Goal: Task Accomplishment & Management: Manage account settings

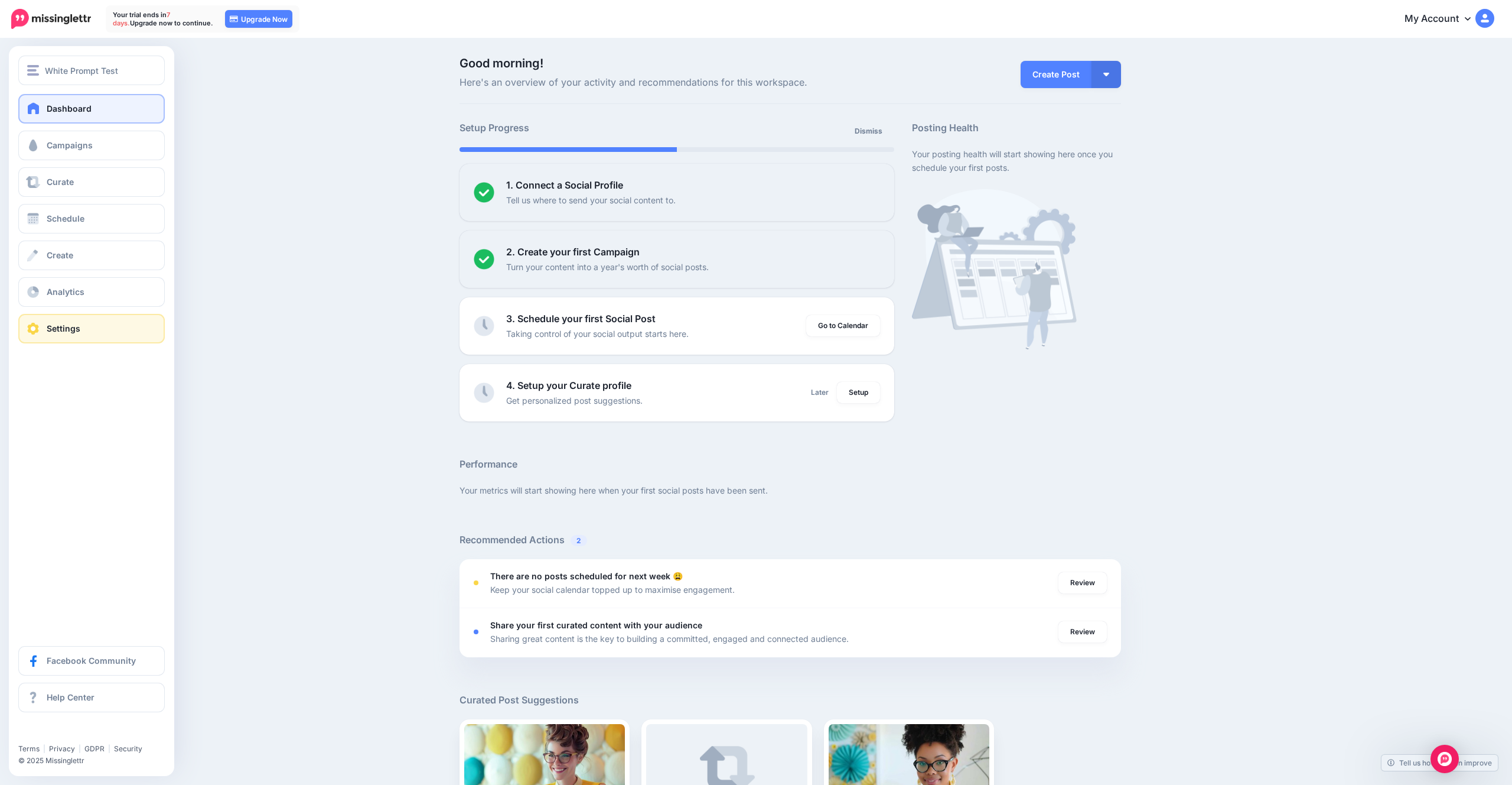
click at [93, 331] on link "Settings" at bounding box center [92, 328] width 147 height 29
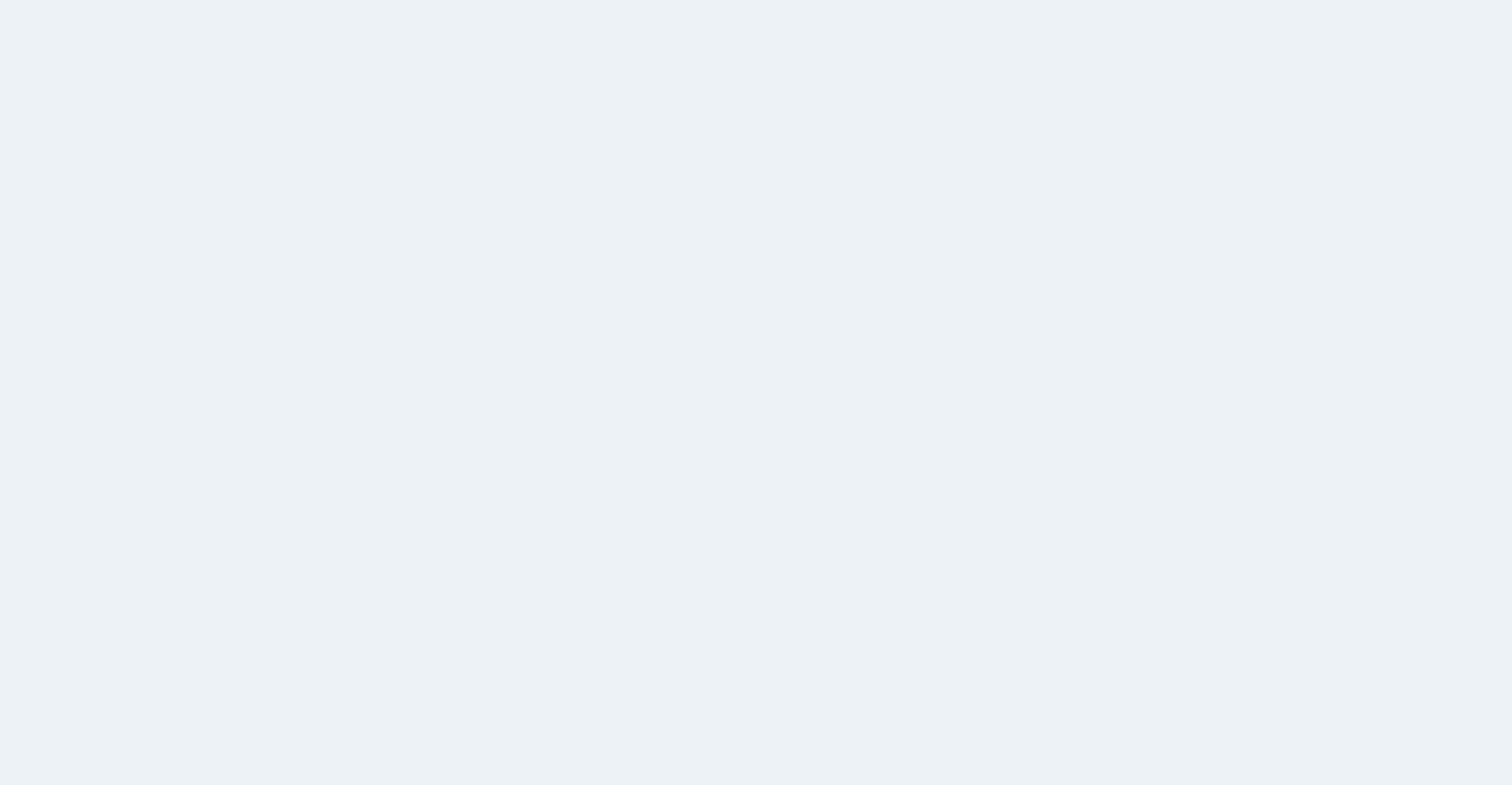
click at [40, 327] on span at bounding box center [33, 329] width 16 height 12
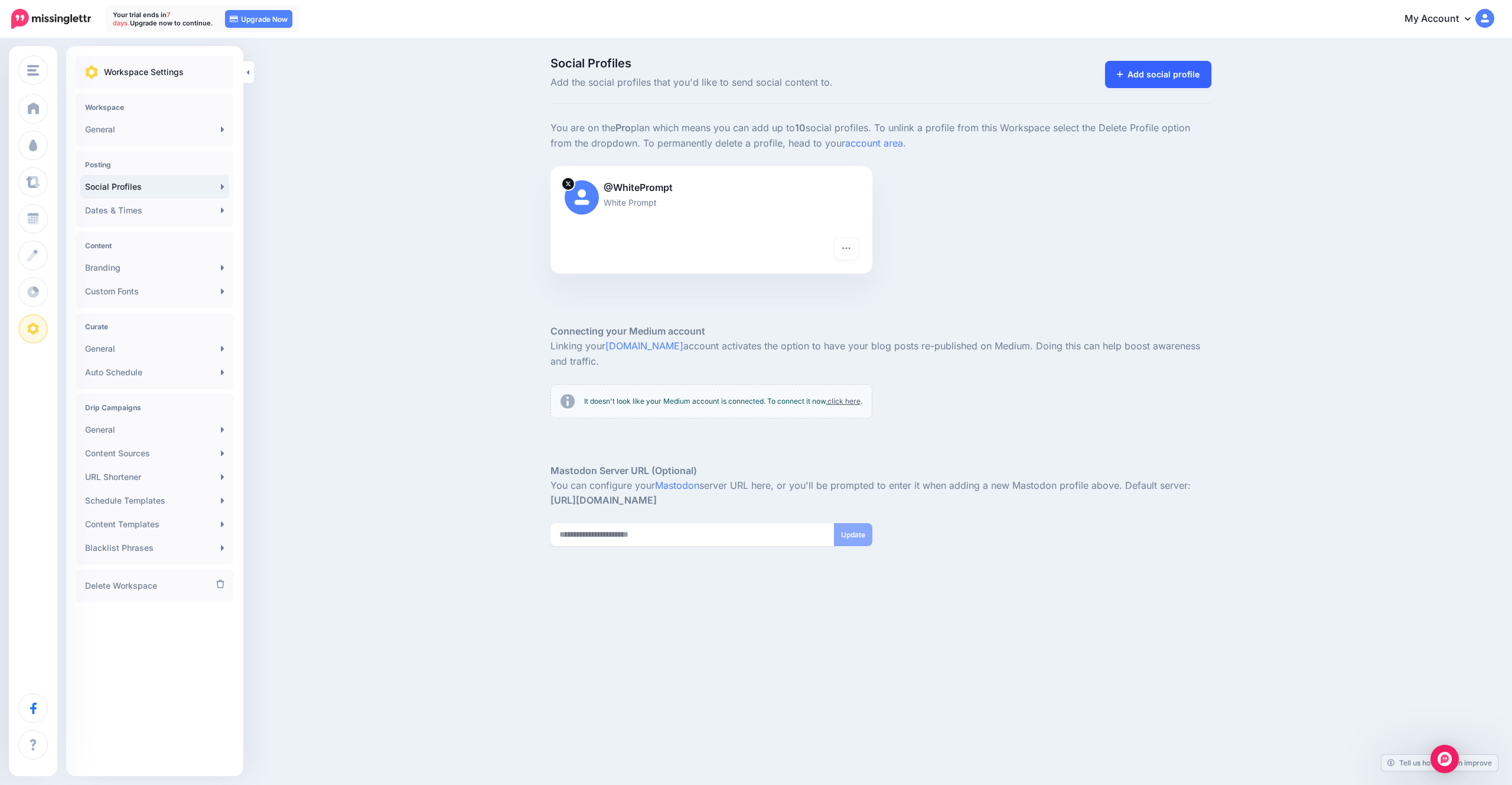
click at [1191, 80] on link "Add social profile" at bounding box center [1159, 74] width 107 height 27
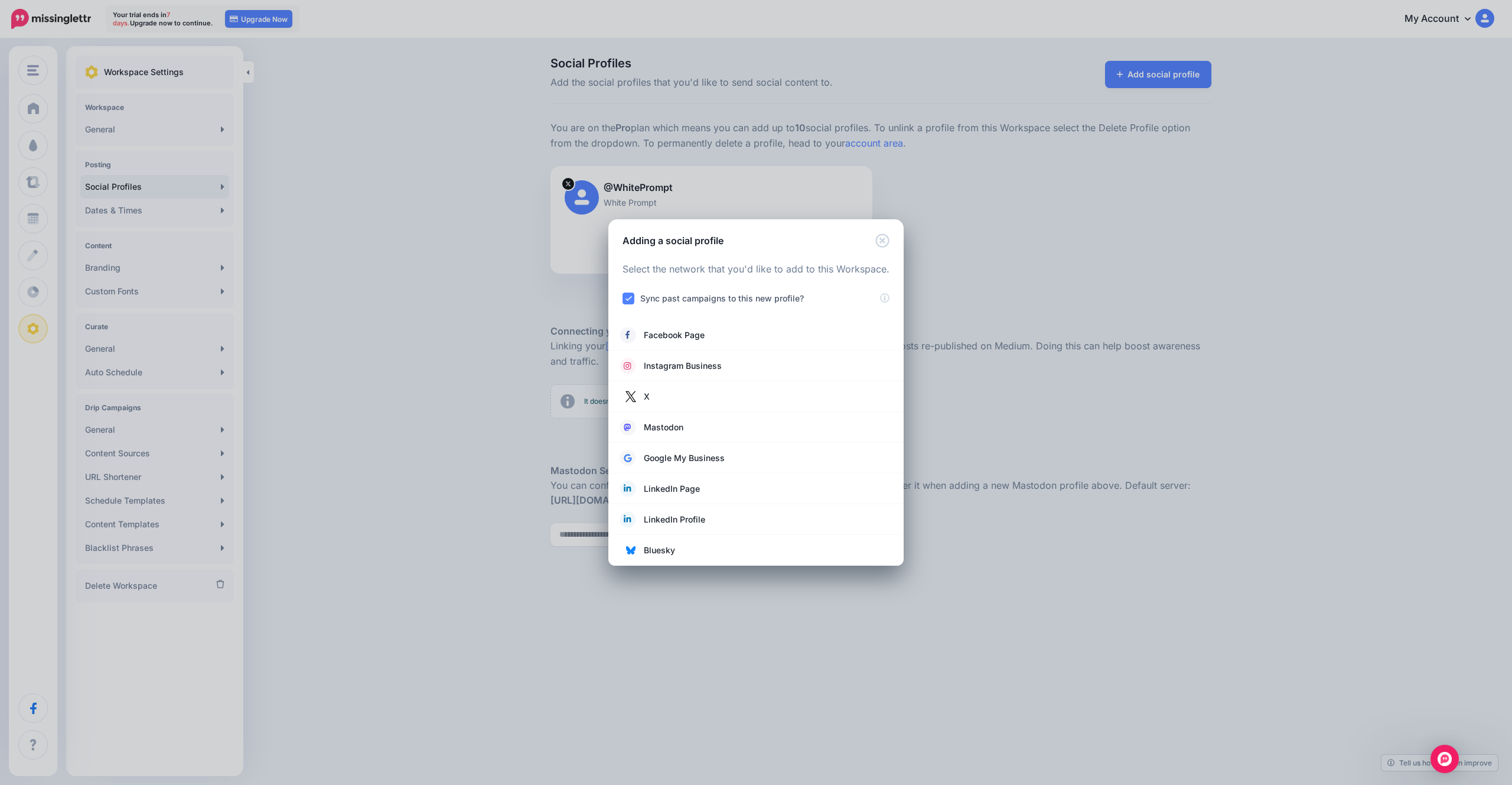
click at [526, 339] on div "Adding a social profile Loading Select the network that you'd like to add to th…" at bounding box center [756, 392] width 1512 height 785
click at [884, 241] on icon "Close" at bounding box center [881, 240] width 14 height 14
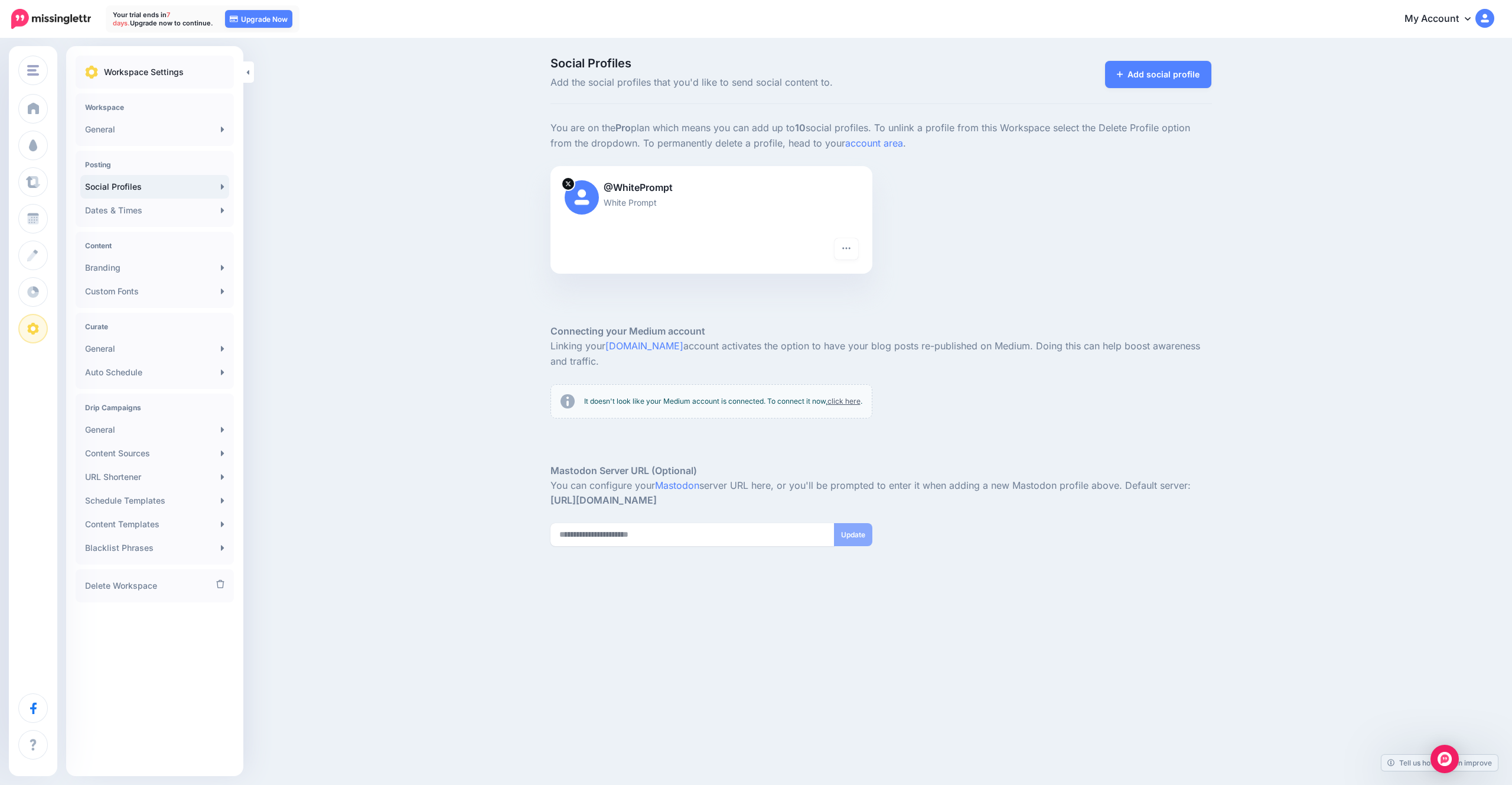
drag, startPoint x: 711, startPoint y: 348, endPoint x: 1107, endPoint y: 359, distance: 396.2
click at [1107, 359] on p "Linking your Medium.com account activates the option to have your blog posts re…" at bounding box center [881, 354] width 661 height 31
click at [754, 404] on p "It doesn't look like your Medium account is connected. To connect it now, click…" at bounding box center [723, 401] width 278 height 12
click at [833, 396] on link "click here" at bounding box center [844, 401] width 33 height 9
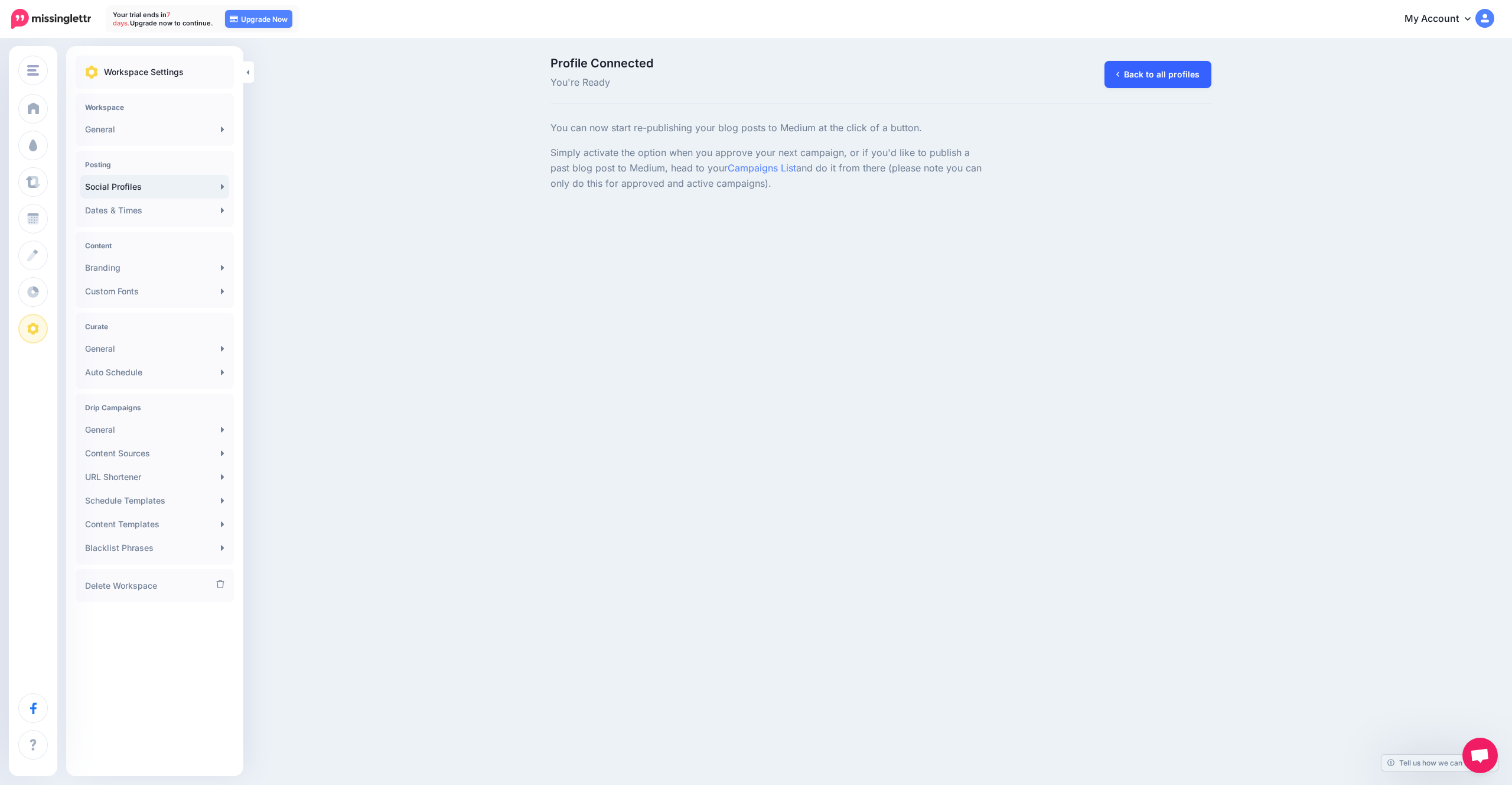
click at [1140, 81] on link "Back to all profiles" at bounding box center [1158, 74] width 107 height 27
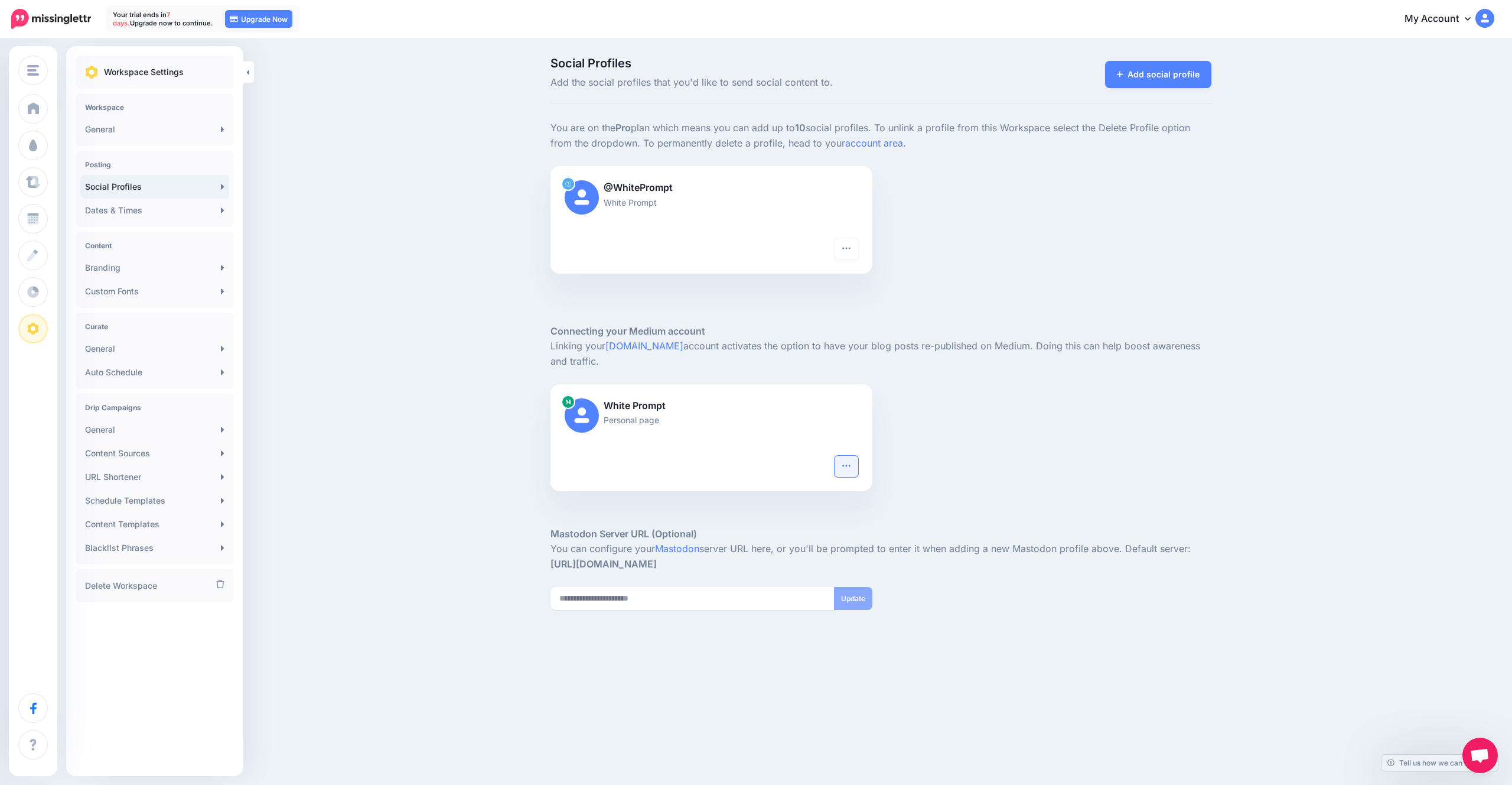
click at [844, 468] on icon "button" at bounding box center [846, 465] width 9 height 9
click at [817, 559] on link "Delete Profile" at bounding box center [809, 555] width 86 height 23
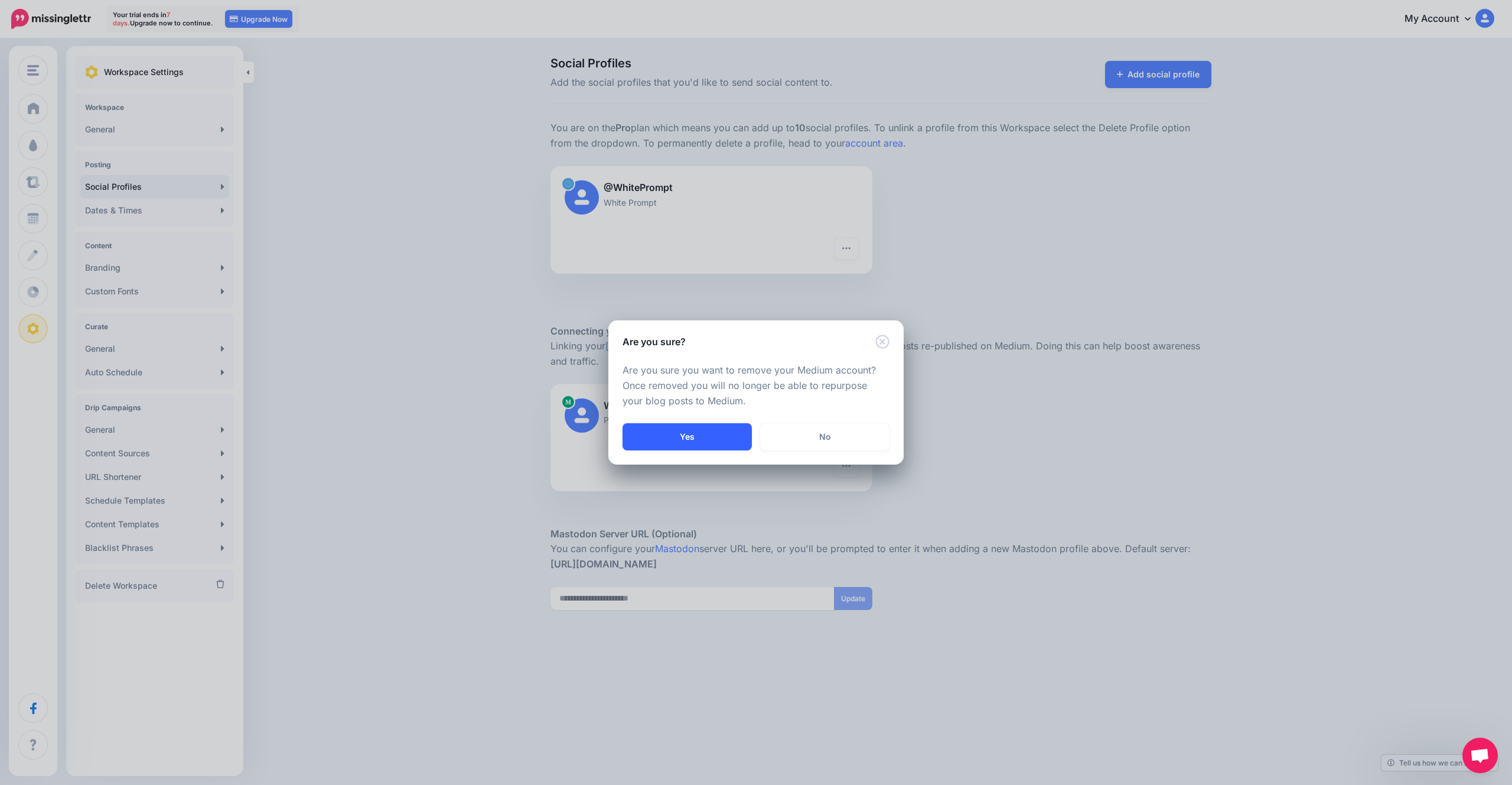
click at [662, 431] on button "Yes" at bounding box center [688, 436] width 130 height 27
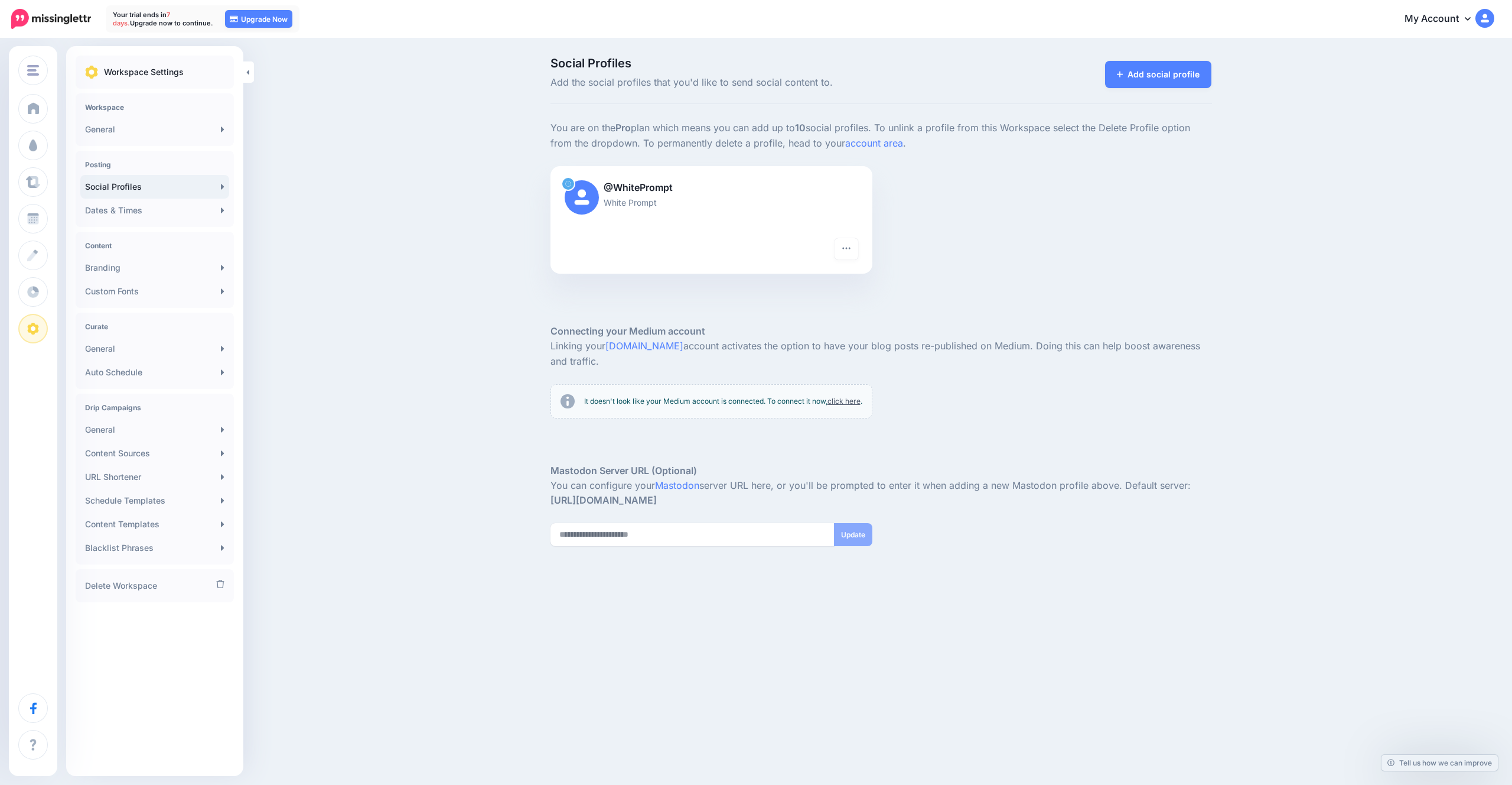
click at [827, 406] on link "click here" at bounding box center [844, 401] width 33 height 9
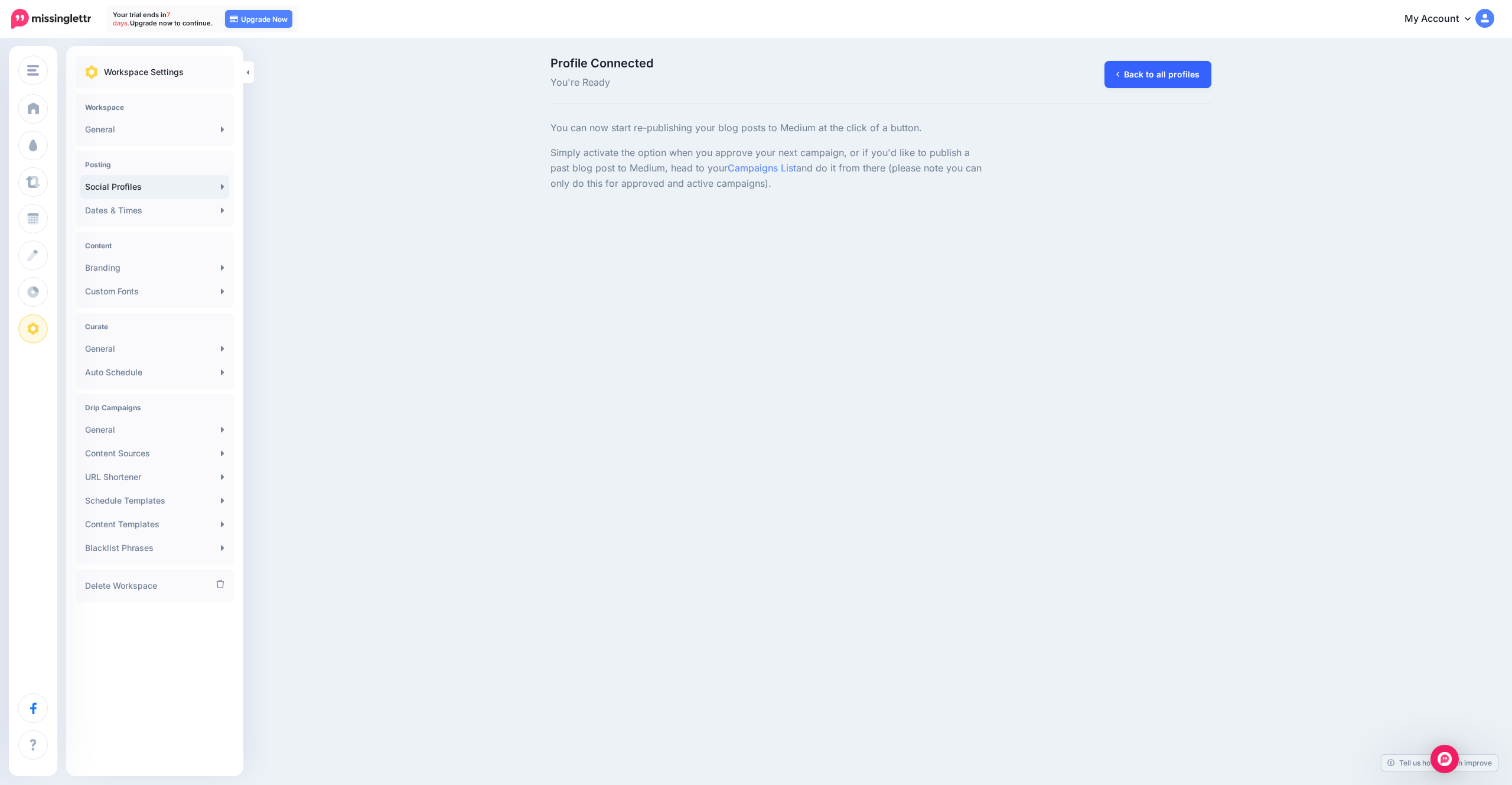
click at [1152, 72] on link "Back to all profiles" at bounding box center [1158, 74] width 107 height 27
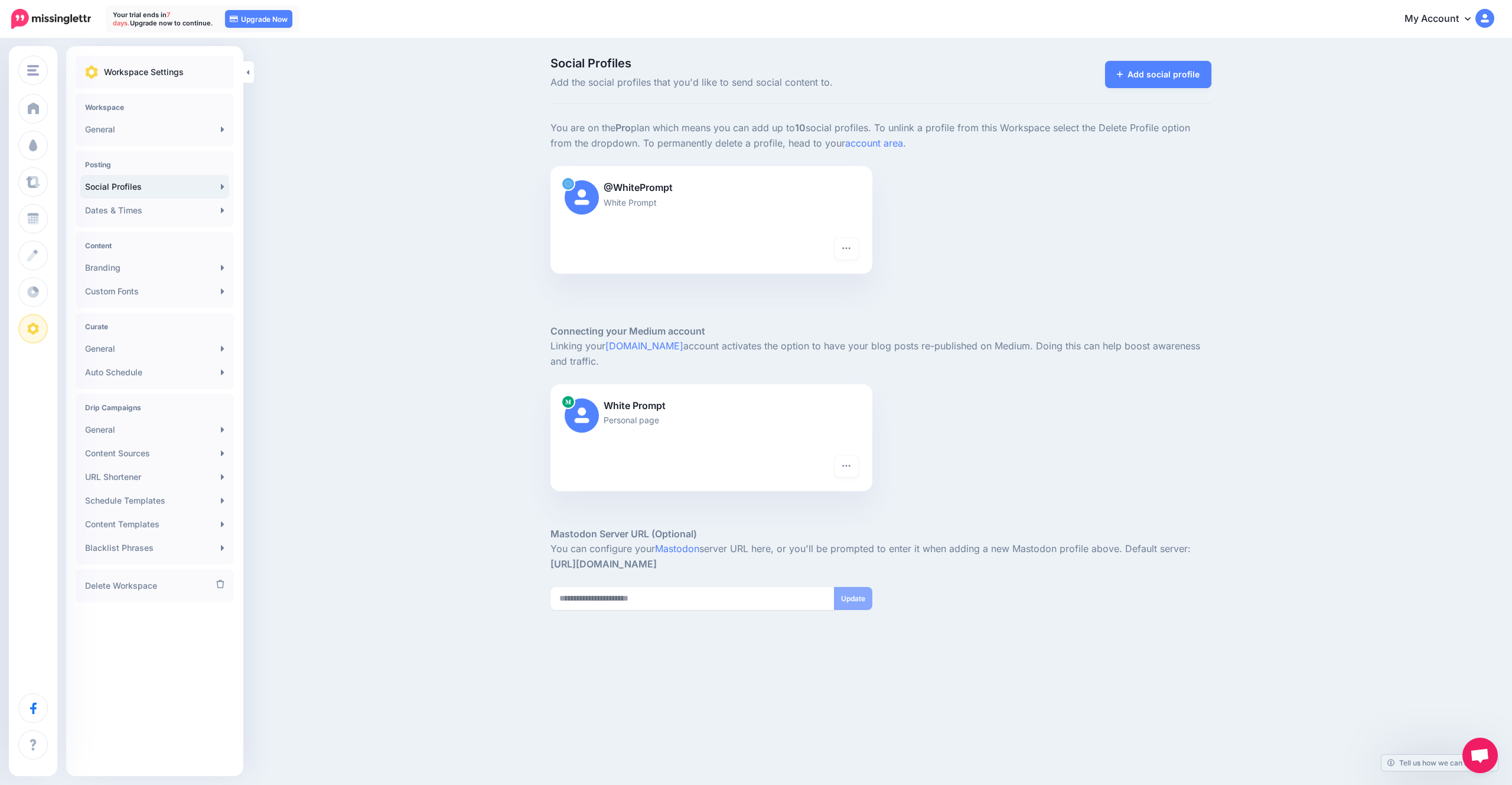
click at [828, 461] on div at bounding box center [711, 466] width 294 height 21
click at [840, 465] on button "button" at bounding box center [846, 466] width 24 height 21
click at [804, 500] on link "Reconnect" at bounding box center [809, 496] width 86 height 23
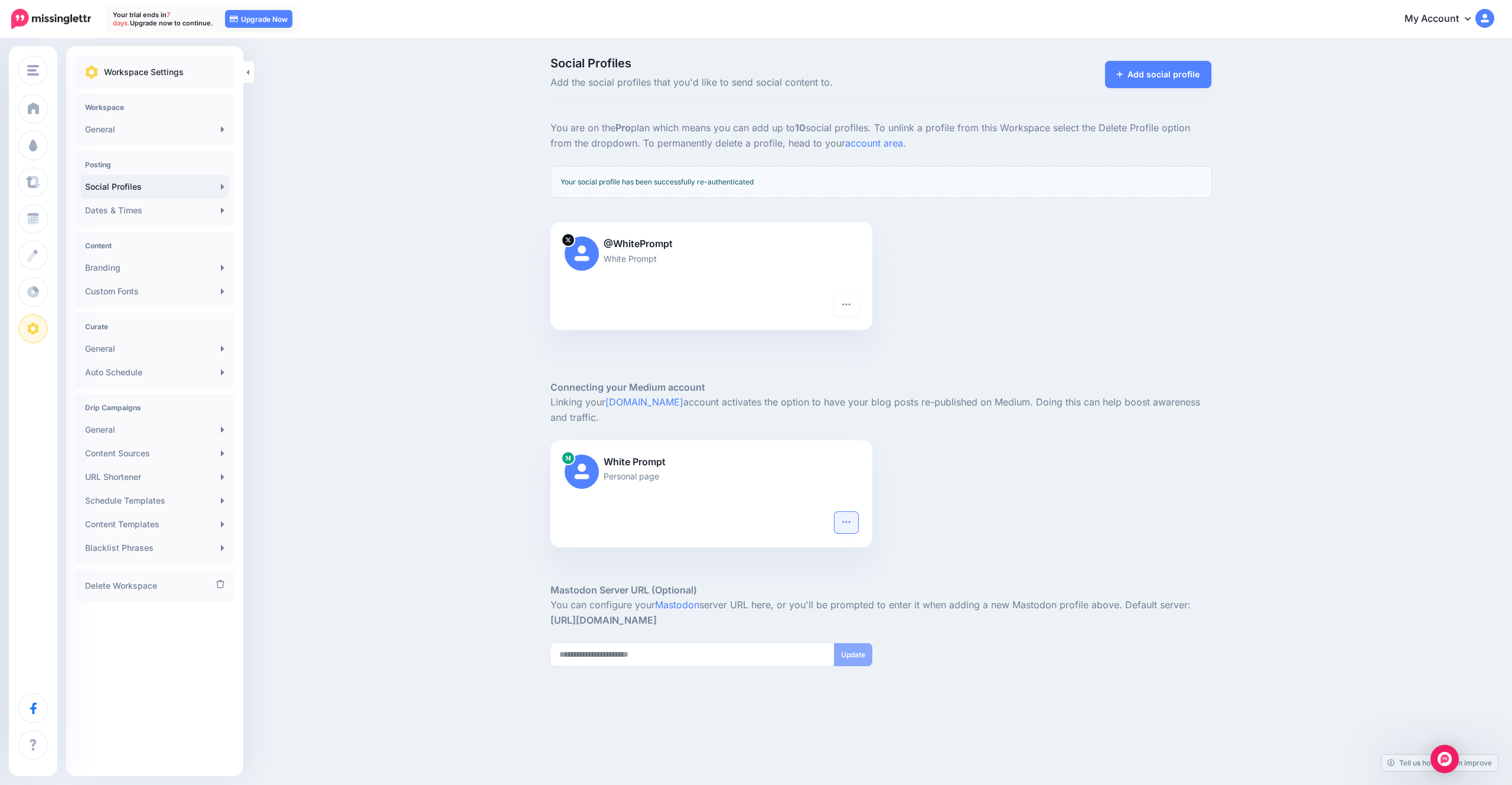
click at [849, 527] on button "button" at bounding box center [846, 523] width 24 height 21
click at [829, 608] on link "Delete Profile" at bounding box center [809, 611] width 86 height 23
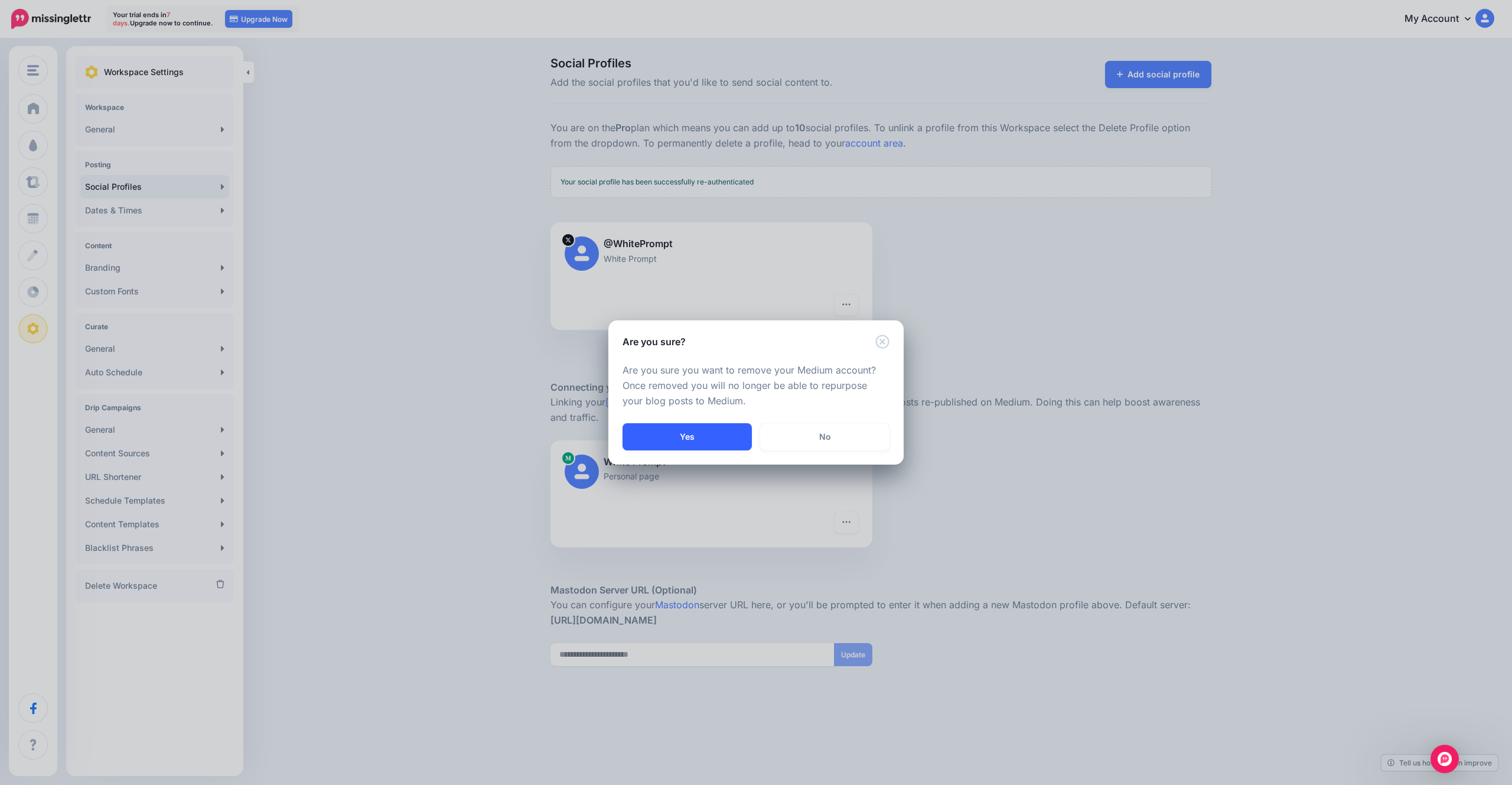
click at [701, 436] on button "Yes" at bounding box center [688, 436] width 130 height 27
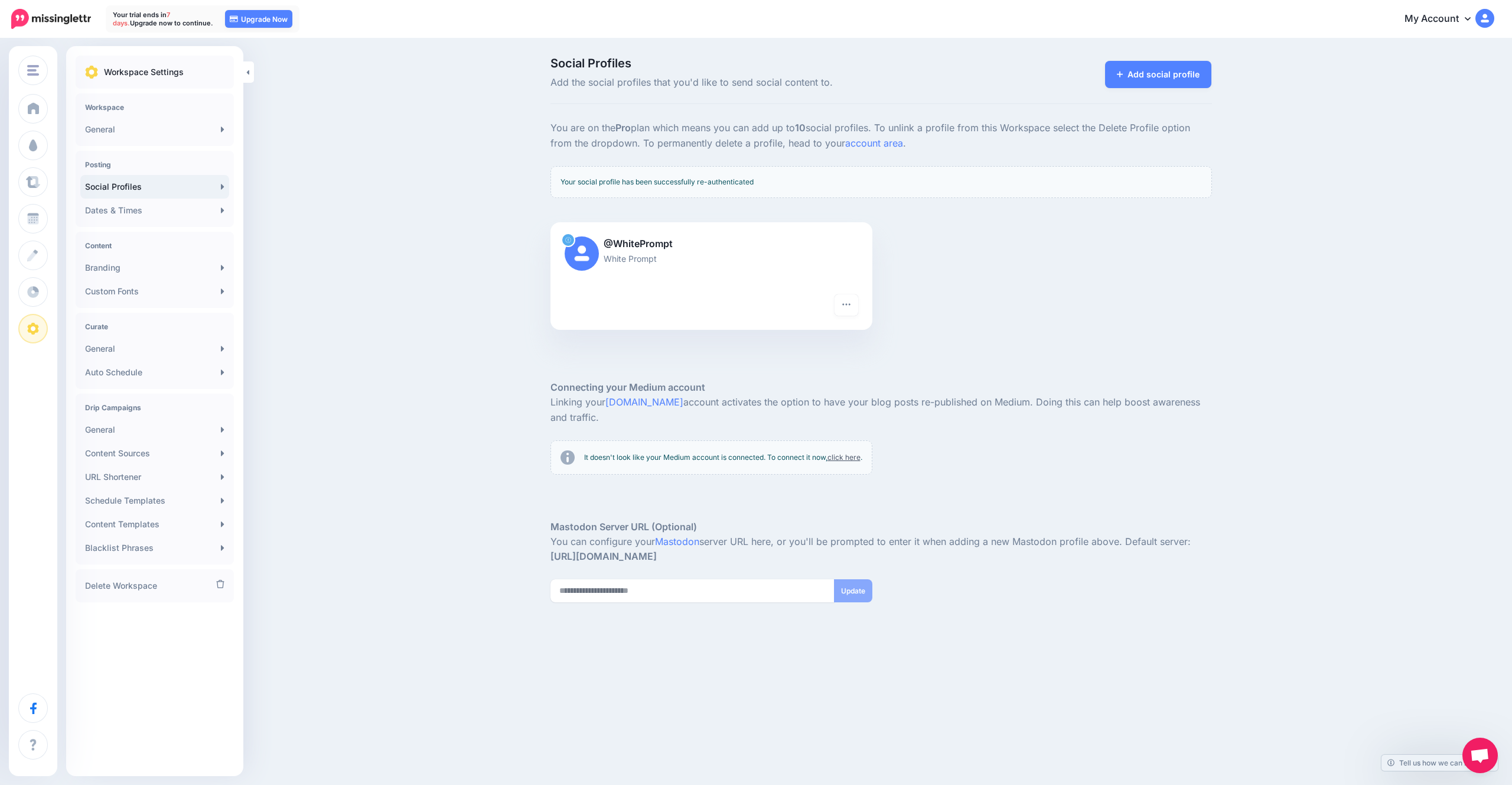
click at [842, 455] on link "click here" at bounding box center [844, 457] width 33 height 9
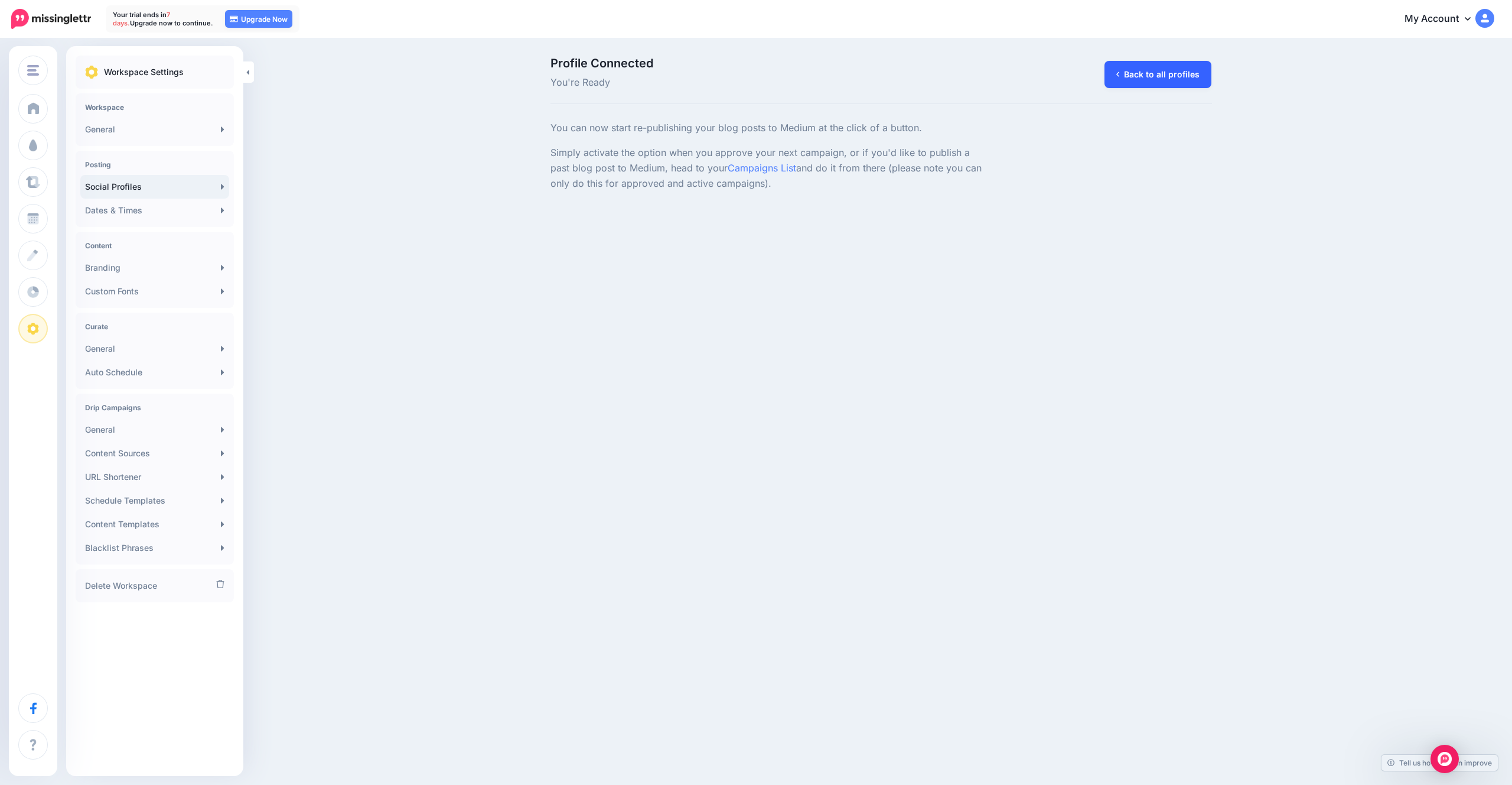
click at [1130, 80] on link "Back to all profiles" at bounding box center [1158, 74] width 107 height 27
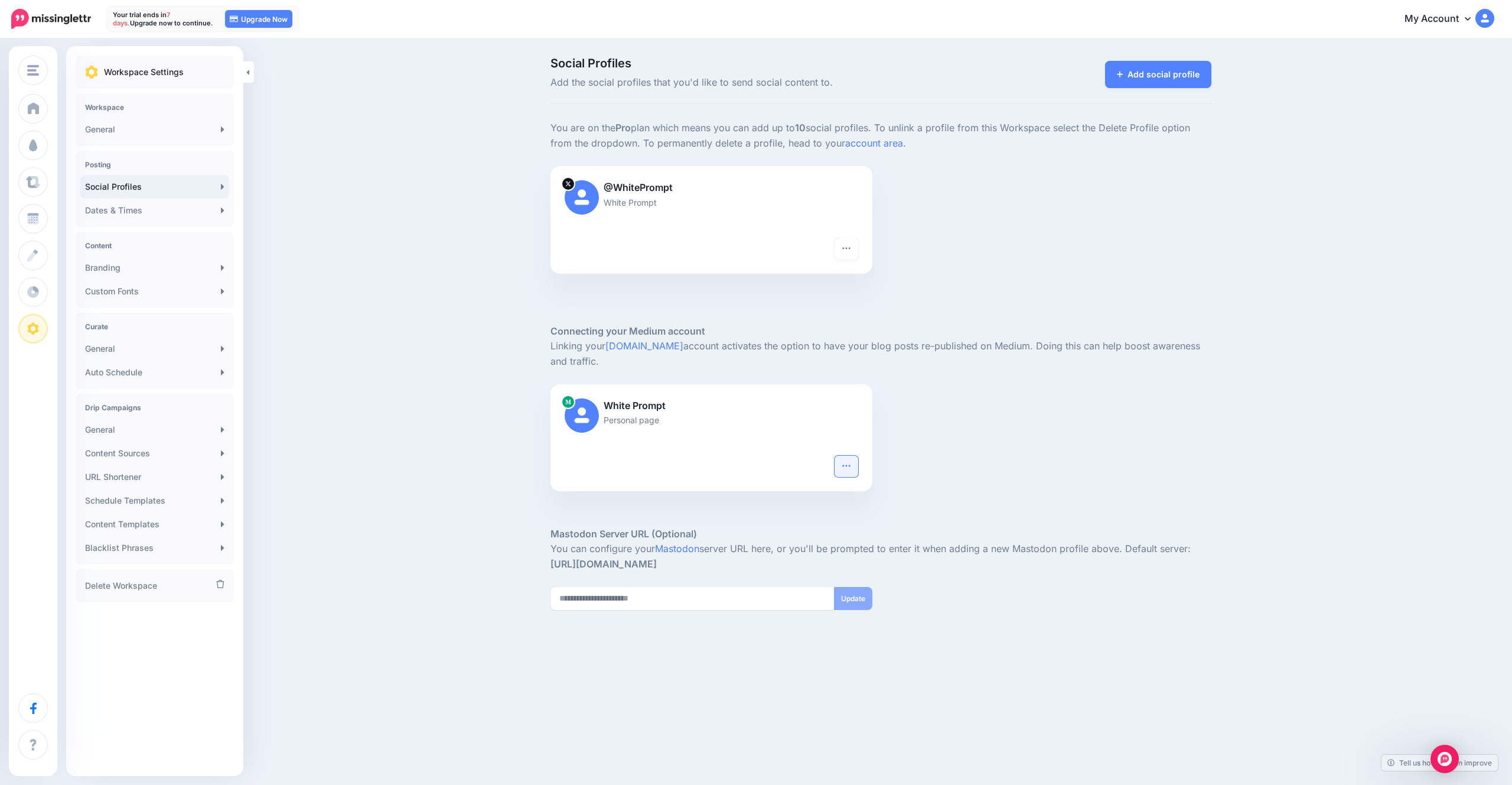
click at [851, 465] on button "button" at bounding box center [846, 466] width 24 height 21
click at [809, 555] on link "Delete Profile" at bounding box center [809, 555] width 86 height 23
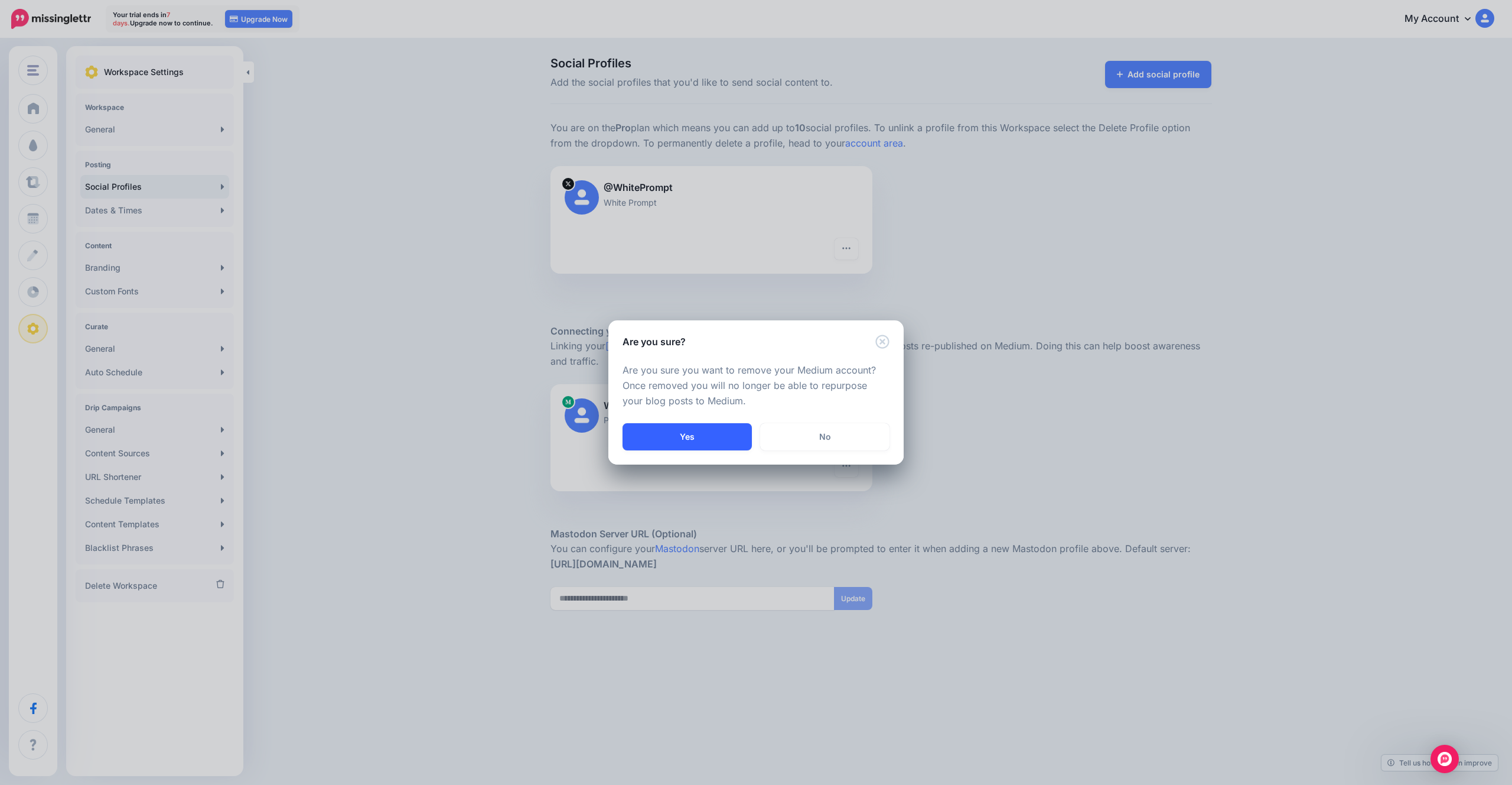
click at [717, 431] on button "Yes" at bounding box center [688, 436] width 130 height 27
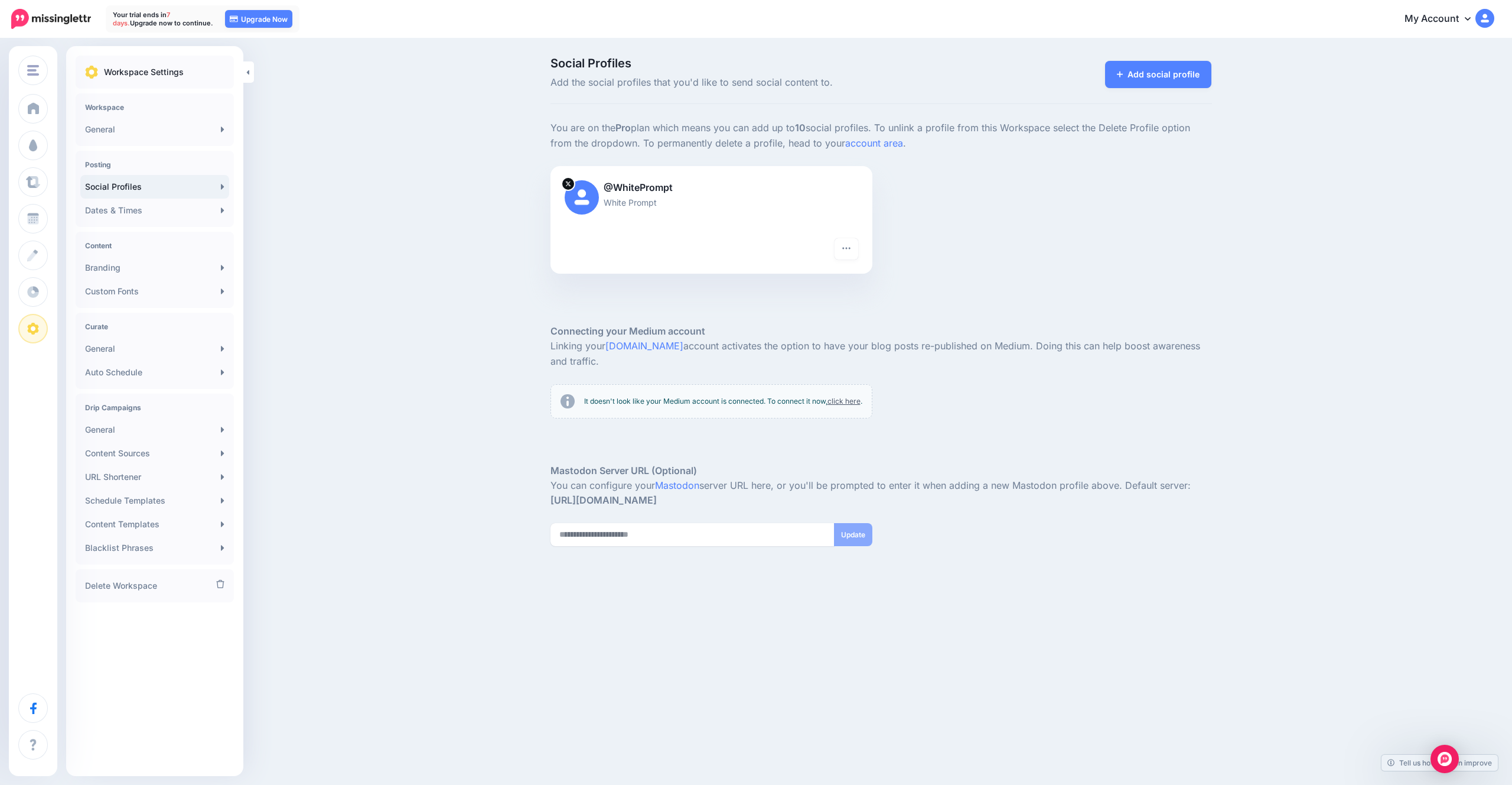
drag, startPoint x: 405, startPoint y: 340, endPoint x: 435, endPoint y: 337, distance: 30.1
click at [406, 340] on div "Social Profiles Add the social profiles that you'd like to send social content …" at bounding box center [756, 346] width 1512 height 612
click at [846, 398] on link "click here" at bounding box center [844, 401] width 33 height 9
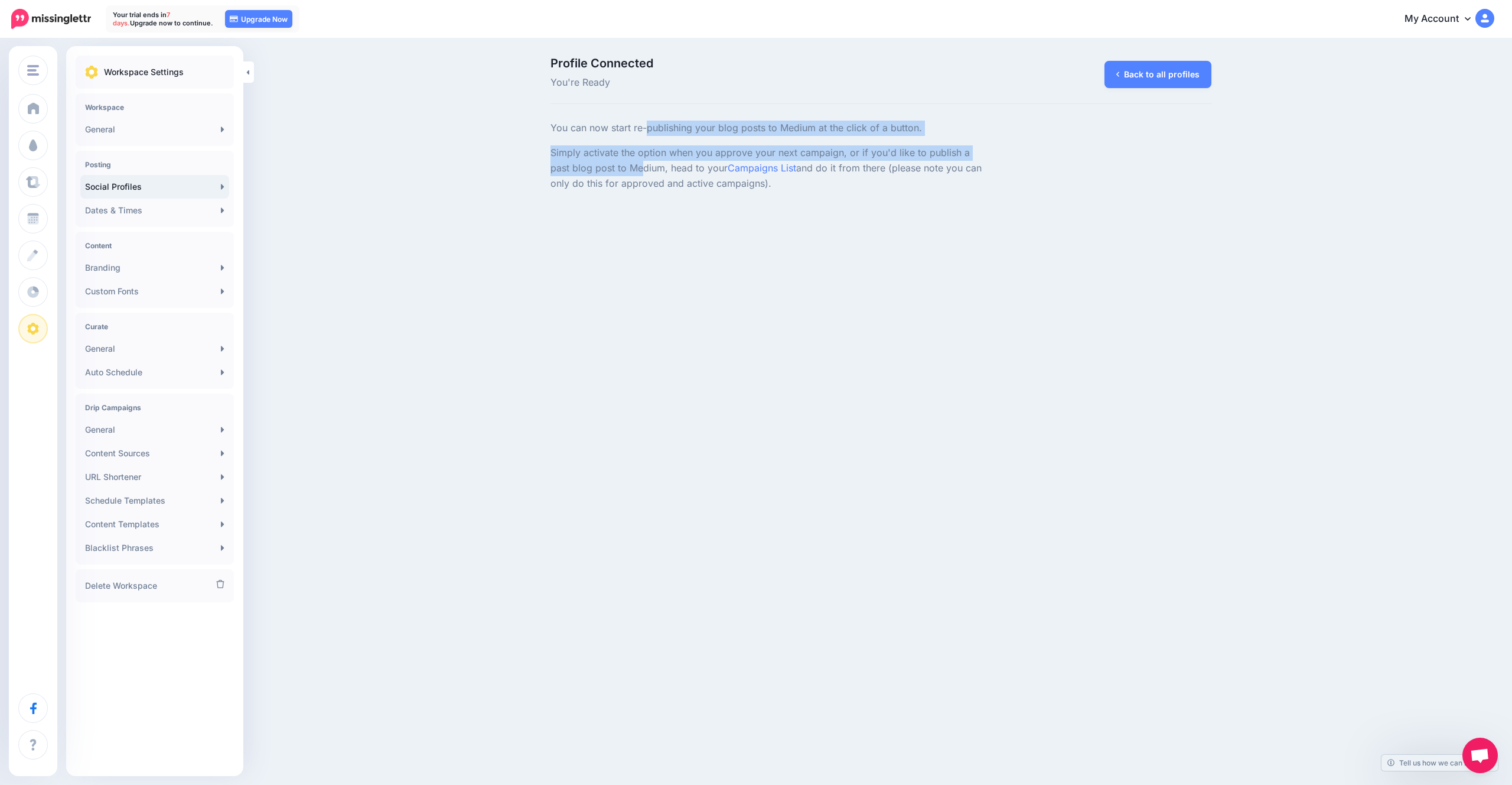
drag, startPoint x: 648, startPoint y: 130, endPoint x: 639, endPoint y: 164, distance: 35.2
click at [639, 164] on div "You can now start re-publishing your blog posts to Medium at the click of a but…" at bounding box center [768, 155] width 453 height 71
click at [639, 164] on p "Simply activate the option when you approve your next campaign, or if you'd lik…" at bounding box center [767, 168] width 435 height 46
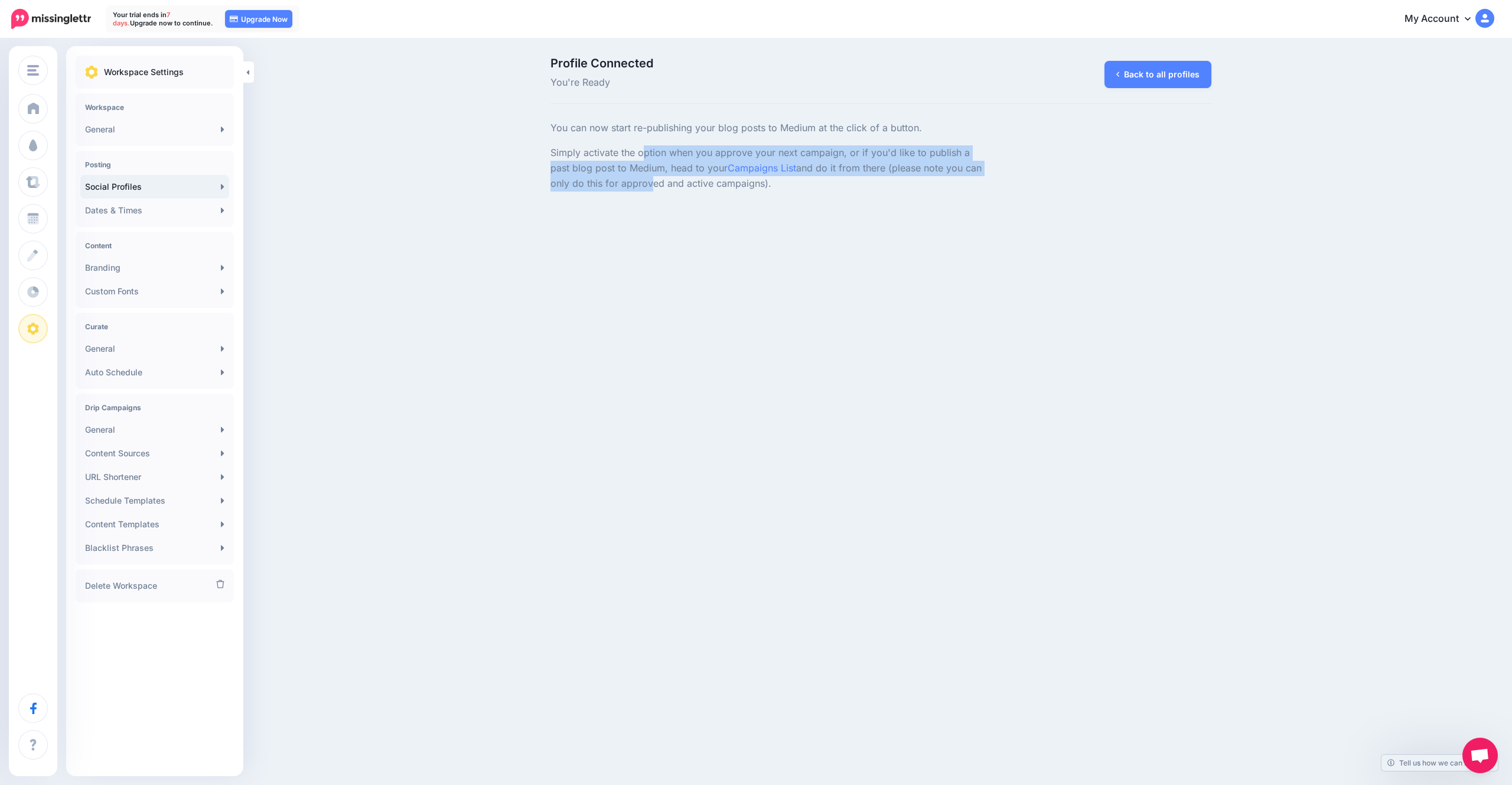
drag, startPoint x: 646, startPoint y: 185, endPoint x: 643, endPoint y: 154, distance: 31.1
click at [643, 155] on p "Simply activate the option when you approve your next campaign, or if you'd lik…" at bounding box center [767, 168] width 435 height 46
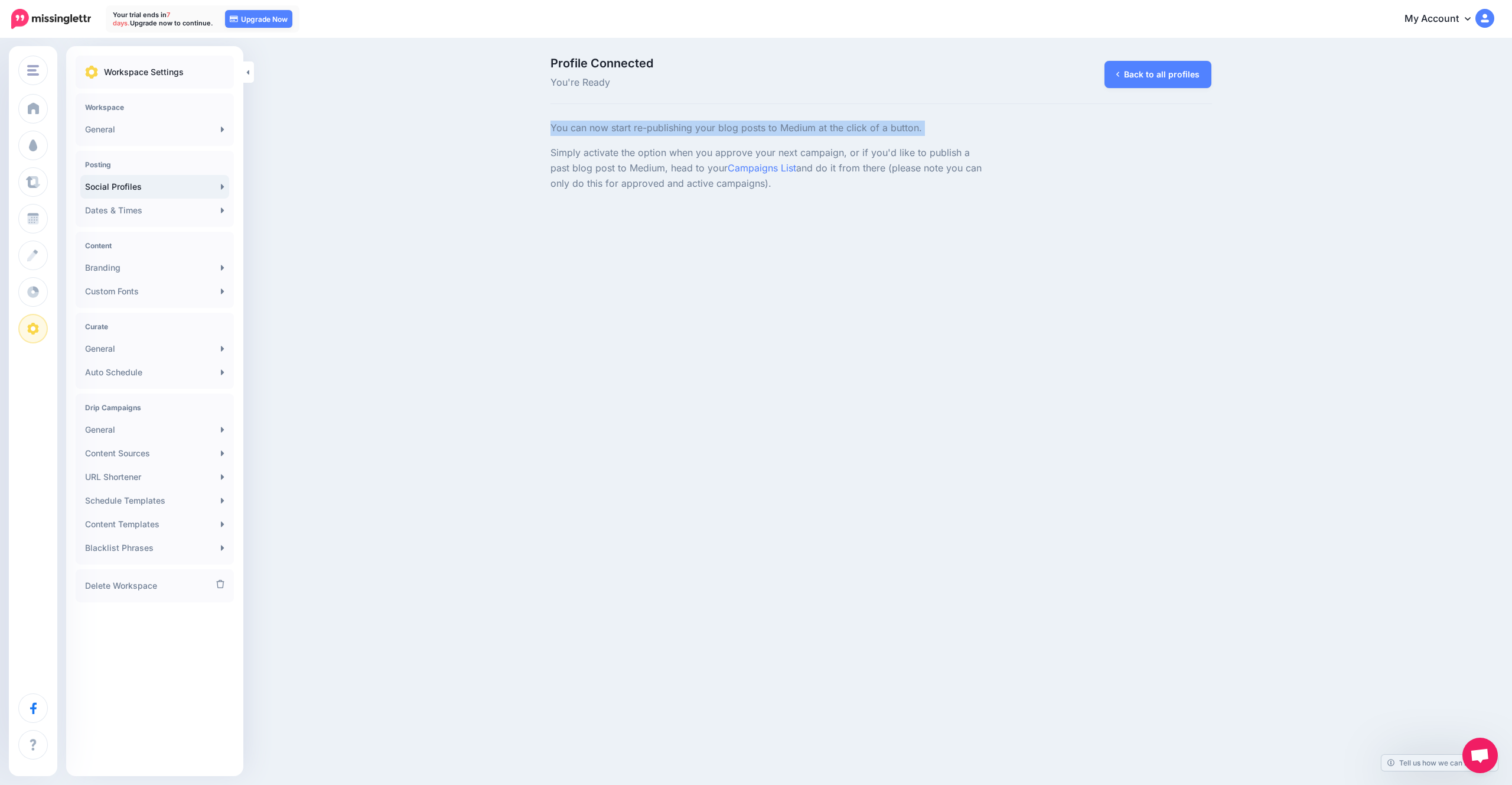
drag, startPoint x: 668, startPoint y: 111, endPoint x: 658, endPoint y: 147, distance: 37.4
click at [658, 146] on div "Profile Connected You're Ready Back to all profiles You can now start re-publis…" at bounding box center [881, 124] width 679 height 134
click at [658, 148] on p "Simply activate the option when you approve your next campaign, or if you'd lik…" at bounding box center [767, 168] width 435 height 46
drag, startPoint x: 660, startPoint y: 156, endPoint x: 671, endPoint y: 120, distance: 37.6
click at [663, 132] on div "You can now start re-publishing your blog posts to Medium at the click of a but…" at bounding box center [768, 155] width 453 height 71
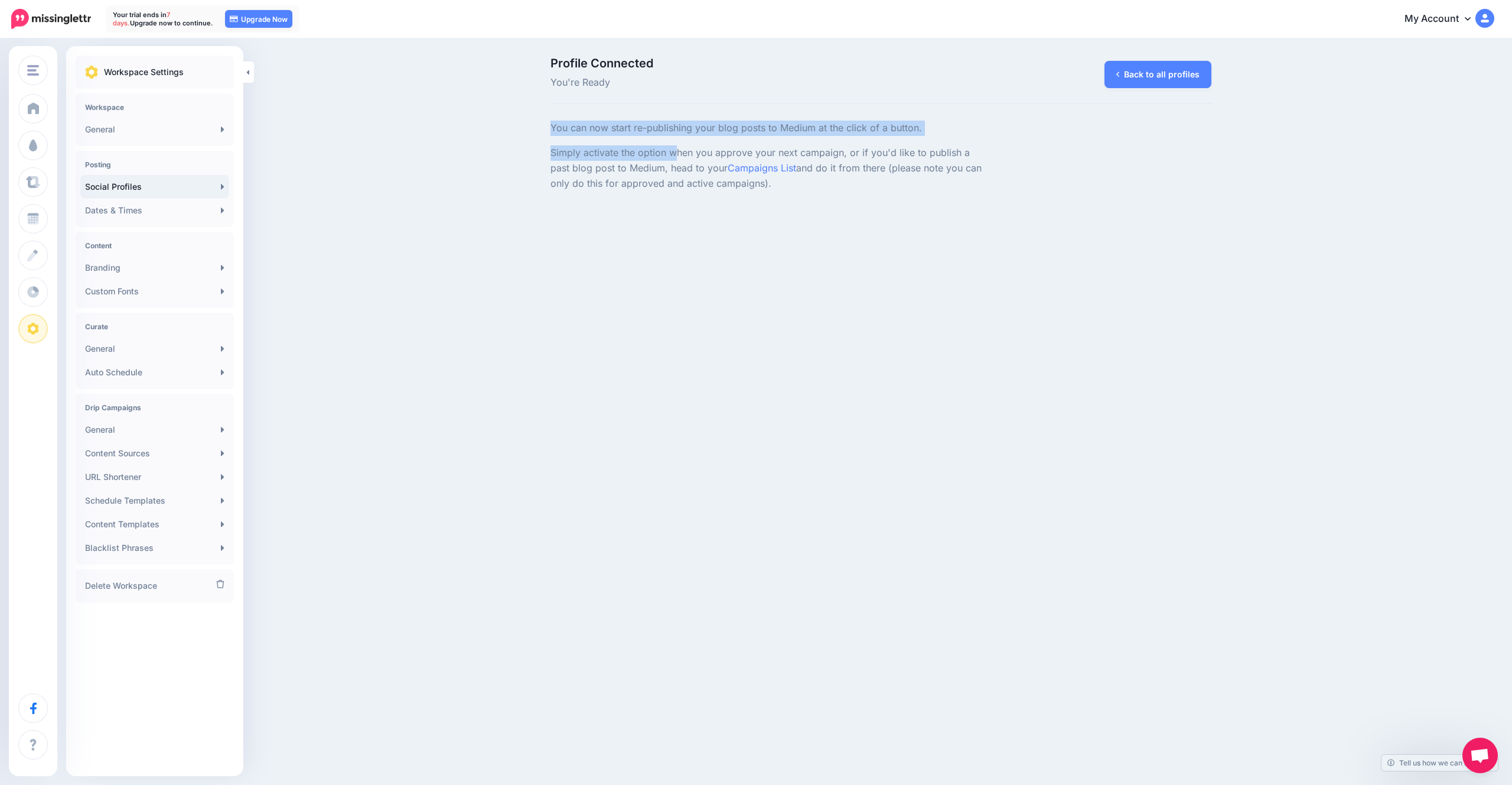
drag, startPoint x: 673, startPoint y: 123, endPoint x: 674, endPoint y: 158, distance: 35.0
click at [674, 157] on div "Profile Connected You're Ready Back to all profiles You can now start re-publis…" at bounding box center [881, 124] width 679 height 134
click at [674, 158] on p "Simply activate the option when you approve your next campaign, or if you'd lik…" at bounding box center [767, 168] width 435 height 46
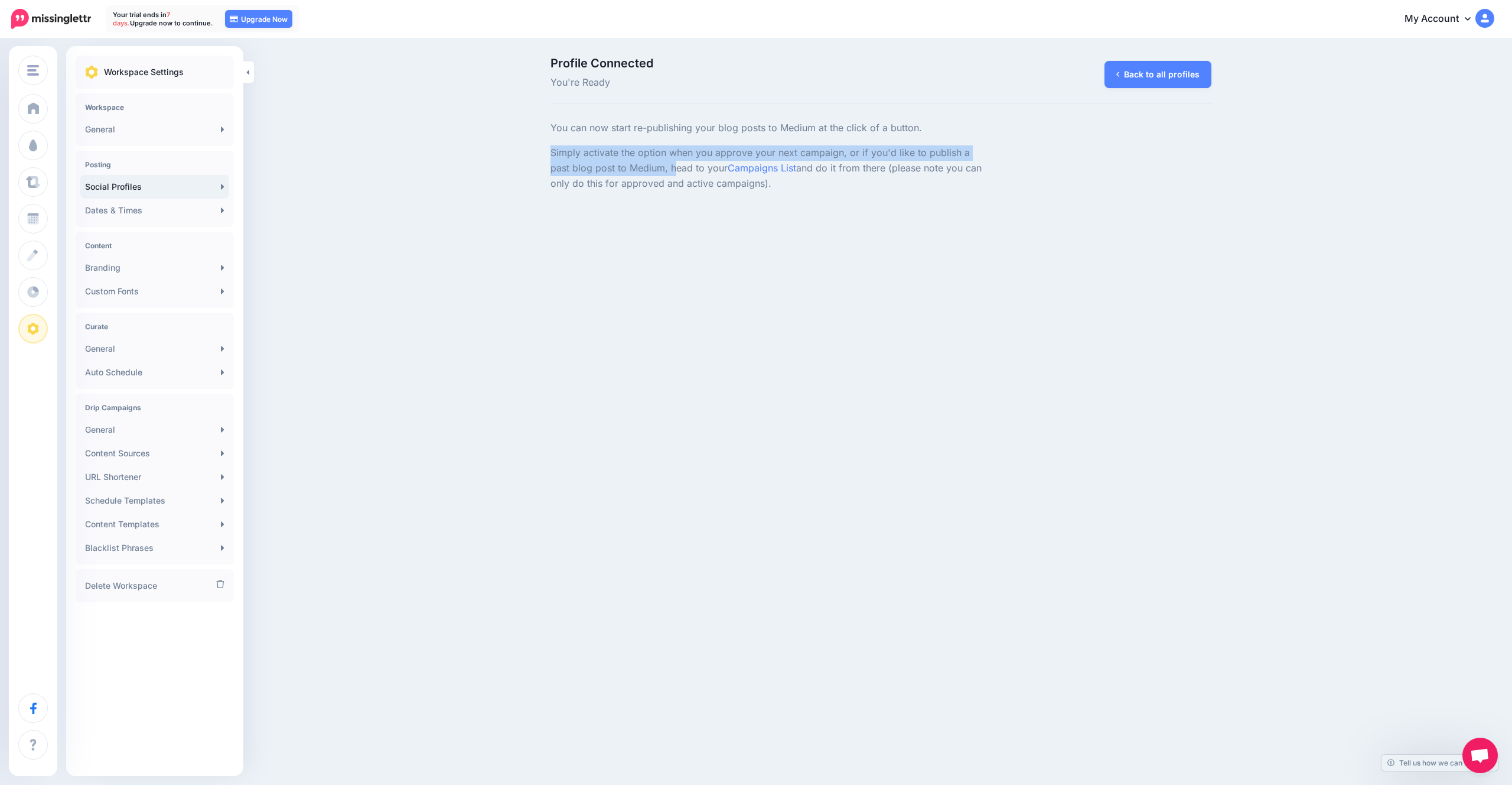
drag, startPoint x: 677, startPoint y: 170, endPoint x: 685, endPoint y: 133, distance: 37.9
click at [685, 136] on div "You can now start re-publishing your blog posts to Medium at the click of a but…" at bounding box center [768, 155] width 453 height 71
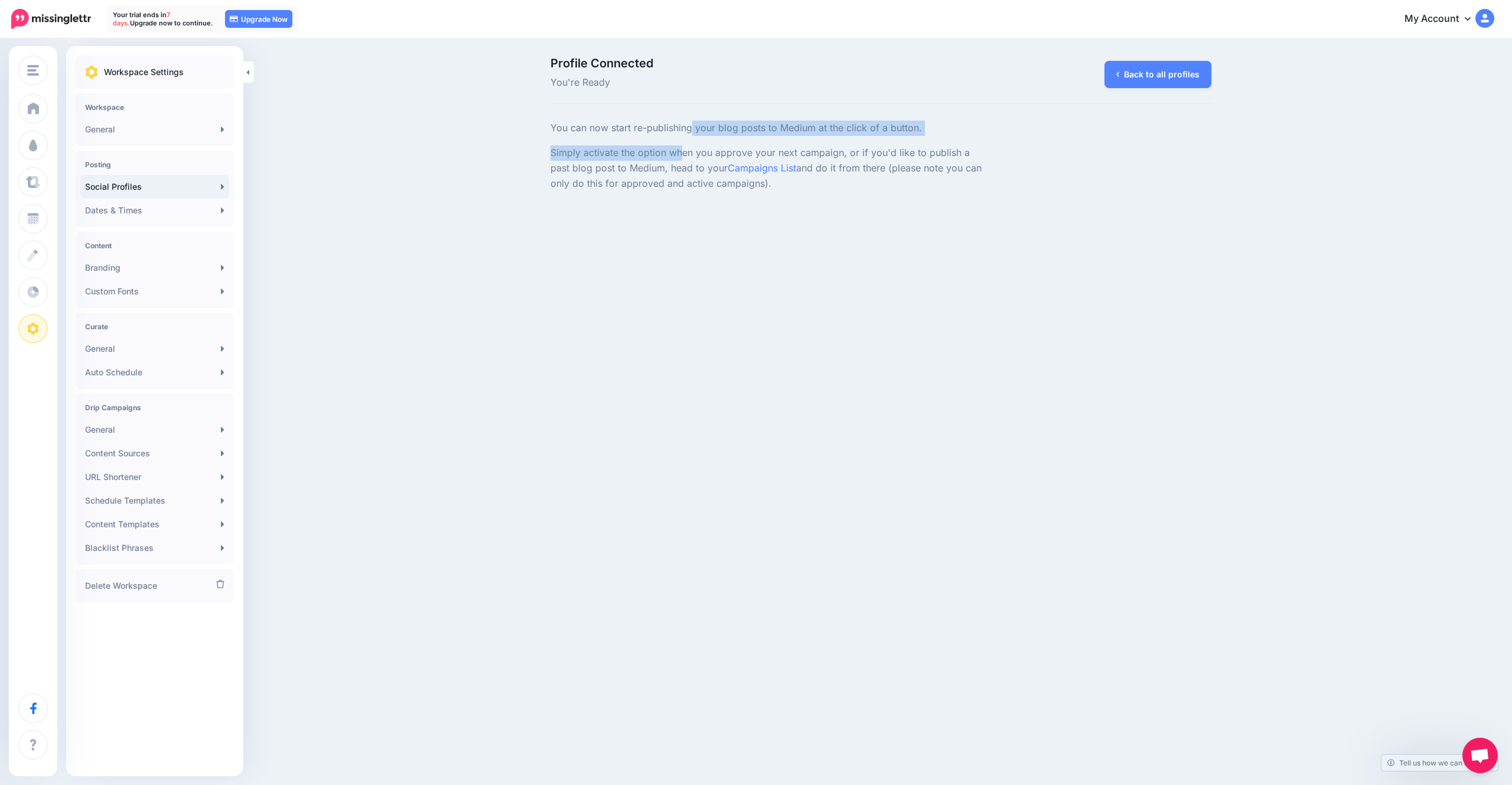
drag, startPoint x: 690, startPoint y: 130, endPoint x: 681, endPoint y: 160, distance: 31.3
click at [681, 155] on div "You can now start re-publishing your blog posts to Medium at the click of a but…" at bounding box center [768, 155] width 453 height 71
drag, startPoint x: 678, startPoint y: 173, endPoint x: 677, endPoint y: 124, distance: 49.0
click at [675, 131] on div "You can now start re-publishing your blog posts to Medium at the click of a but…" at bounding box center [768, 155] width 453 height 71
drag, startPoint x: 678, startPoint y: 128, endPoint x: 671, endPoint y: 168, distance: 40.6
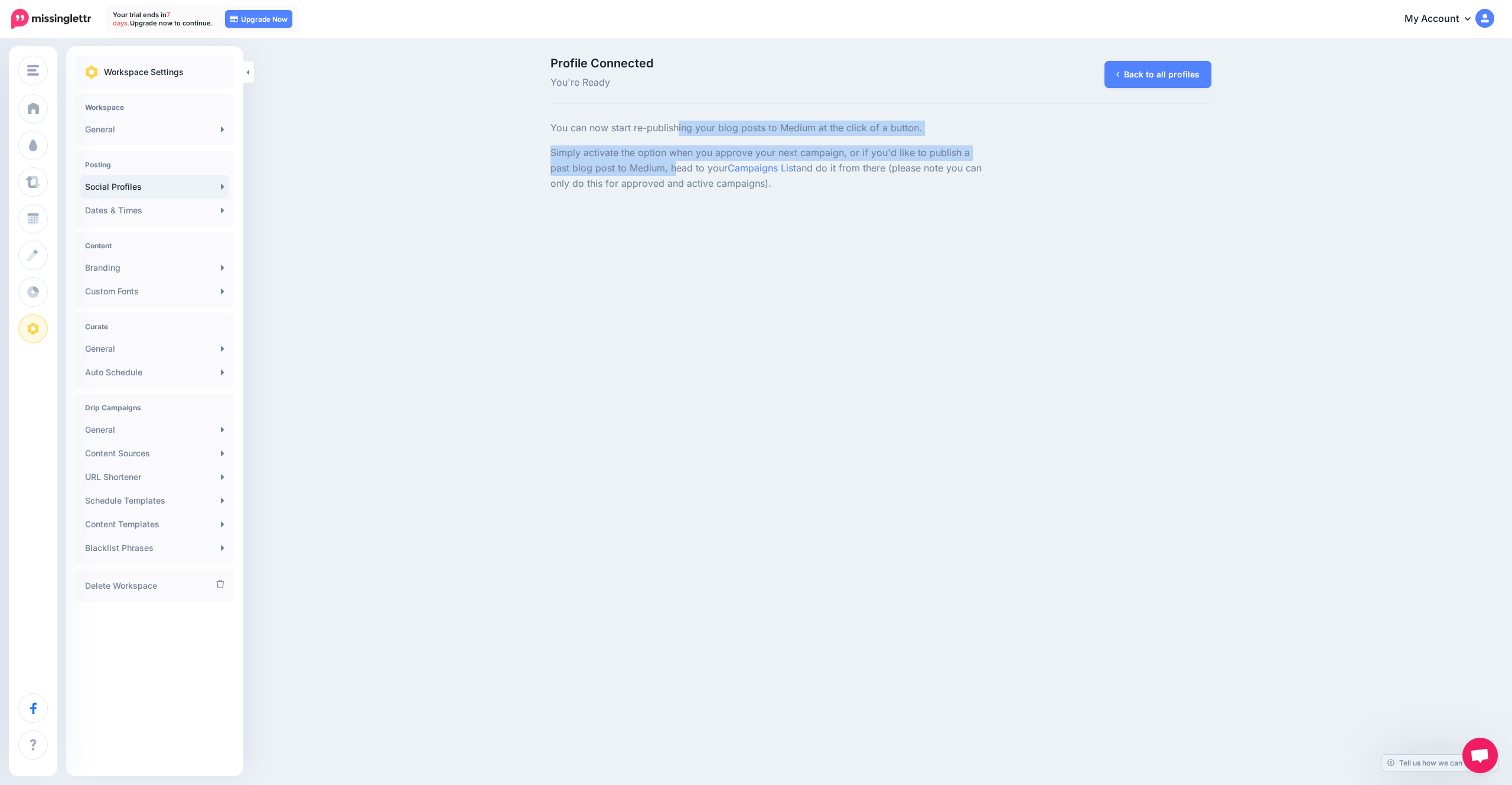
click at [671, 165] on div "You can now start re-publishing your blog posts to Medium at the click of a but…" at bounding box center [768, 155] width 453 height 71
click at [671, 168] on p "Simply activate the option when you approve your next campaign, or if you'd lik…" at bounding box center [767, 168] width 435 height 46
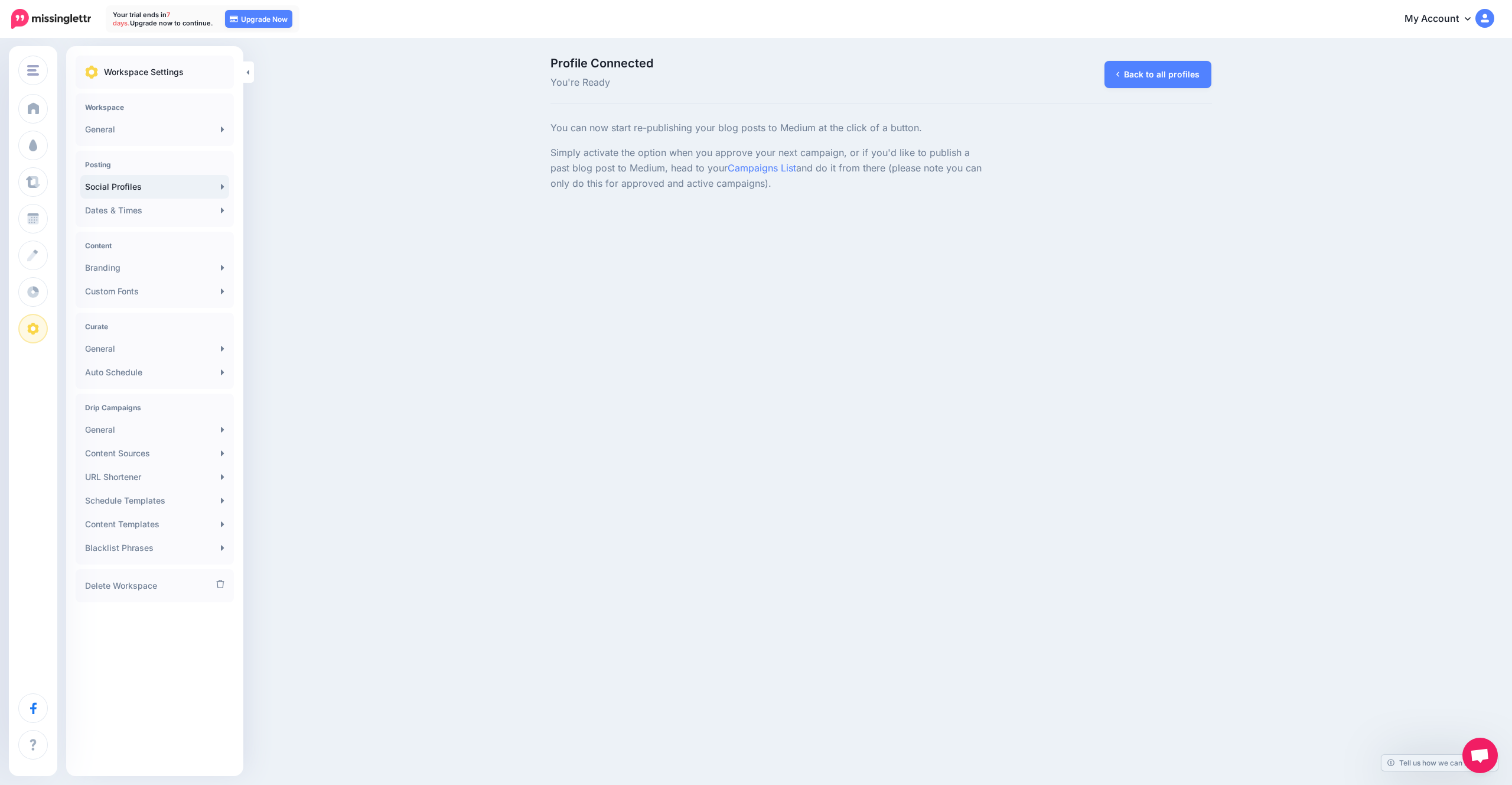
click at [808, 169] on p "Simply activate the option when you approve your next campaign, or if you'd lik…" at bounding box center [767, 168] width 435 height 46
click at [780, 170] on link "Campaigns List" at bounding box center [762, 168] width 68 height 12
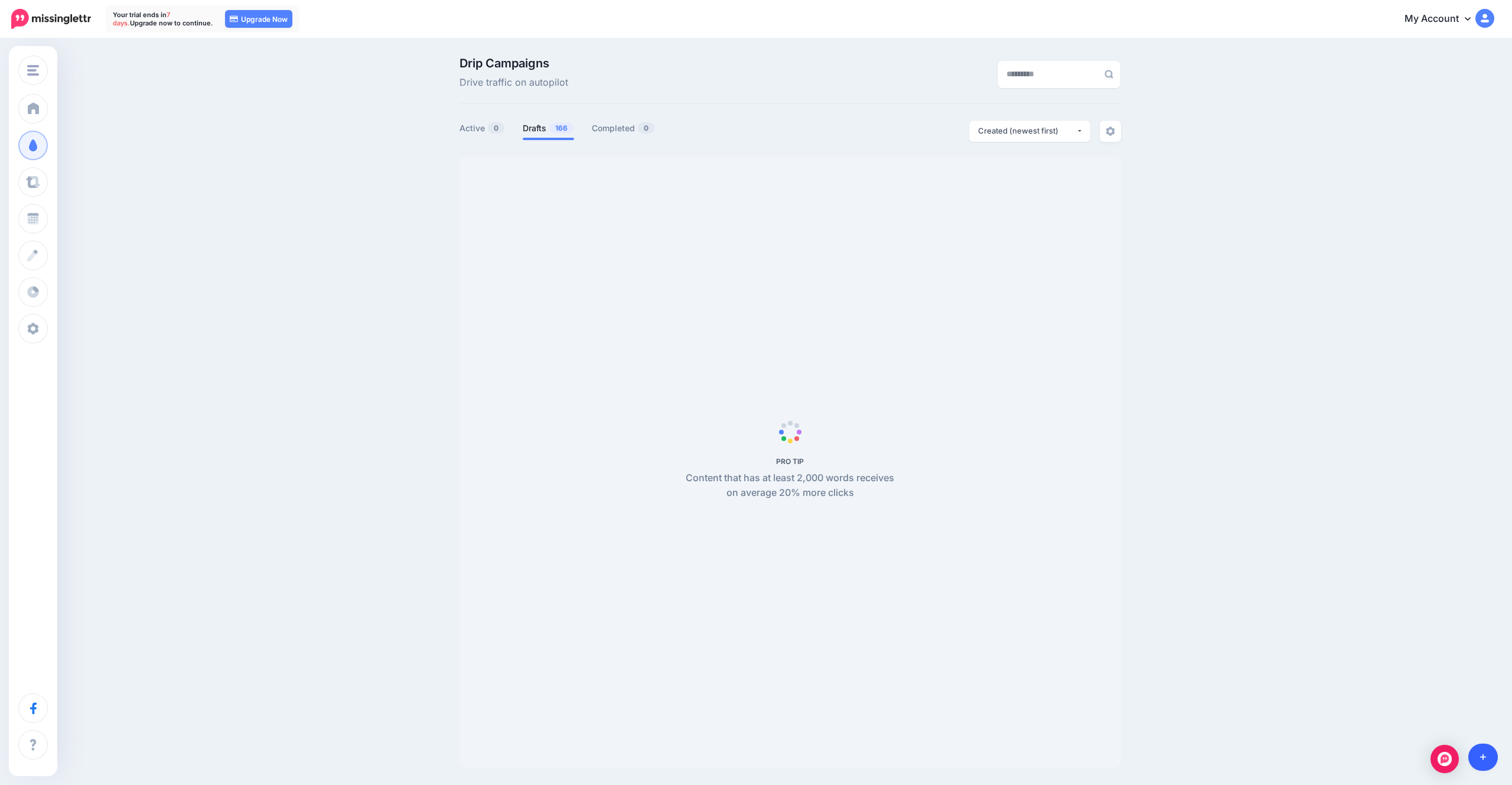
click at [1482, 748] on link at bounding box center [1483, 757] width 30 height 27
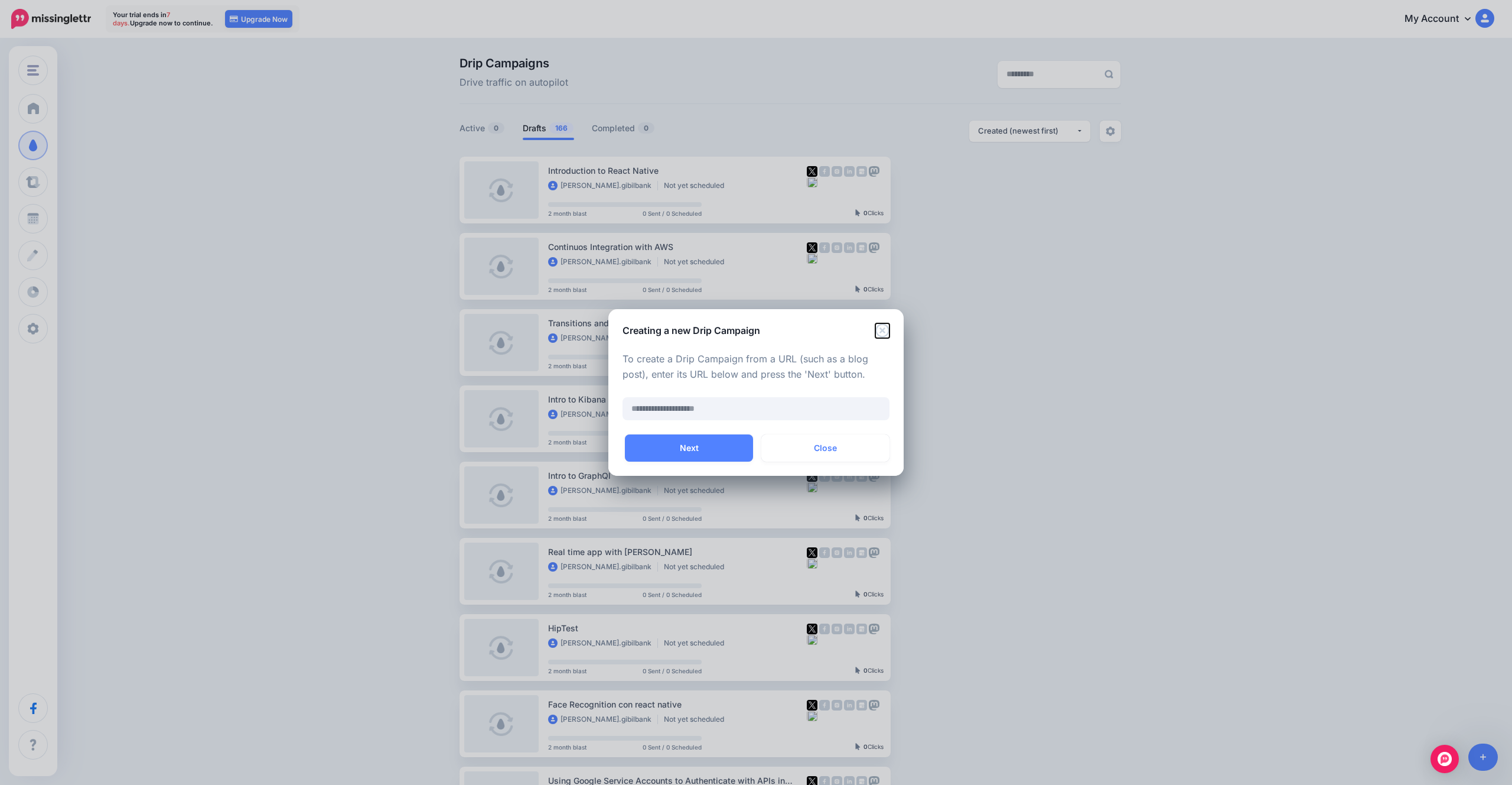
click at [881, 326] on icon "Close" at bounding box center [882, 330] width 14 height 14
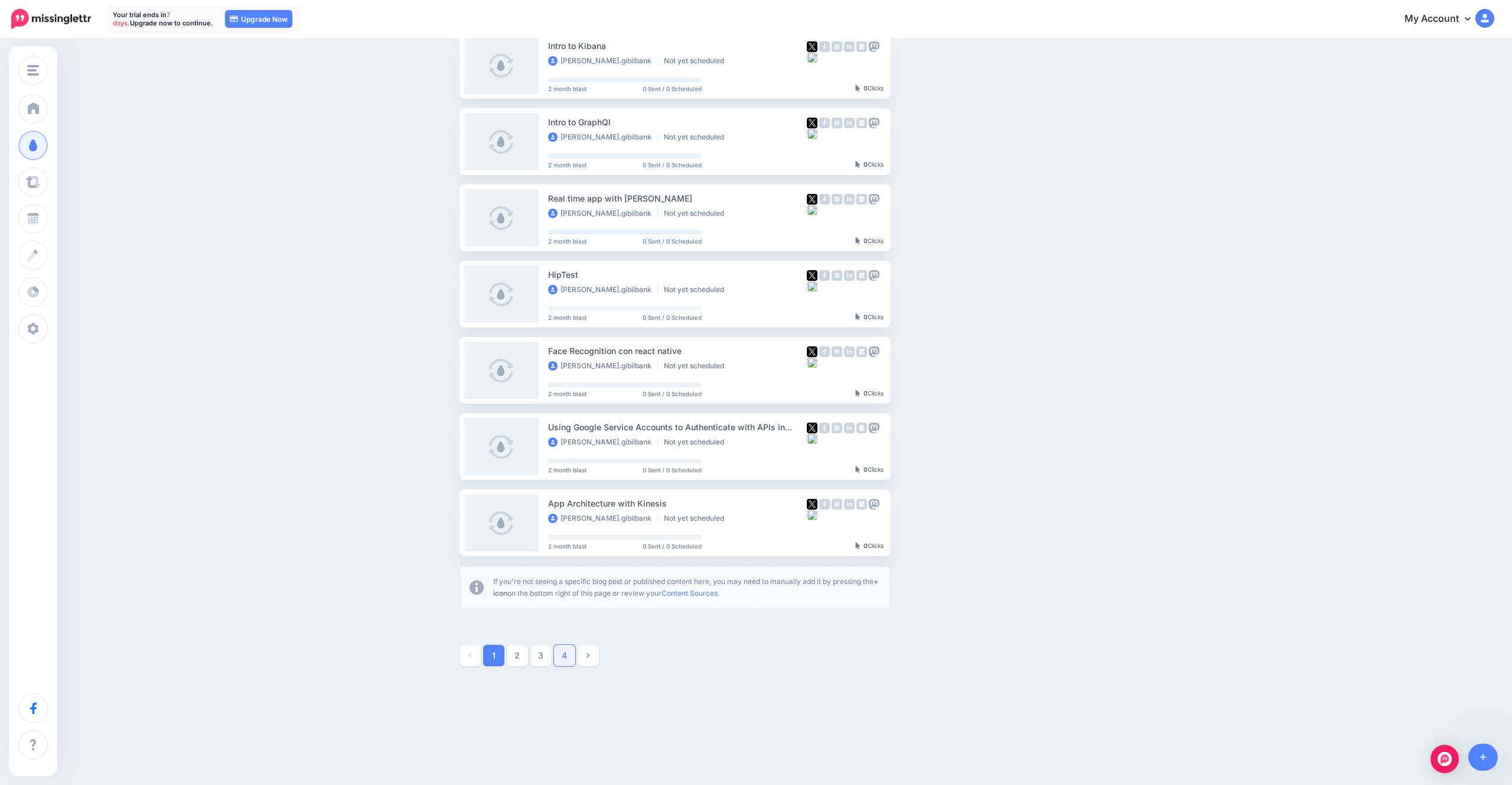
click at [562, 659] on link "4" at bounding box center [564, 655] width 21 height 21
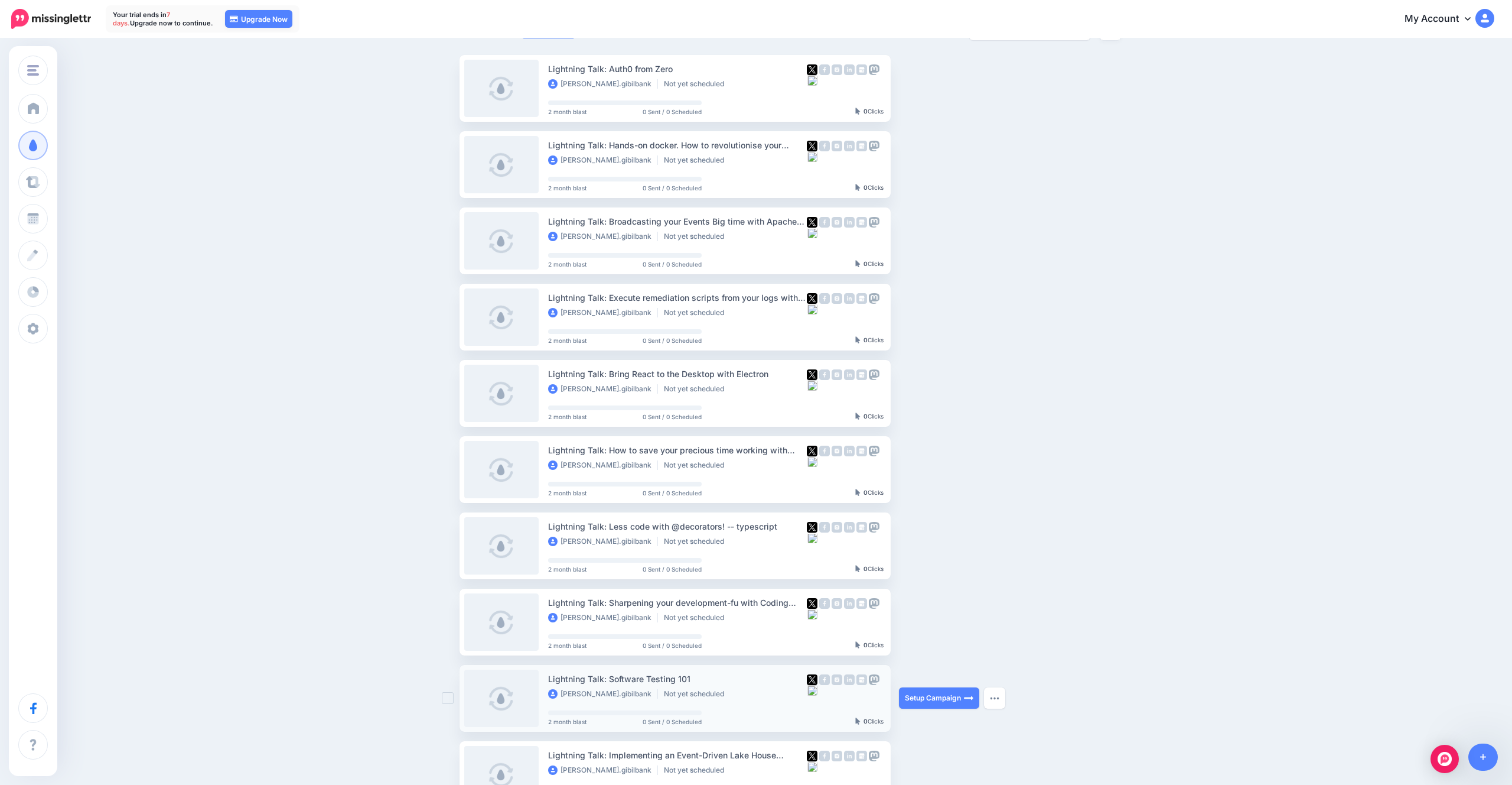
scroll to position [354, 0]
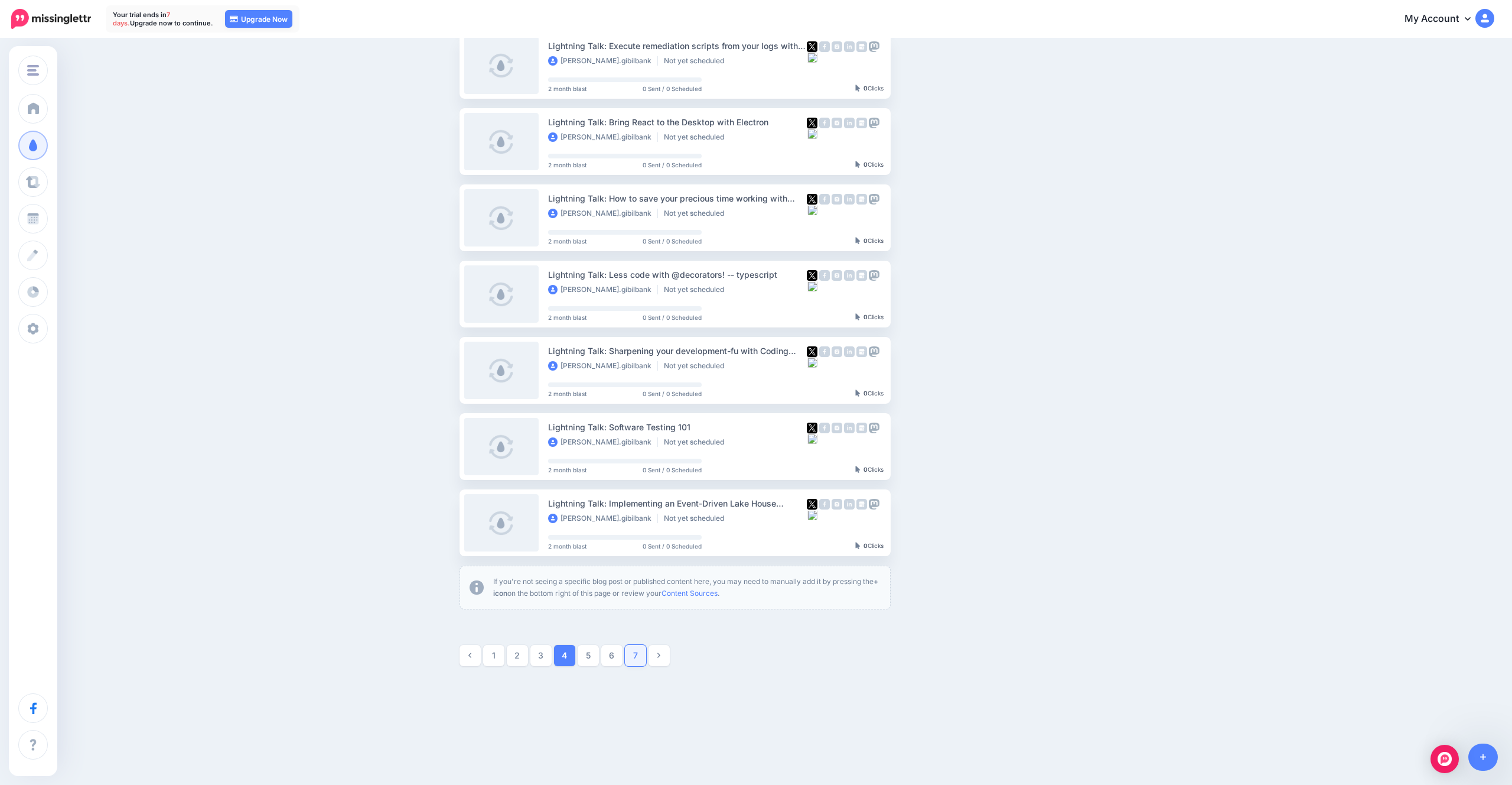
click at [630, 661] on link "7" at bounding box center [636, 655] width 21 height 21
click at [636, 656] on link "10" at bounding box center [636, 655] width 21 height 21
click at [631, 657] on link "13" at bounding box center [636, 655] width 21 height 21
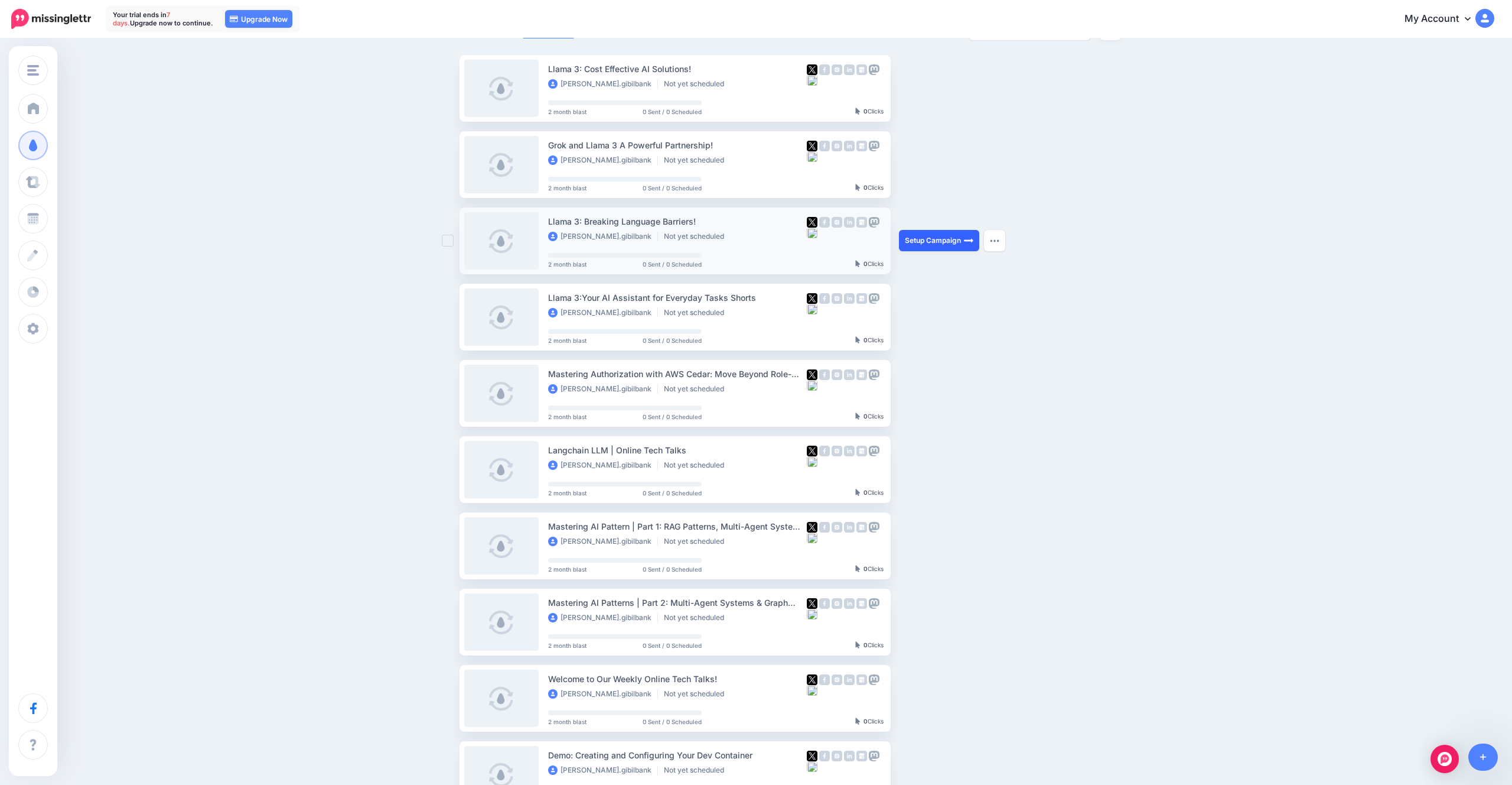
scroll to position [0, 0]
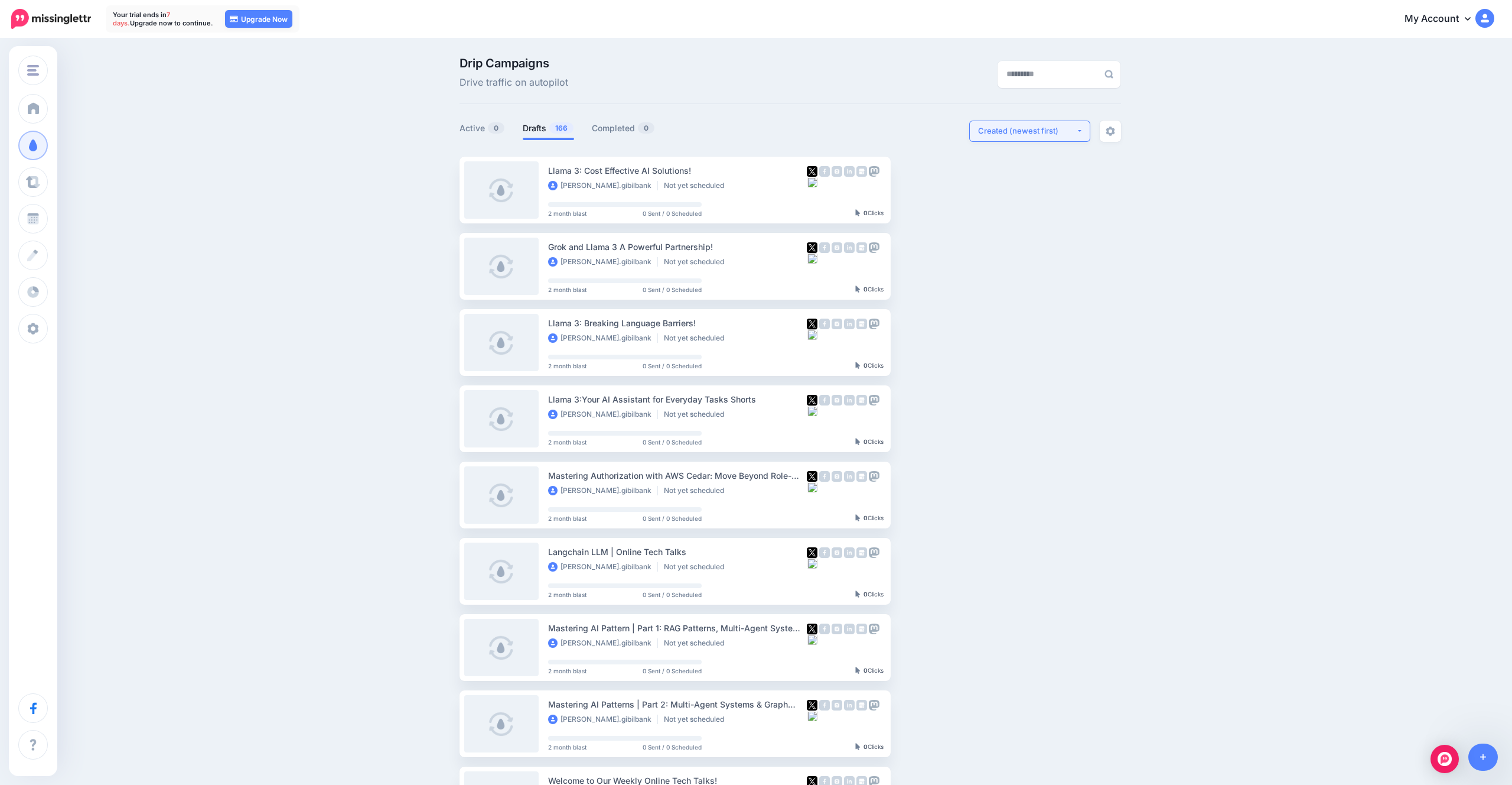
click at [1038, 128] on div "Created (newest first)" at bounding box center [1027, 131] width 98 height 11
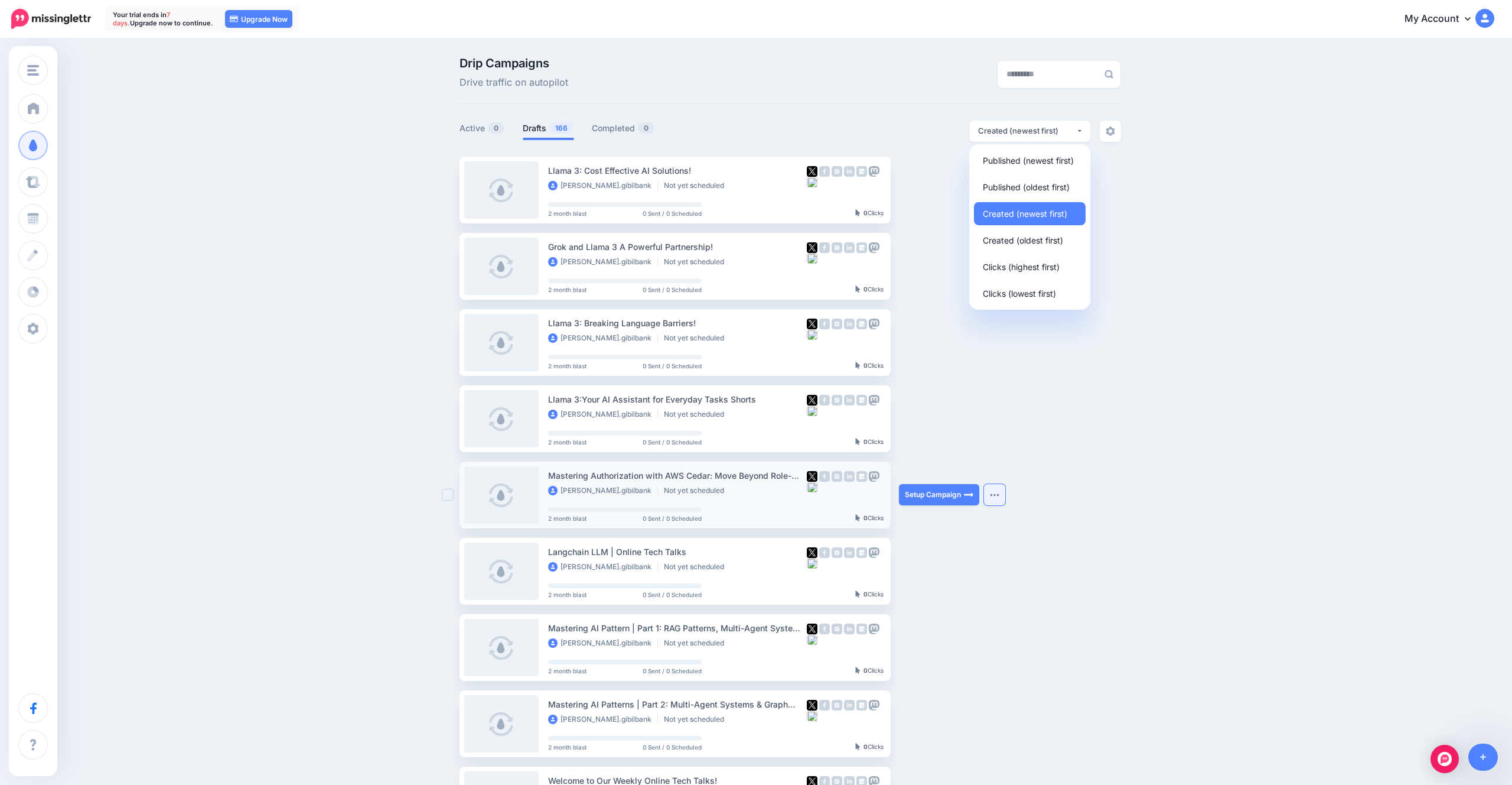
click at [1003, 505] on button "button" at bounding box center [995, 495] width 21 height 21
click at [641, 120] on div "Drip Campaigns Drive traffic on autopilot Active 0 166" at bounding box center [789, 538] width 679 height 962
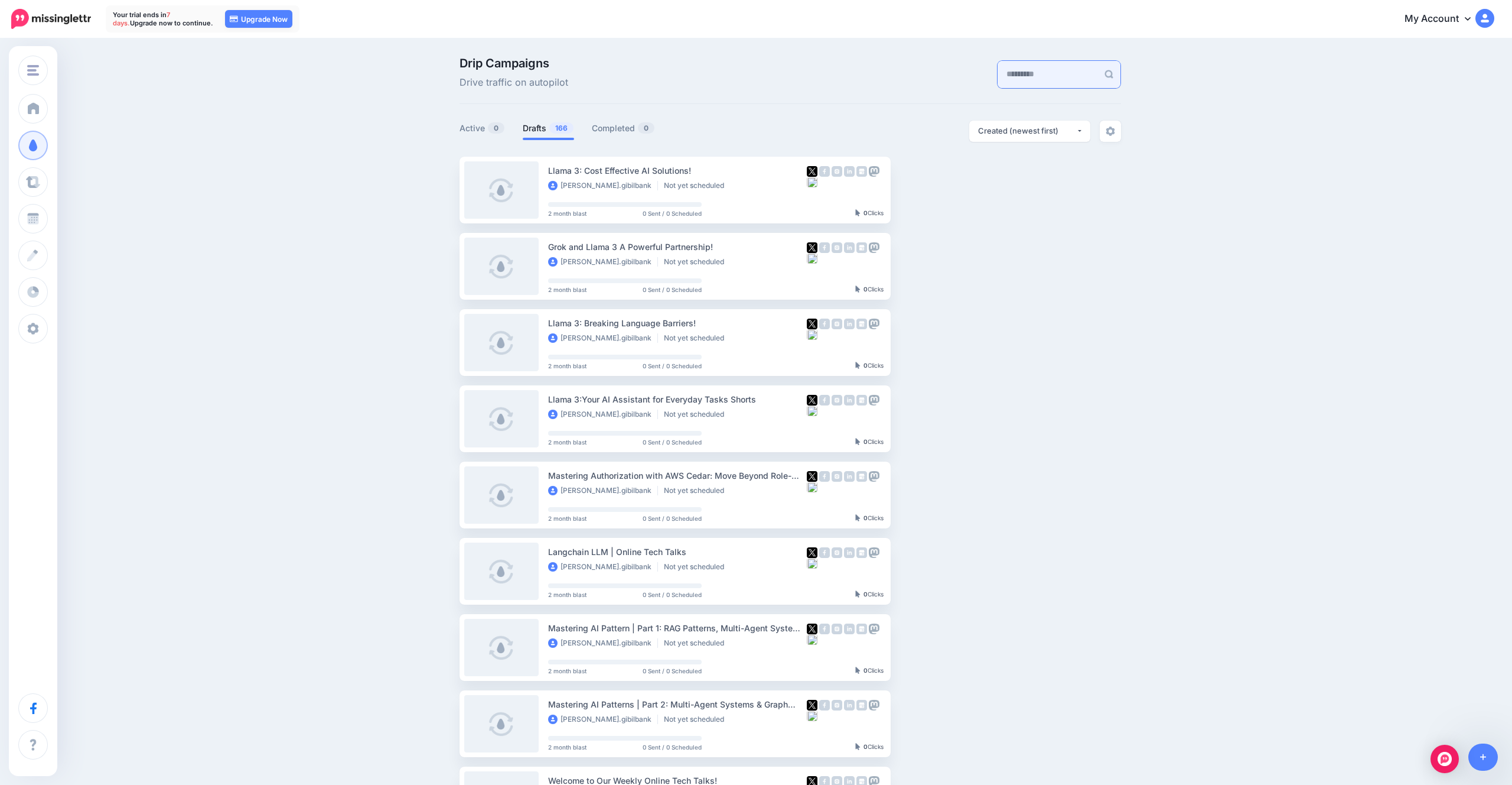
click at [998, 74] on input "text" at bounding box center [1047, 74] width 100 height 27
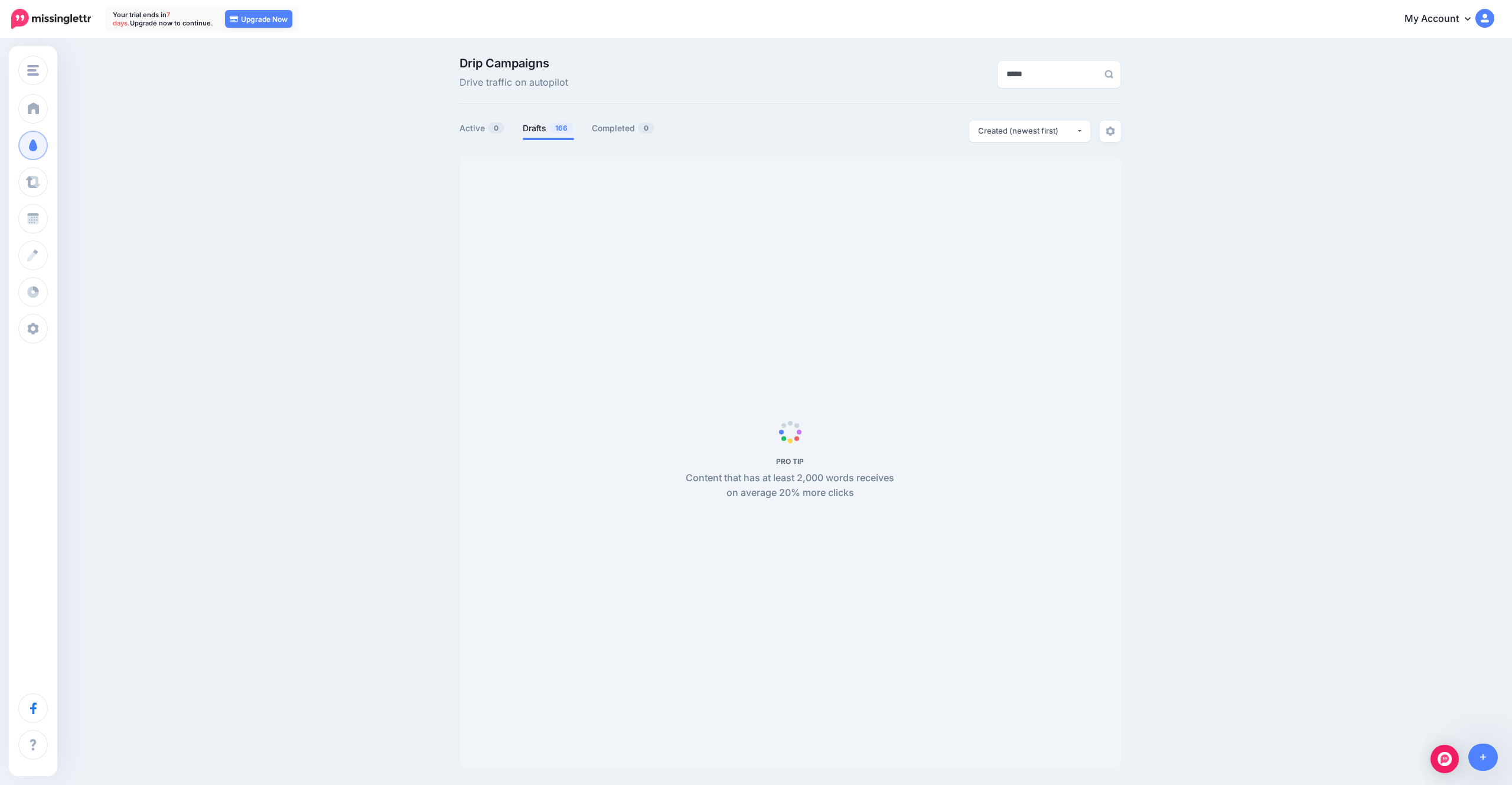
type input "******"
click at [1012, 128] on div "Created (newest first)" at bounding box center [1027, 131] width 98 height 11
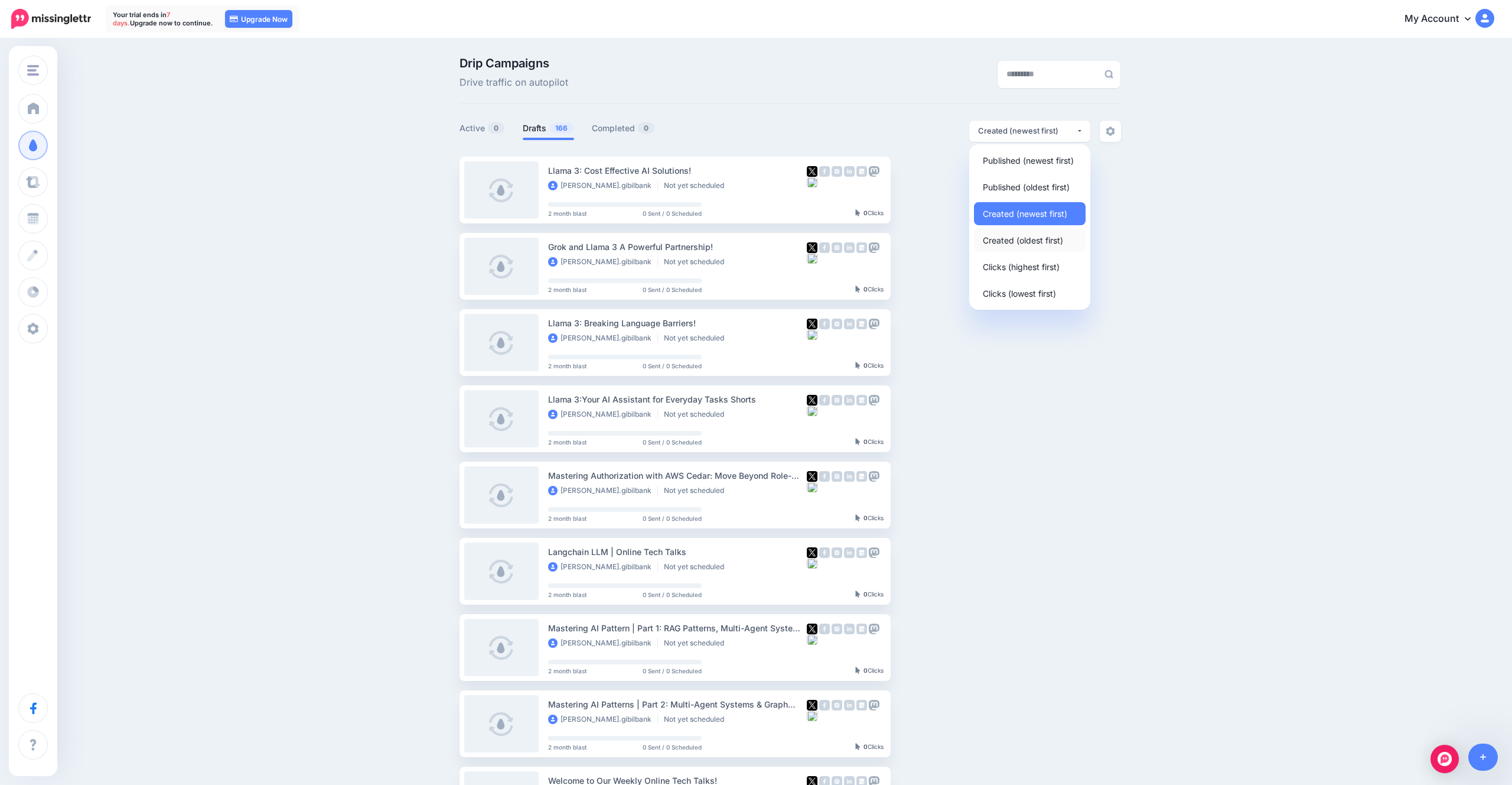
click at [1057, 247] on span "Created (oldest first)" at bounding box center [1022, 240] width 81 height 14
select select "**********"
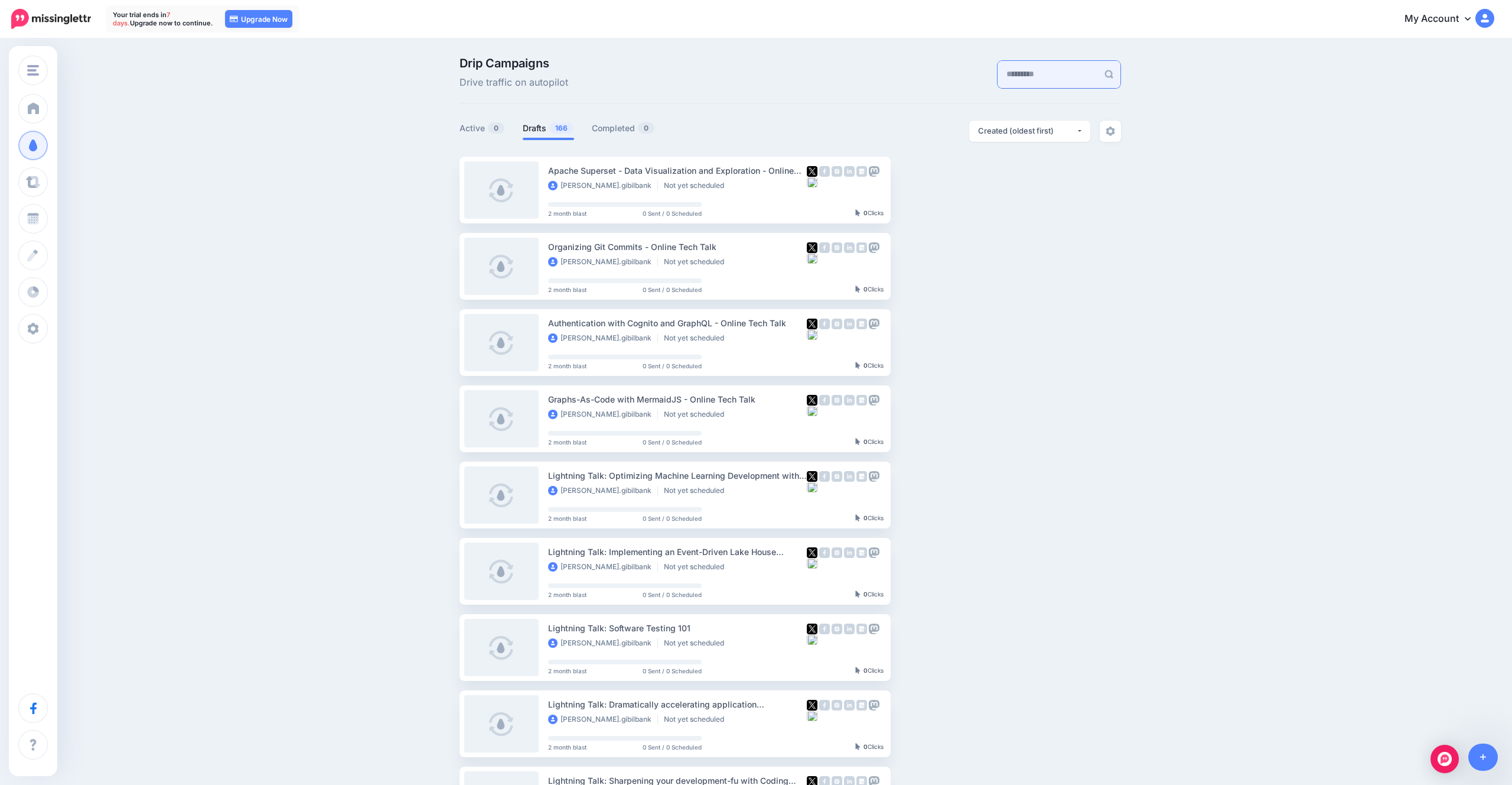
click at [1012, 63] on input "text" at bounding box center [1047, 74] width 100 height 27
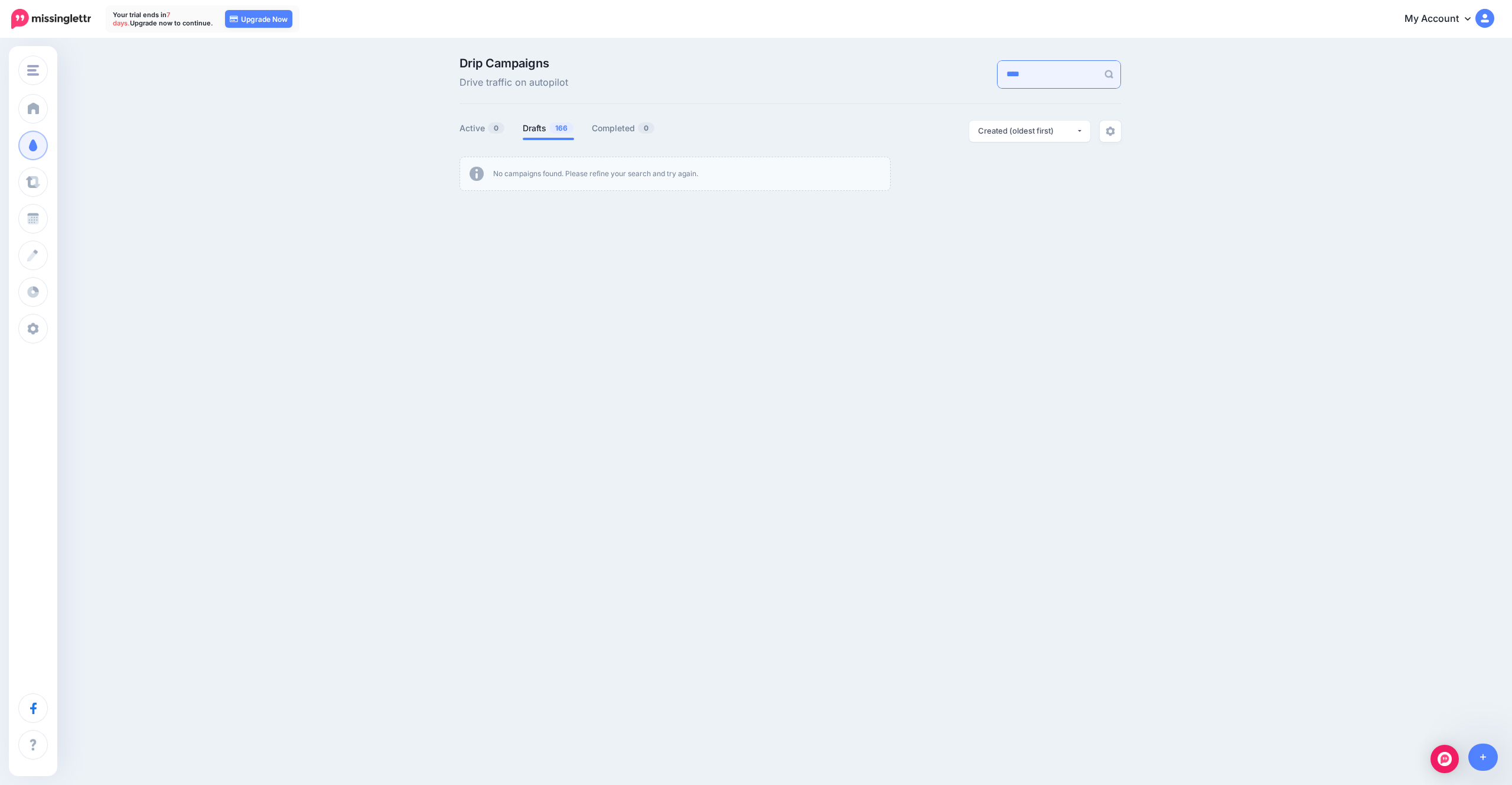
type input "***"
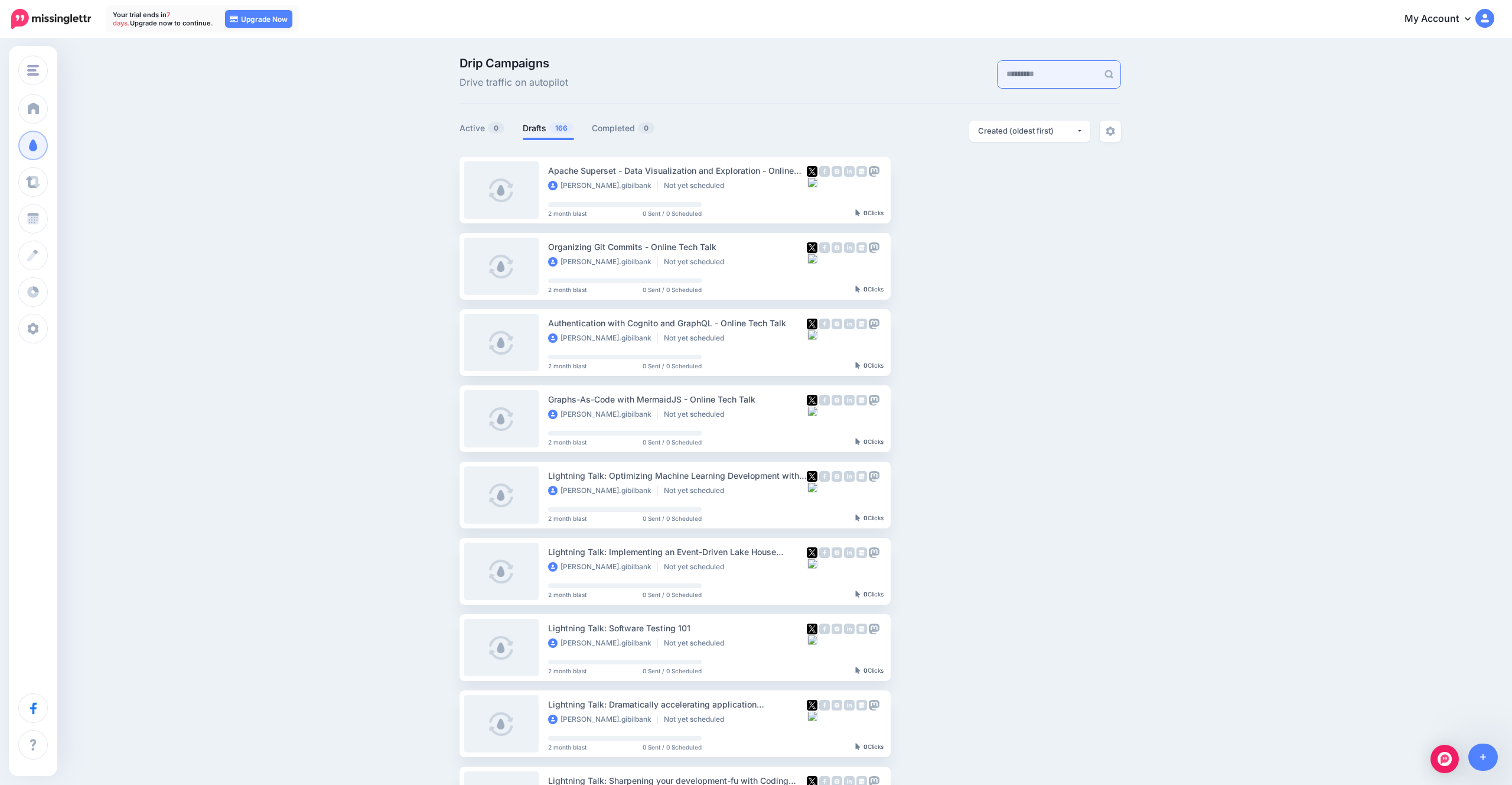
click at [998, 73] on input "text" at bounding box center [1047, 74] width 100 height 27
paste input "**********"
type input "**********"
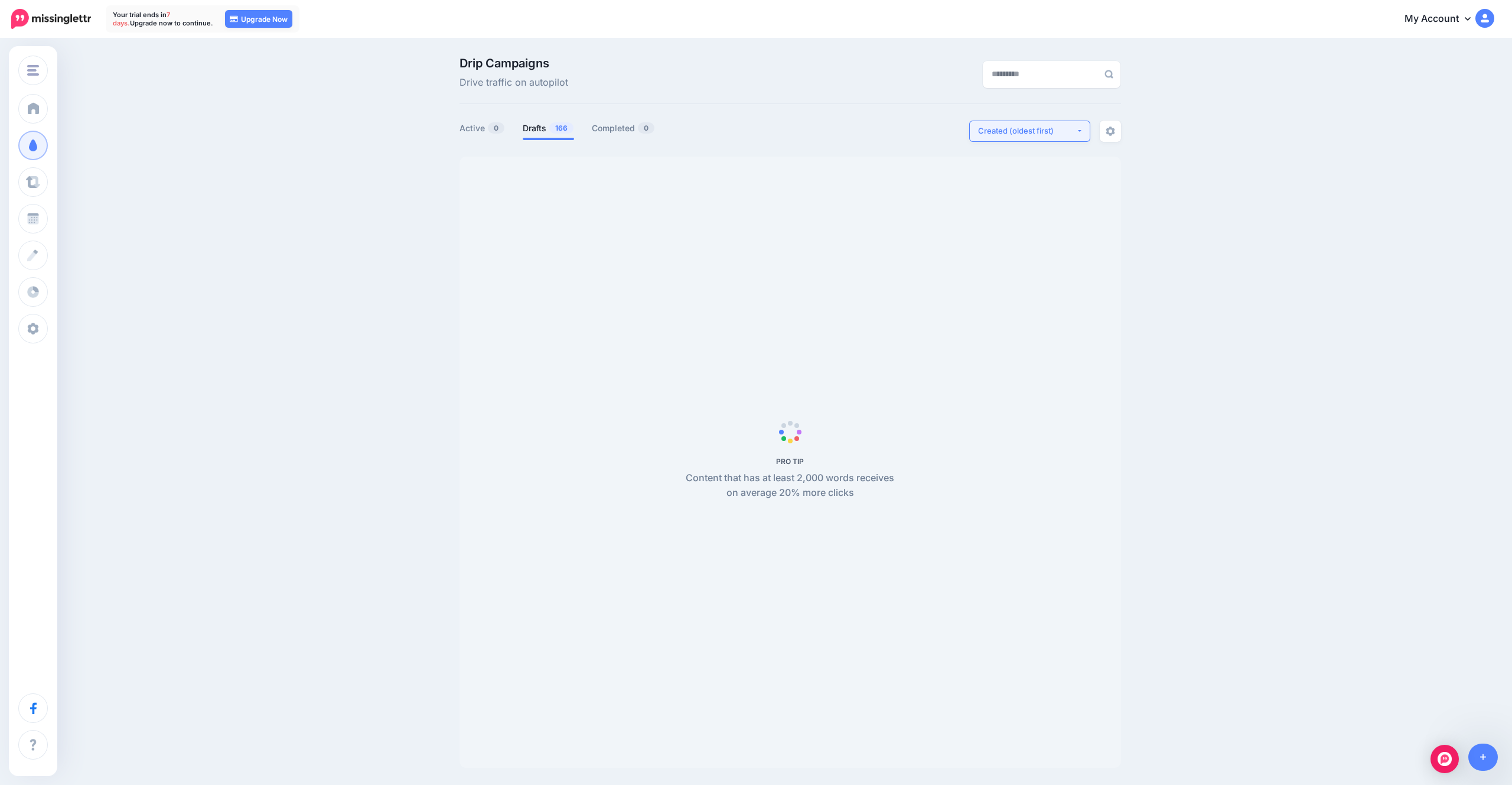
click at [1030, 136] on div "Created (oldest first)" at bounding box center [1027, 131] width 98 height 11
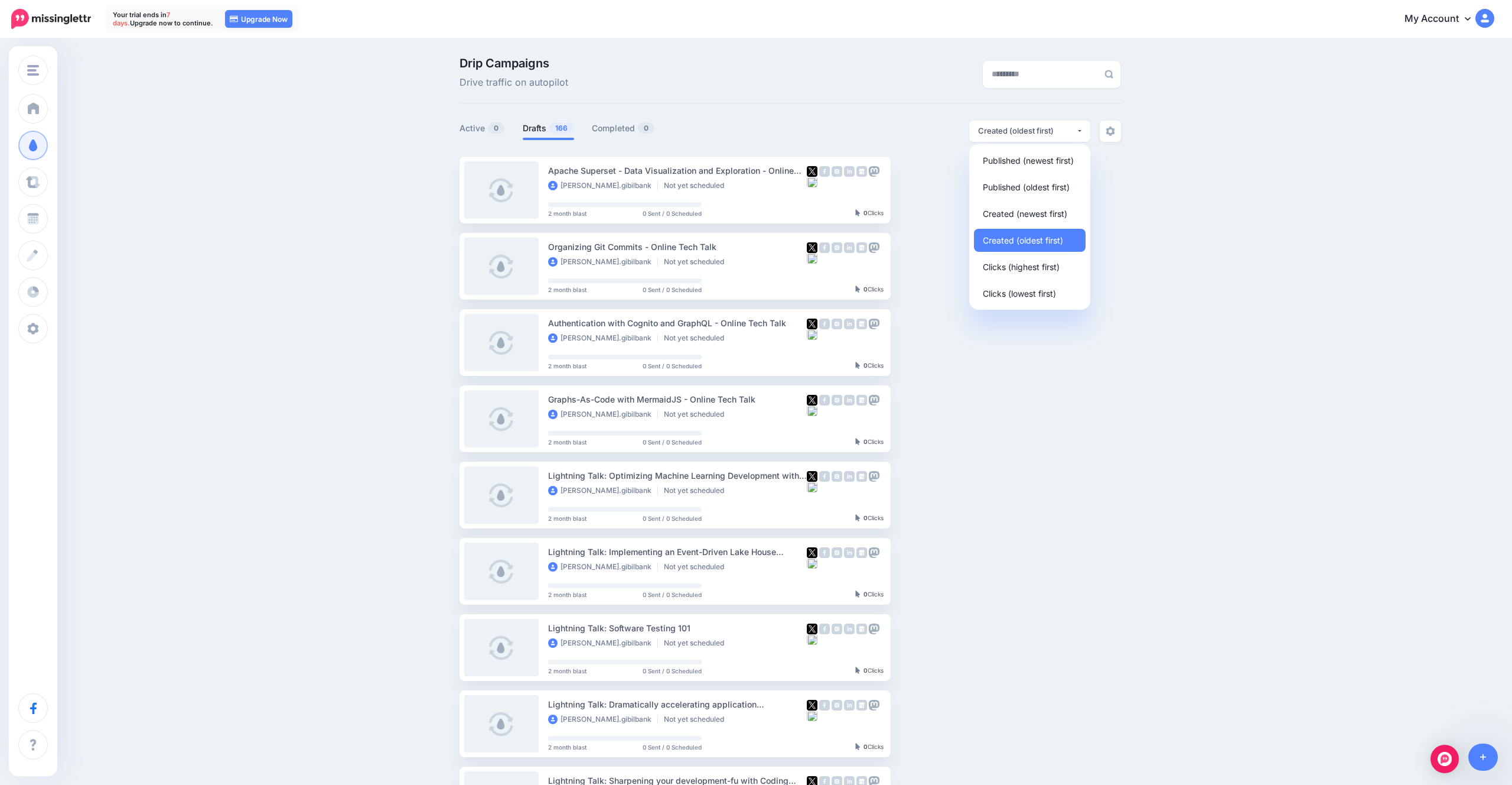
click at [1185, 143] on div "Drip Campaigns Drive traffic on autopilot Active 0 166 0" at bounding box center [756, 543] width 1512 height 1006
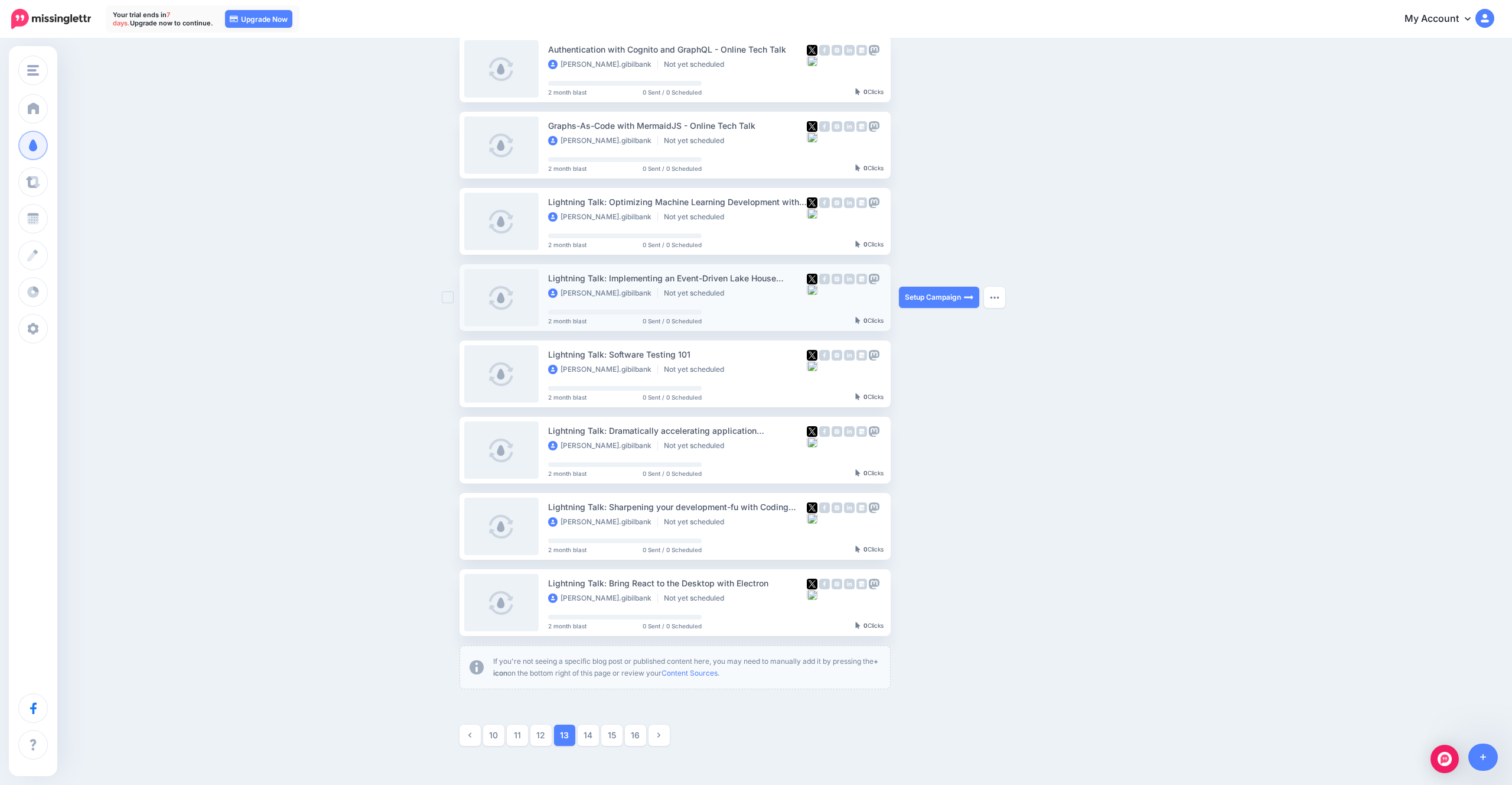
scroll to position [354, 0]
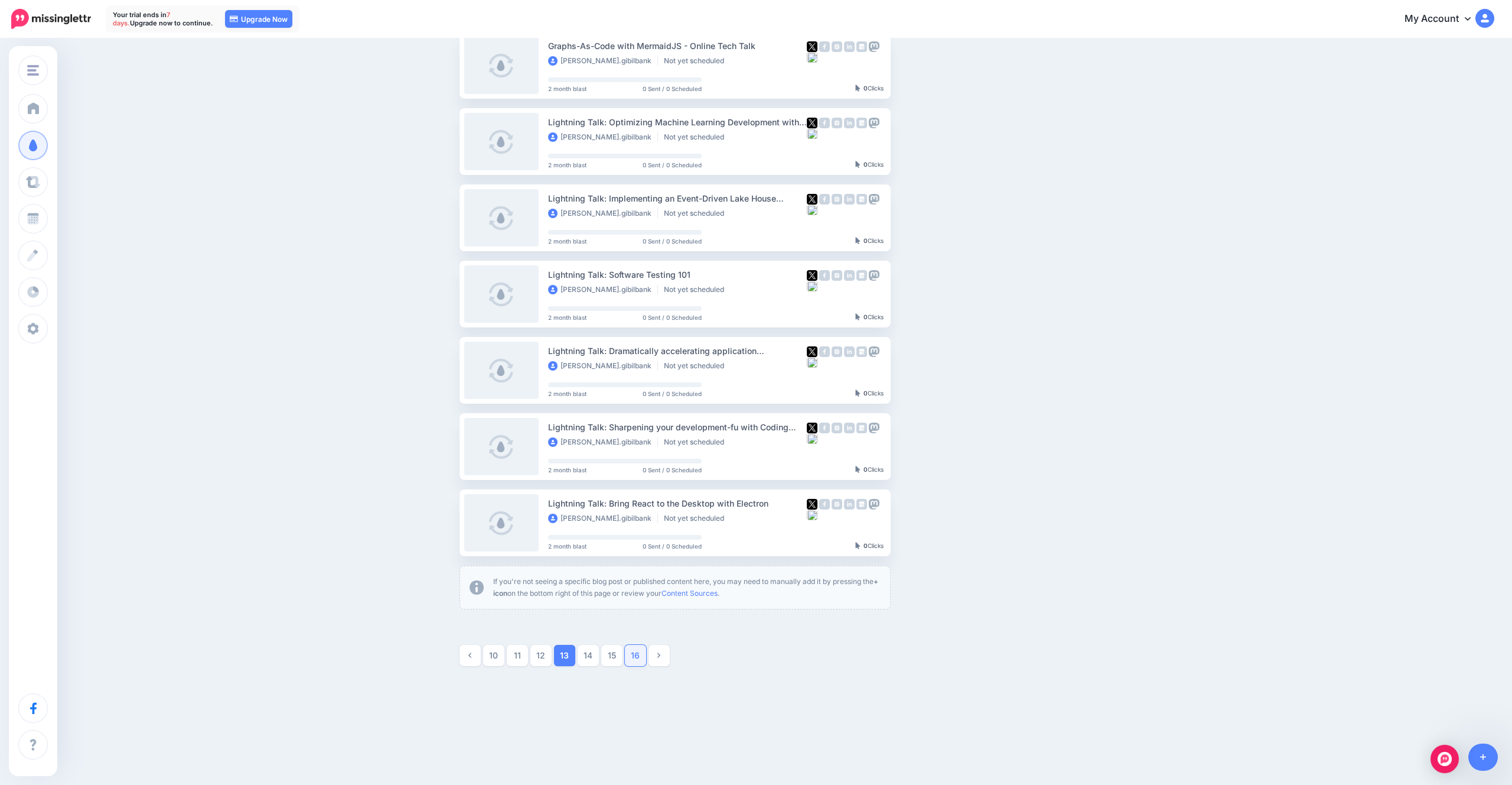
click at [636, 656] on link "16" at bounding box center [636, 655] width 21 height 21
click at [596, 647] on link "17" at bounding box center [589, 655] width 21 height 21
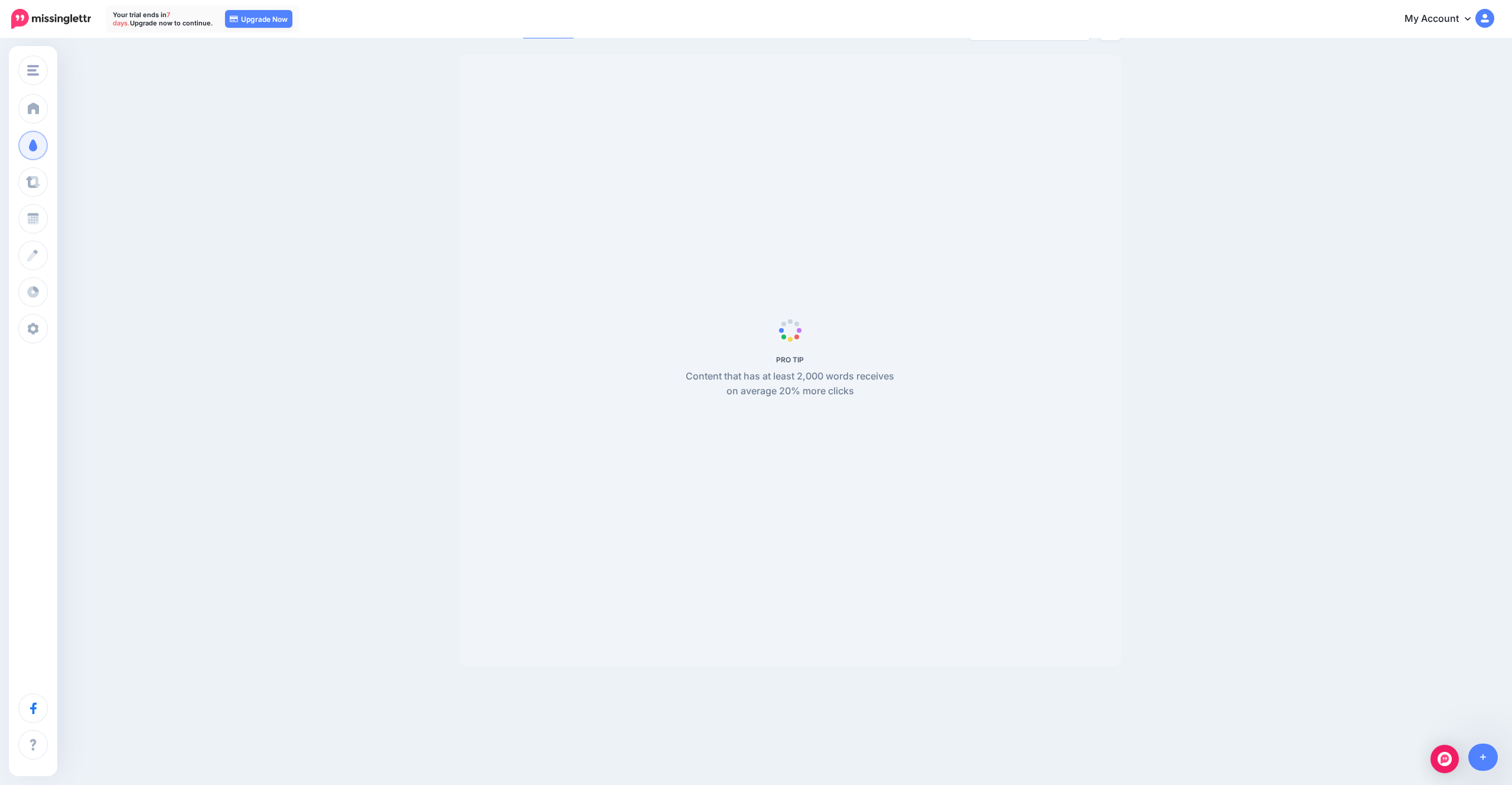
scroll to position [48, 0]
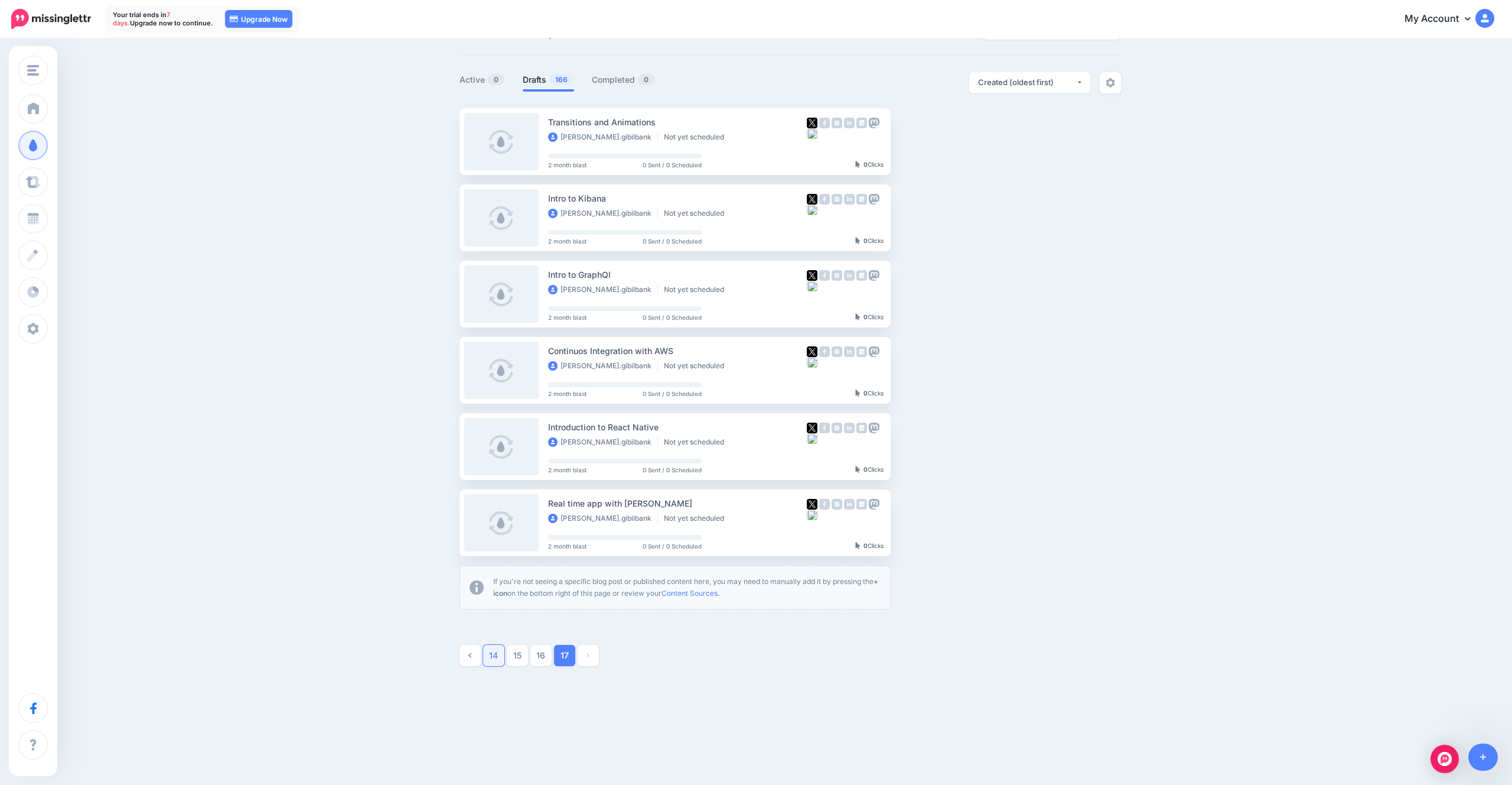
click at [497, 657] on link "14" at bounding box center [494, 655] width 21 height 21
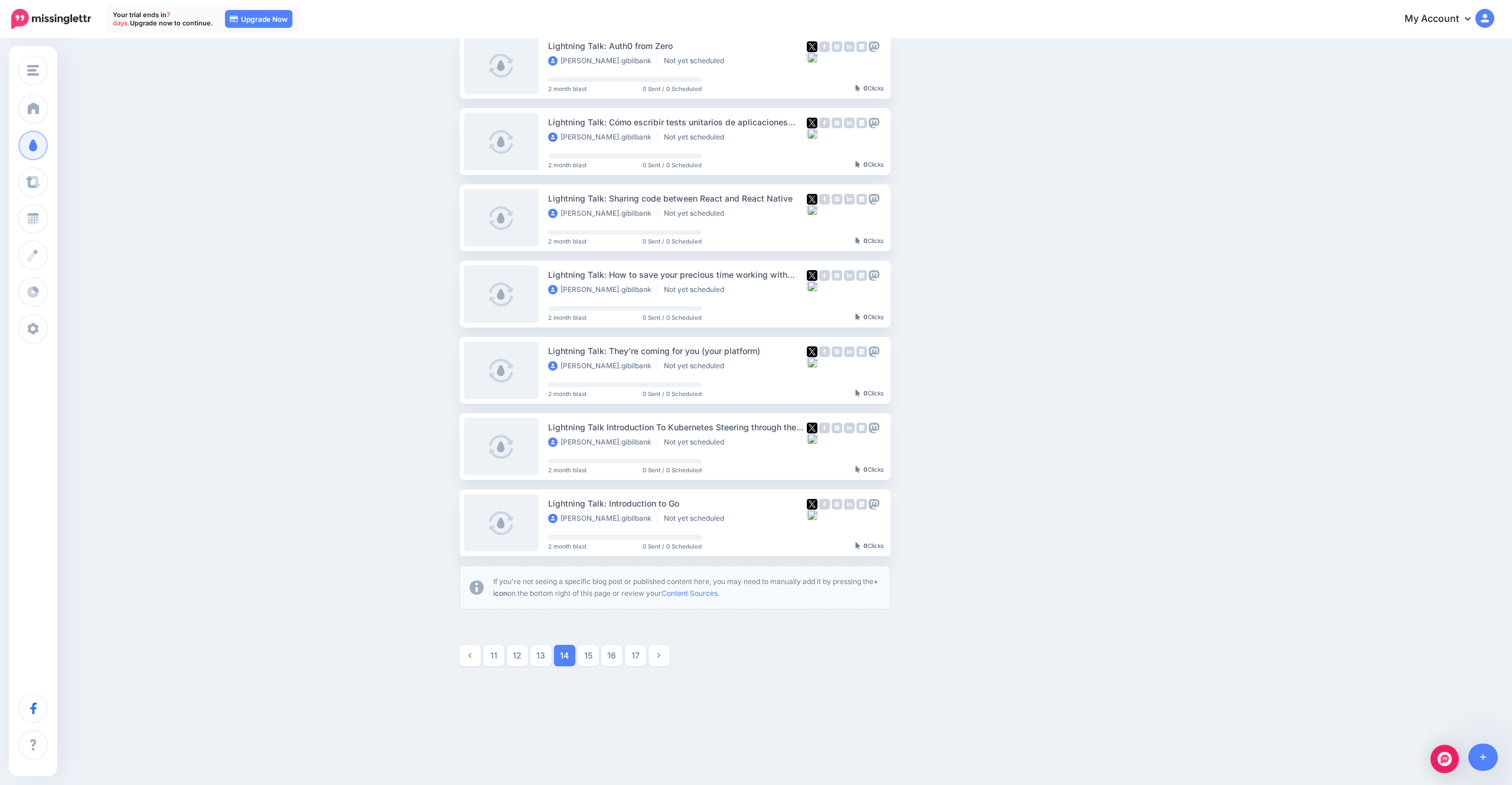
scroll to position [0, 0]
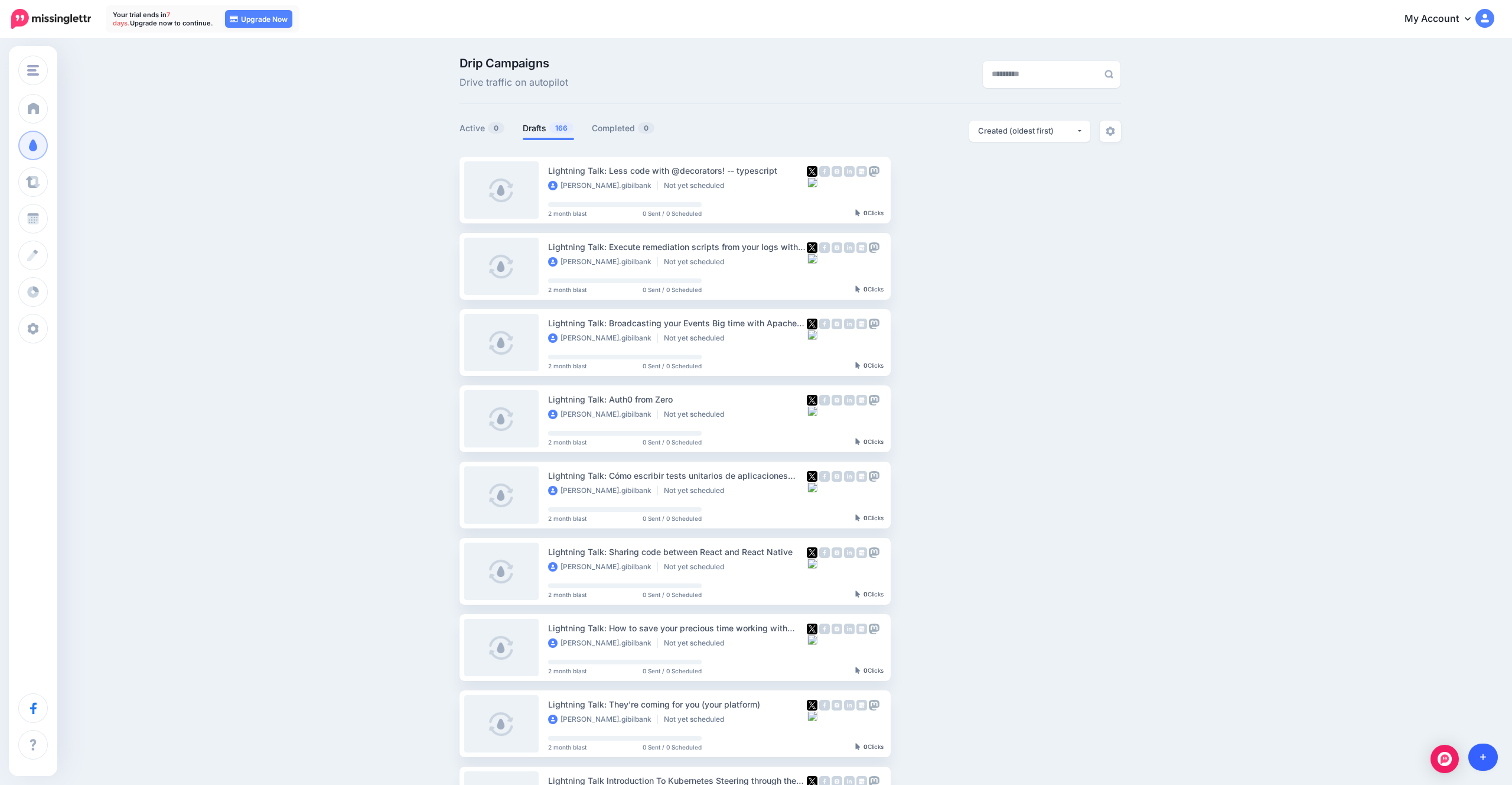
click at [1490, 754] on link at bounding box center [1483, 757] width 30 height 27
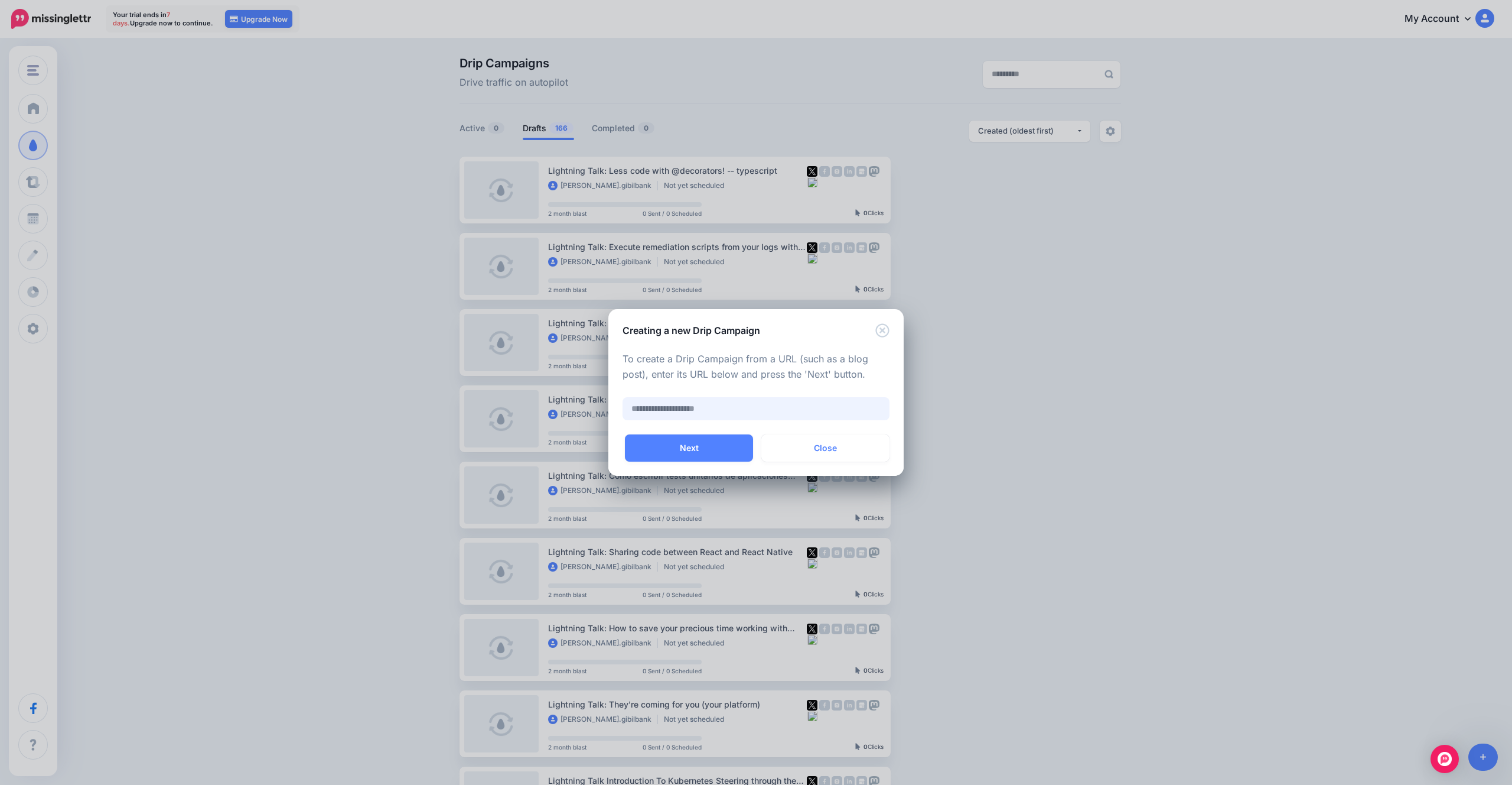
paste input "**********"
paste input "****"
type input "**********"
click at [740, 444] on button "Next" at bounding box center [689, 448] width 128 height 27
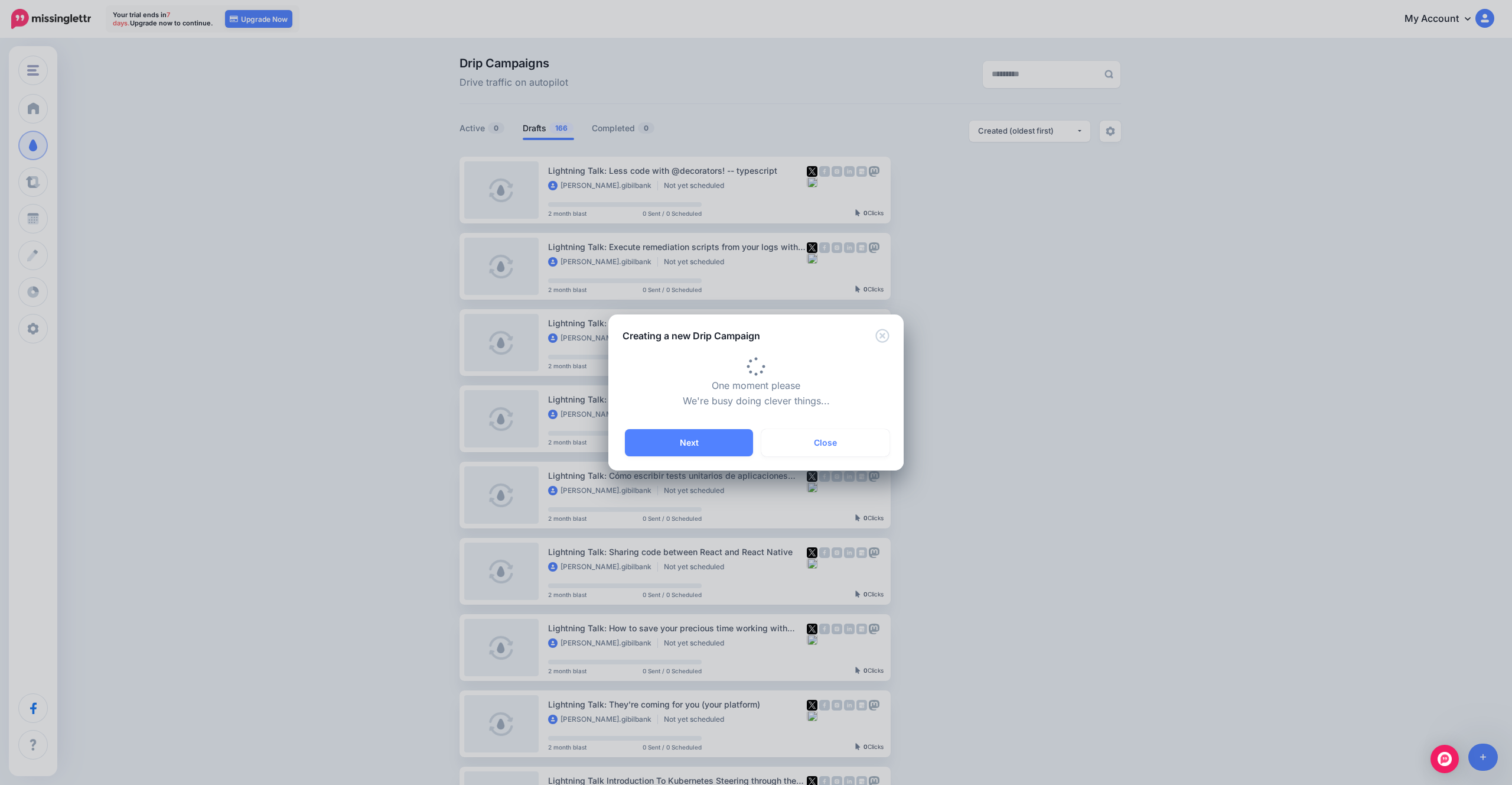
type input "**********"
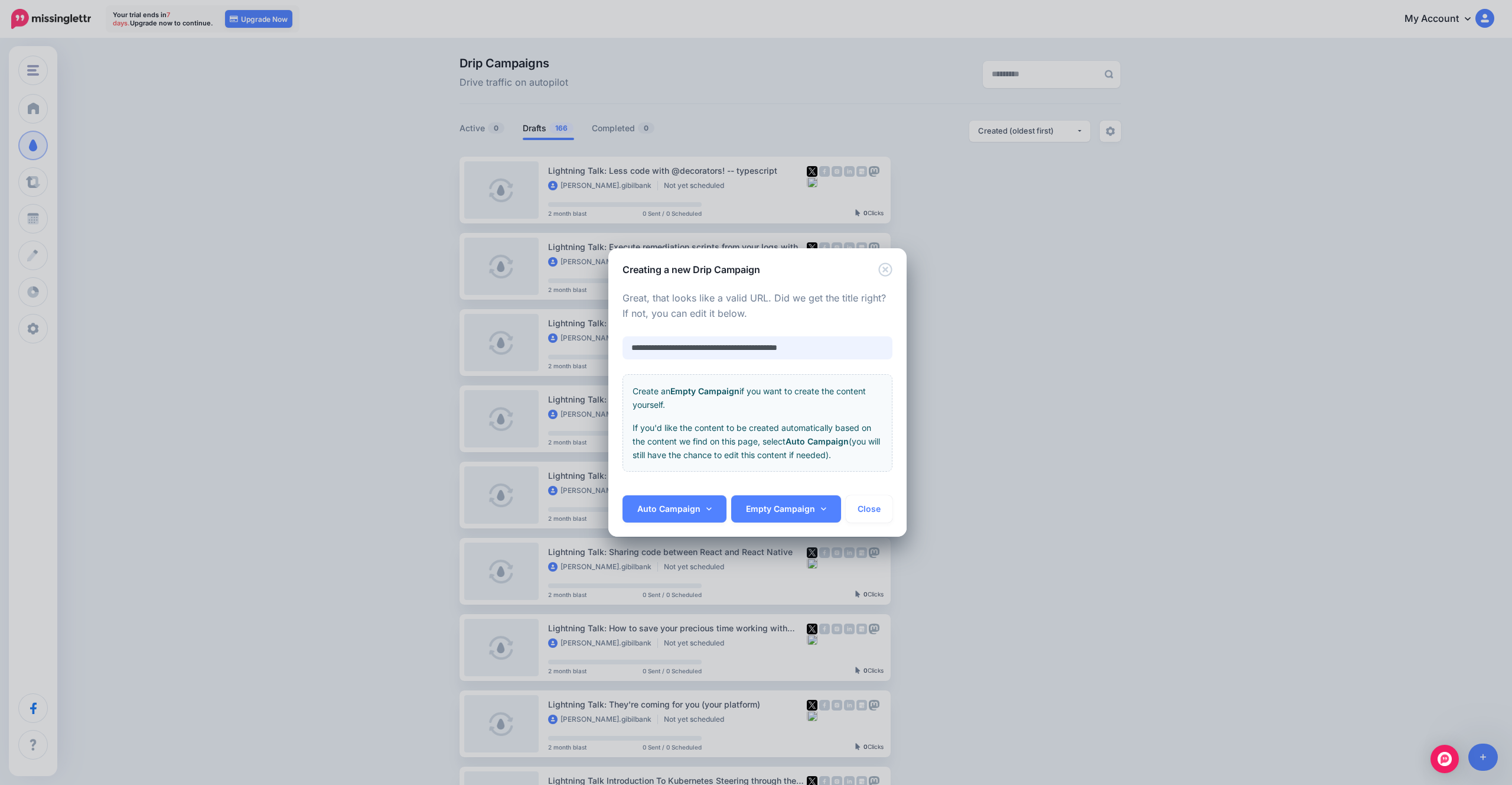
click at [743, 347] on input "**********" at bounding box center [757, 348] width 270 height 23
click at [762, 442] on p "If you'd like the content to be created automatically based on the content we f…" at bounding box center [757, 441] width 250 height 41
drag, startPoint x: 732, startPoint y: 413, endPoint x: 733, endPoint y: 448, distance: 35.0
click at [732, 413] on div "Create an Empty Campaign if you want to create the content yourself. If you'd l…" at bounding box center [757, 423] width 270 height 98
drag, startPoint x: 662, startPoint y: 426, endPoint x: 720, endPoint y: 443, distance: 60.4
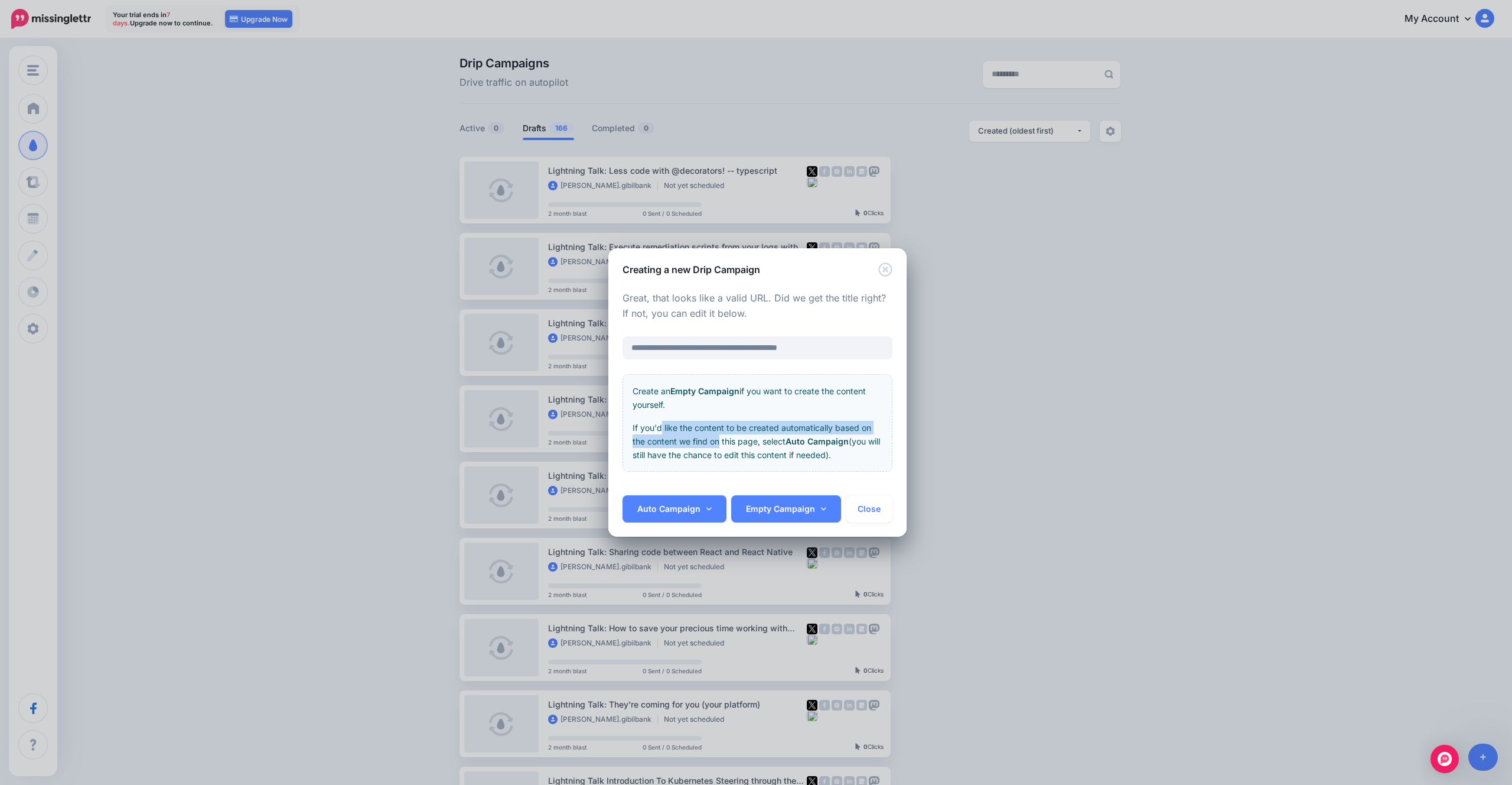
click at [720, 443] on p "If you'd like the content to be created automatically based on the content we f…" at bounding box center [757, 441] width 250 height 41
click at [699, 506] on link "Auto Campaign" at bounding box center [675, 509] width 104 height 27
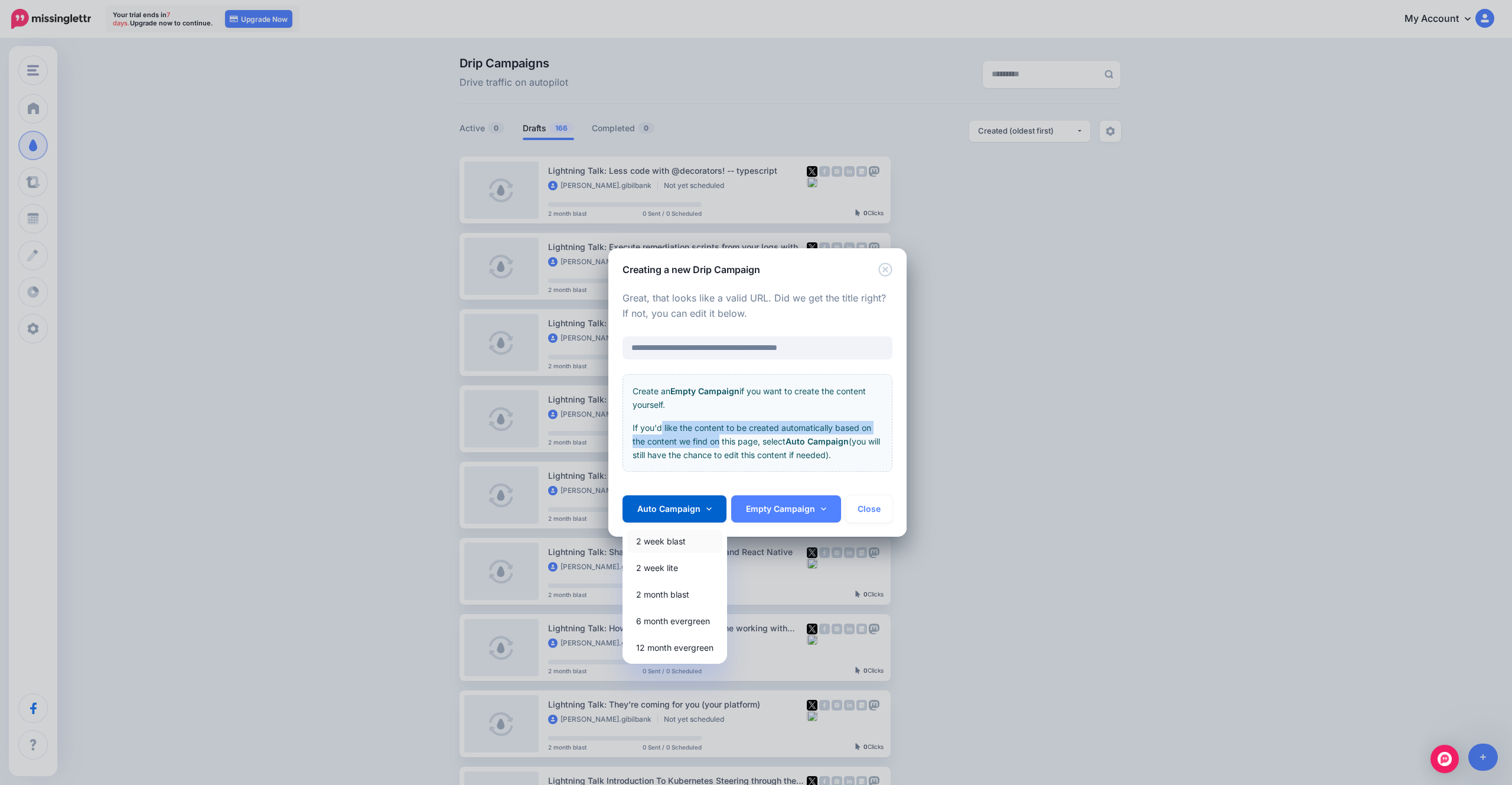
click at [688, 541] on link "2 week blast" at bounding box center [674, 541] width 95 height 23
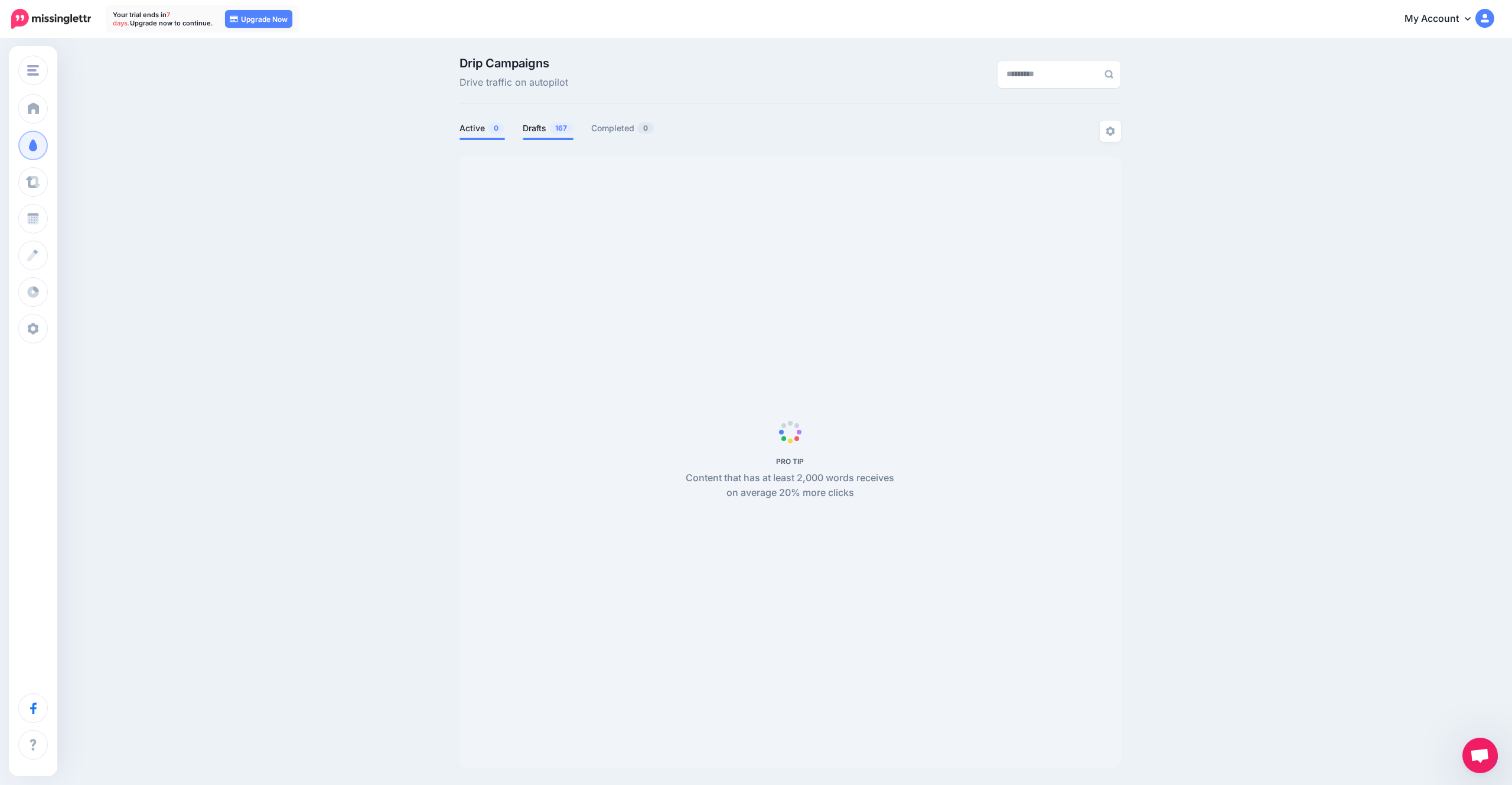
click at [490, 135] on link "Active 0" at bounding box center [482, 128] width 46 height 14
click at [544, 129] on link "Drafts 167" at bounding box center [548, 128] width 51 height 14
click at [492, 119] on div "Drip Campaigns Drive traffic on autopilot Active 0 167" at bounding box center [789, 412] width 679 height 710
click at [491, 128] on span "0" at bounding box center [496, 128] width 16 height 11
click at [491, 127] on span "0" at bounding box center [496, 128] width 16 height 11
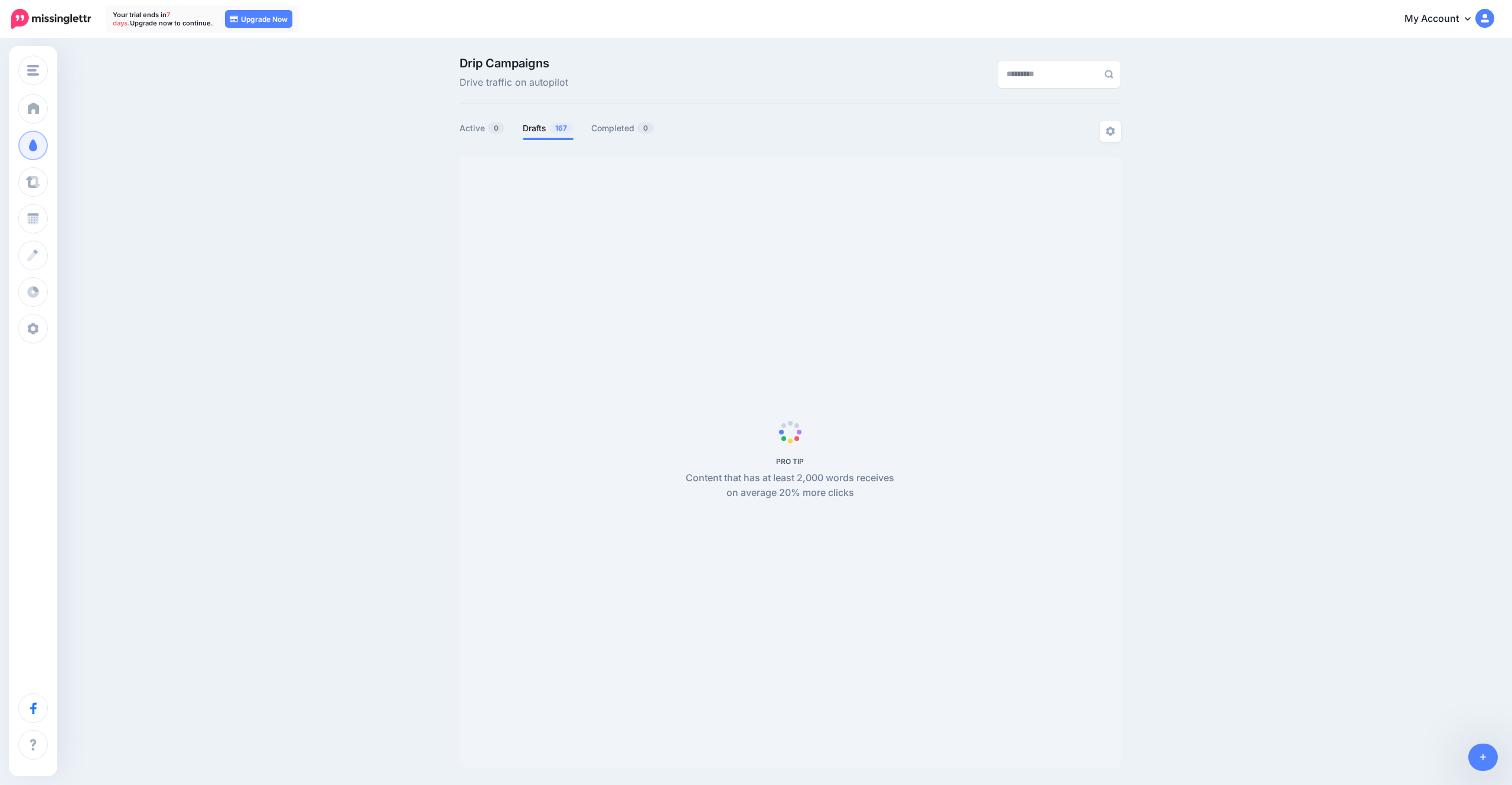
click at [556, 136] on li "Drafts 167" at bounding box center [548, 130] width 51 height 19
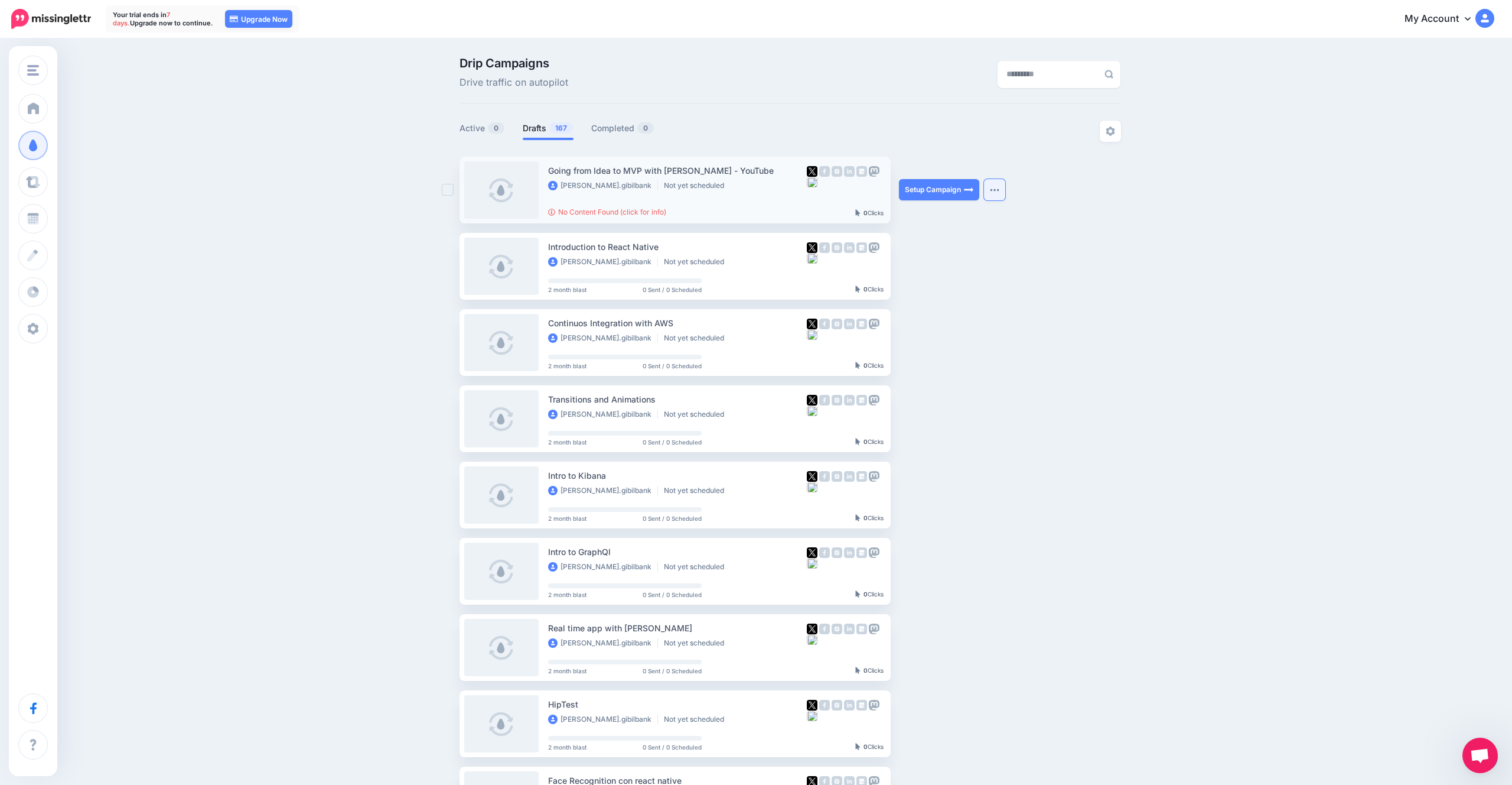
click at [1001, 188] on button "button" at bounding box center [995, 190] width 21 height 21
click at [943, 217] on link "Review Campaign" at bounding box center [931, 219] width 138 height 23
click at [735, 175] on div "Going from Idea to MVP with [PERSON_NAME] - YouTube" at bounding box center [677, 170] width 259 height 14
click at [985, 190] on button "button" at bounding box center [995, 190] width 21 height 21
click at [959, 240] on link "Regenerate Campaign" at bounding box center [931, 245] width 138 height 23
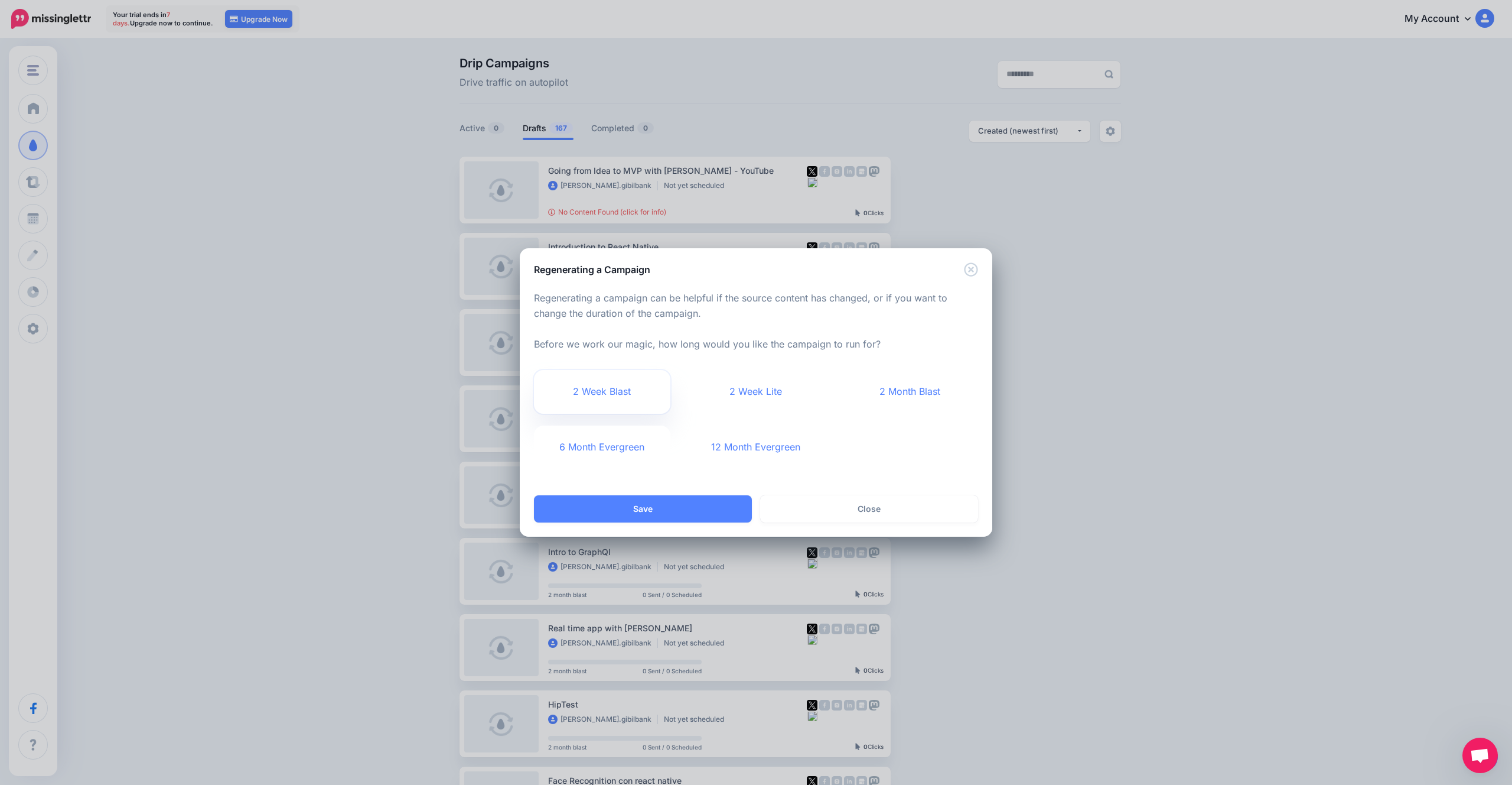
click at [627, 381] on link "2 Week Blast" at bounding box center [601, 391] width 136 height 43
click at [684, 509] on button "Save" at bounding box center [643, 509] width 218 height 27
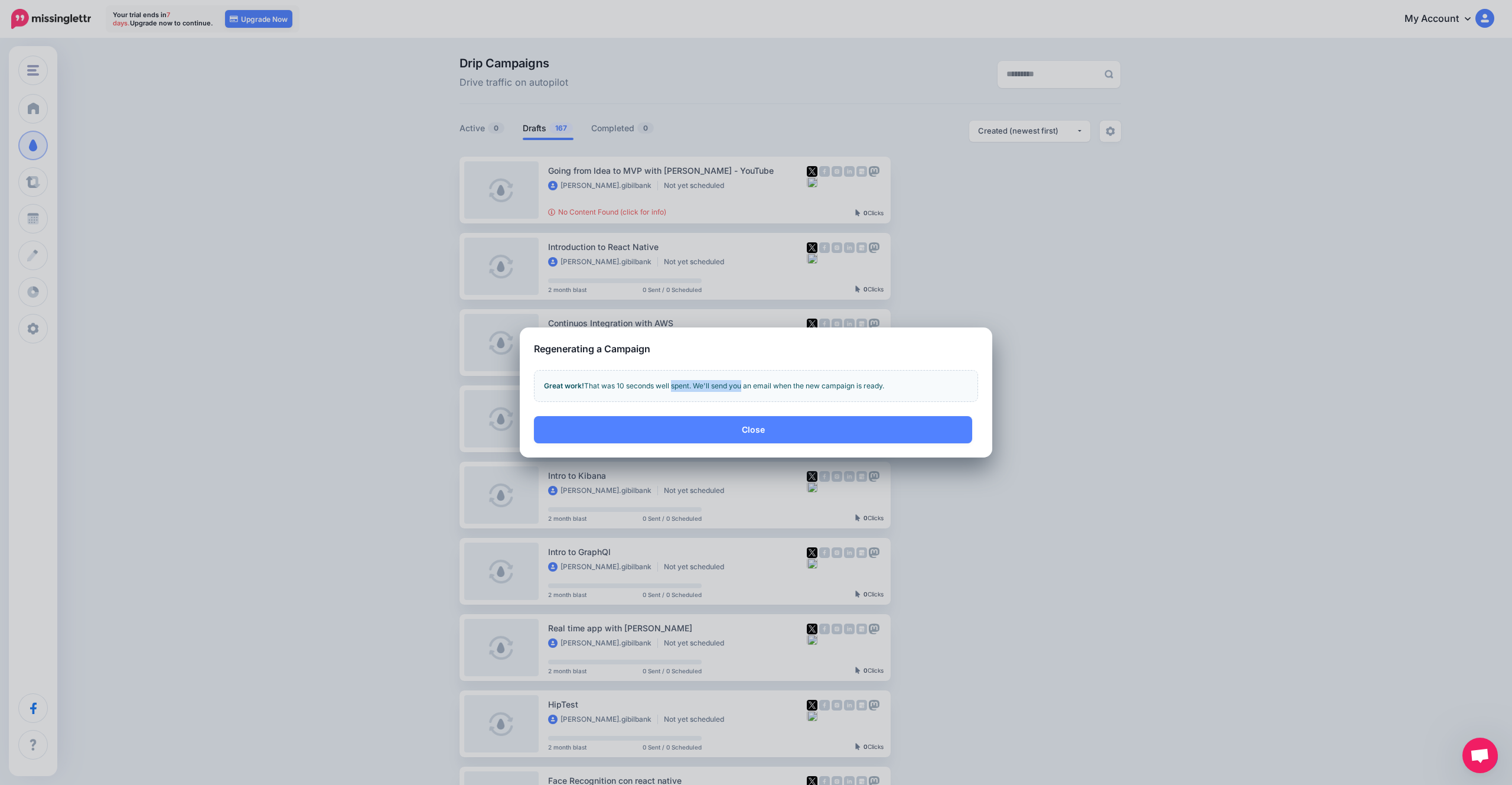
drag, startPoint x: 671, startPoint y: 385, endPoint x: 742, endPoint y: 382, distance: 71.1
click at [742, 382] on div "Great work! That was 10 seconds well spent. We'll send you an email when the ne…" at bounding box center [755, 386] width 444 height 32
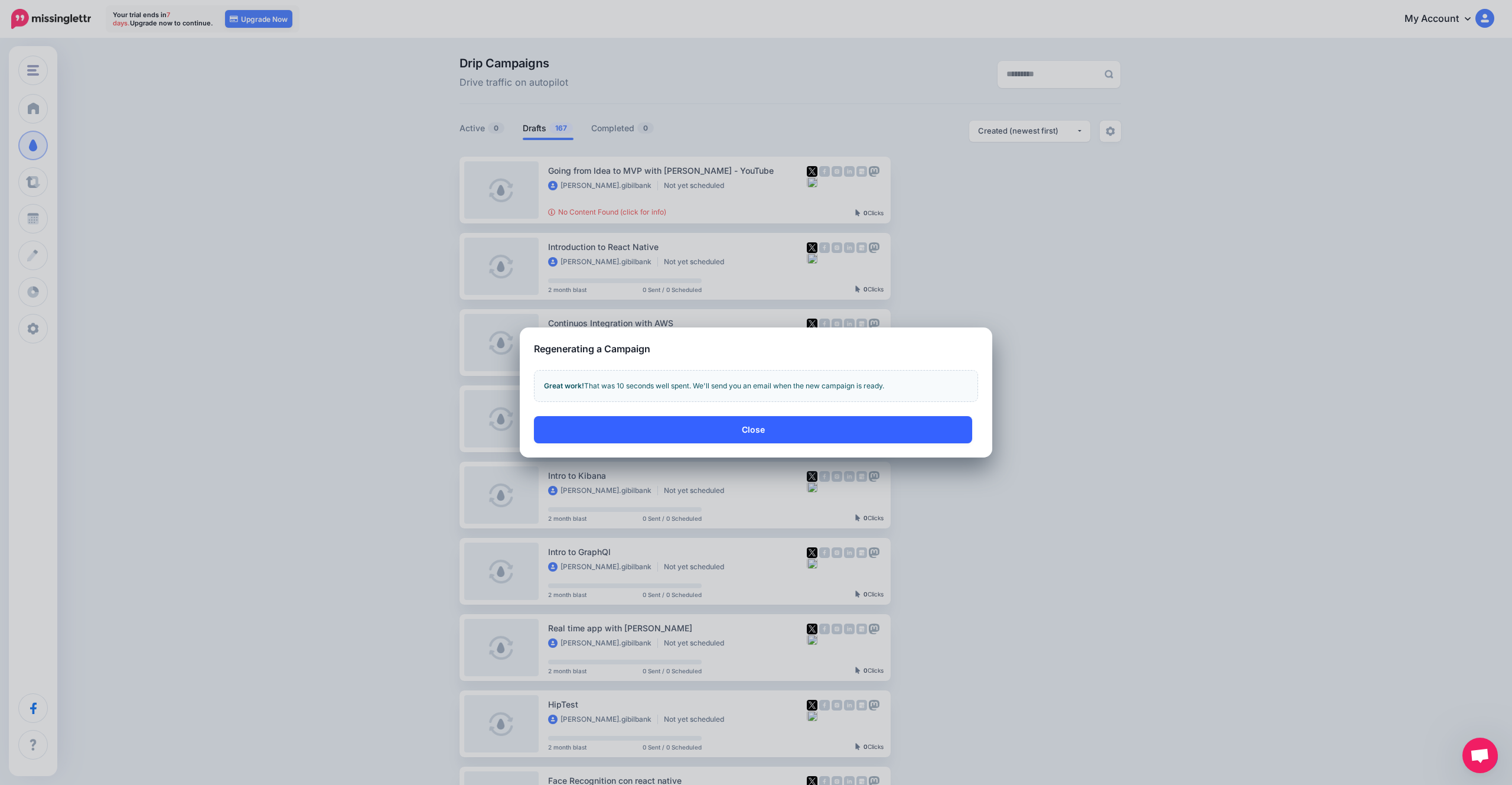
click at [779, 426] on button "Close" at bounding box center [752, 429] width 438 height 27
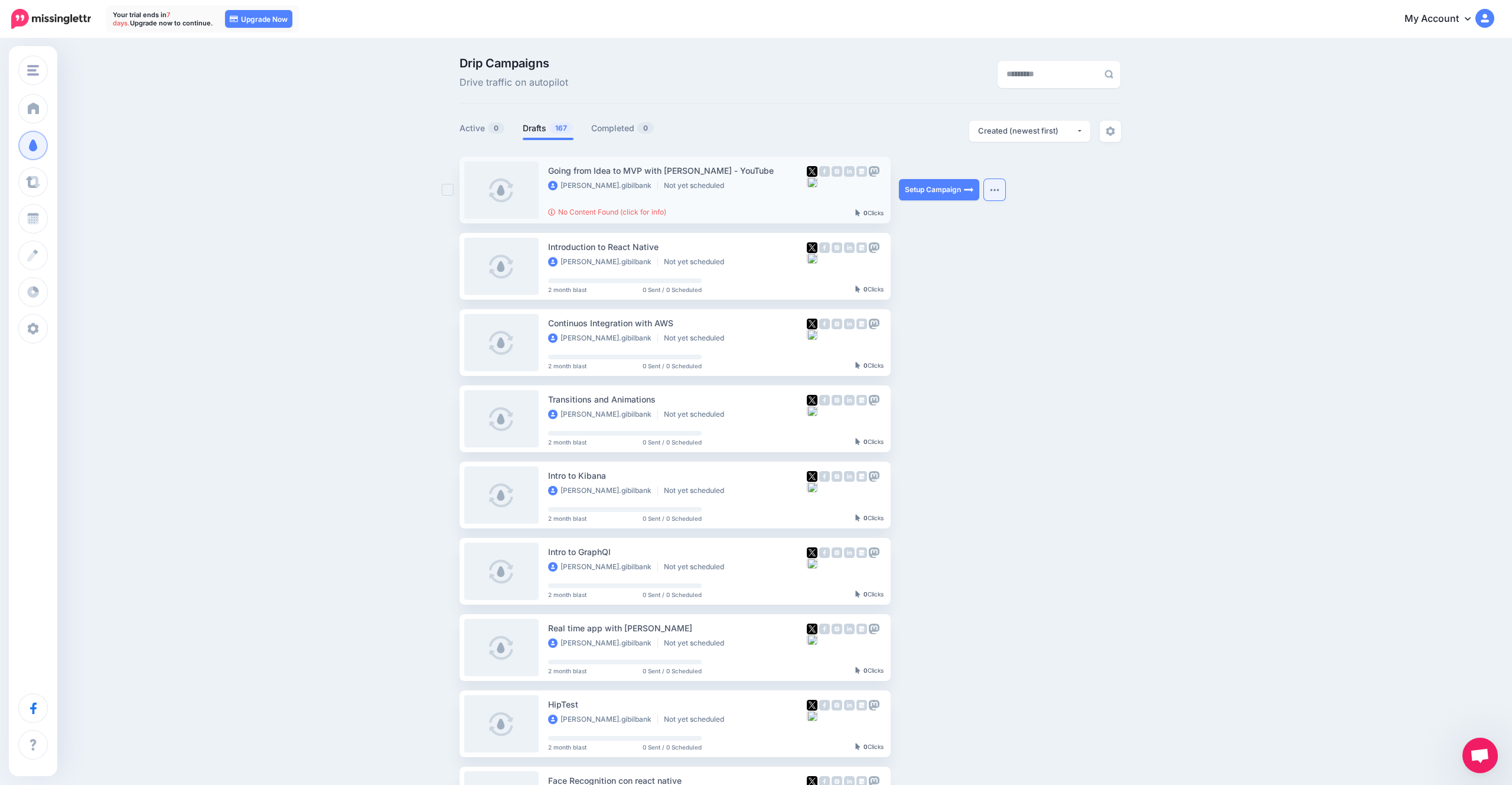
click at [995, 188] on img "button" at bounding box center [994, 190] width 9 height 4
click at [978, 215] on link "Review Campaign" at bounding box center [931, 219] width 138 height 23
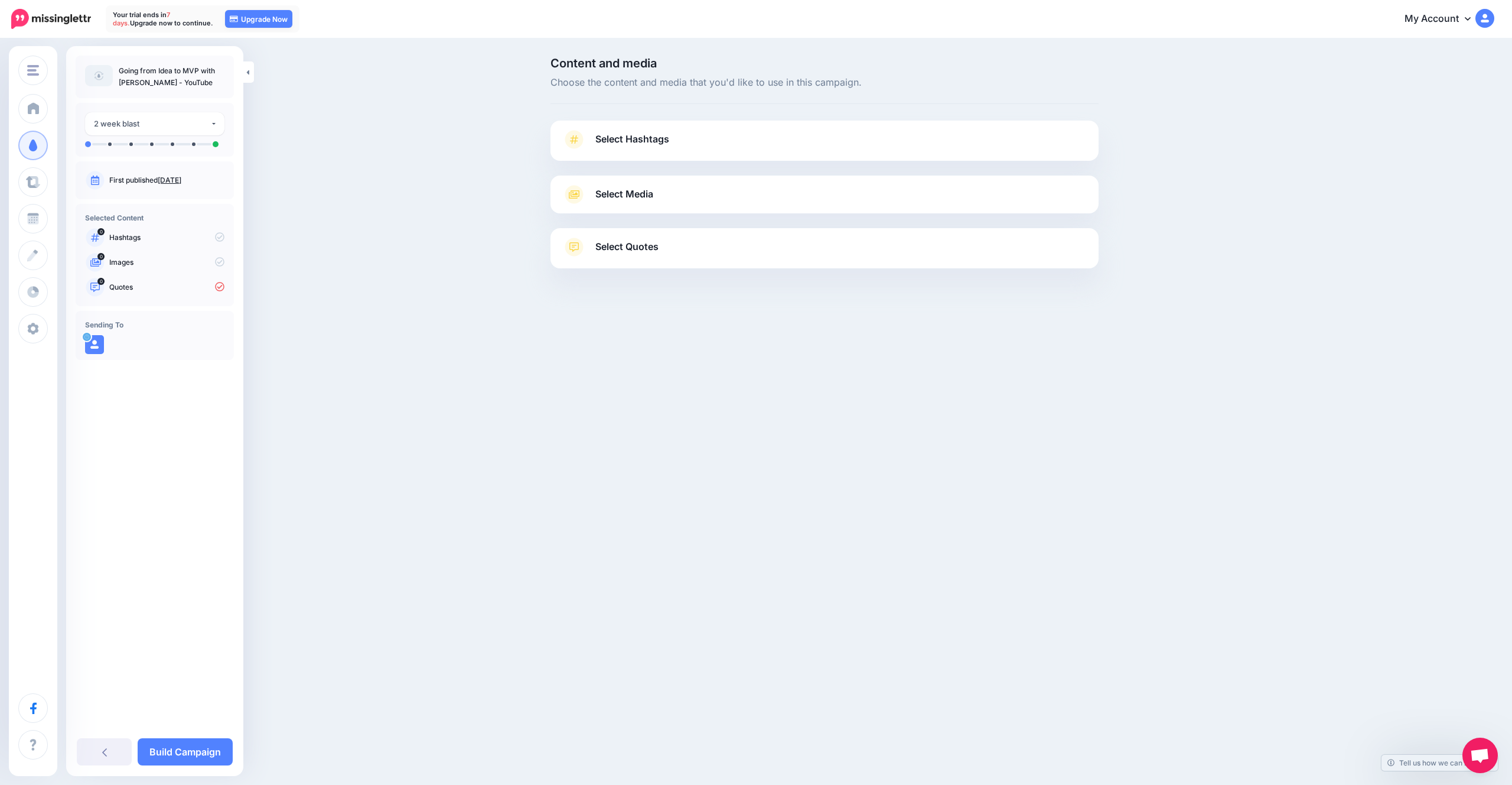
click at [113, 175] on p "First published [DATE]" at bounding box center [167, 180] width 115 height 11
click at [160, 116] on button "2 week blast" at bounding box center [155, 123] width 140 height 23
click at [678, 136] on link "Select Hashtags" at bounding box center [824, 145] width 524 height 31
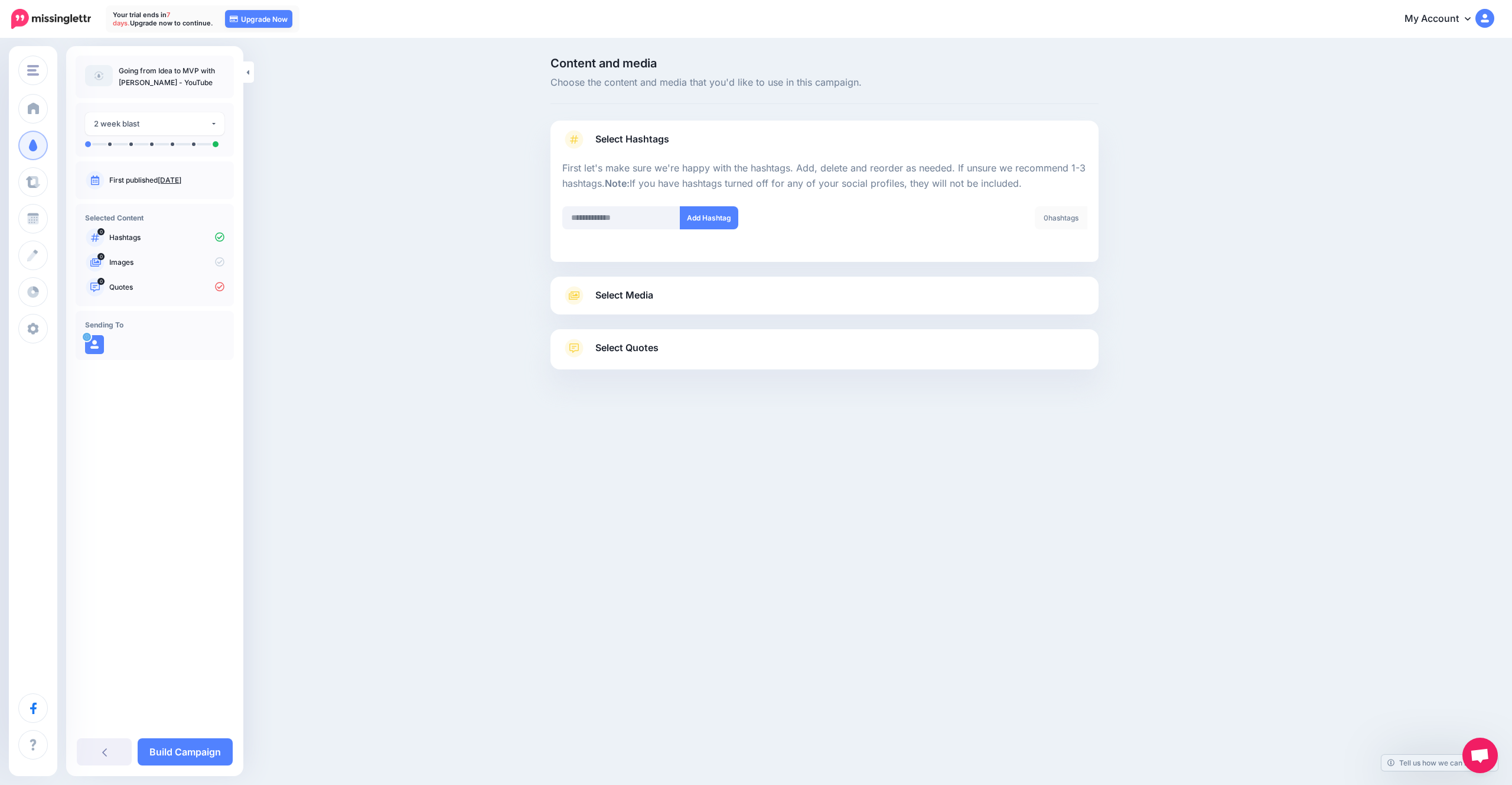
click at [645, 303] on link "Select Media" at bounding box center [824, 295] width 524 height 19
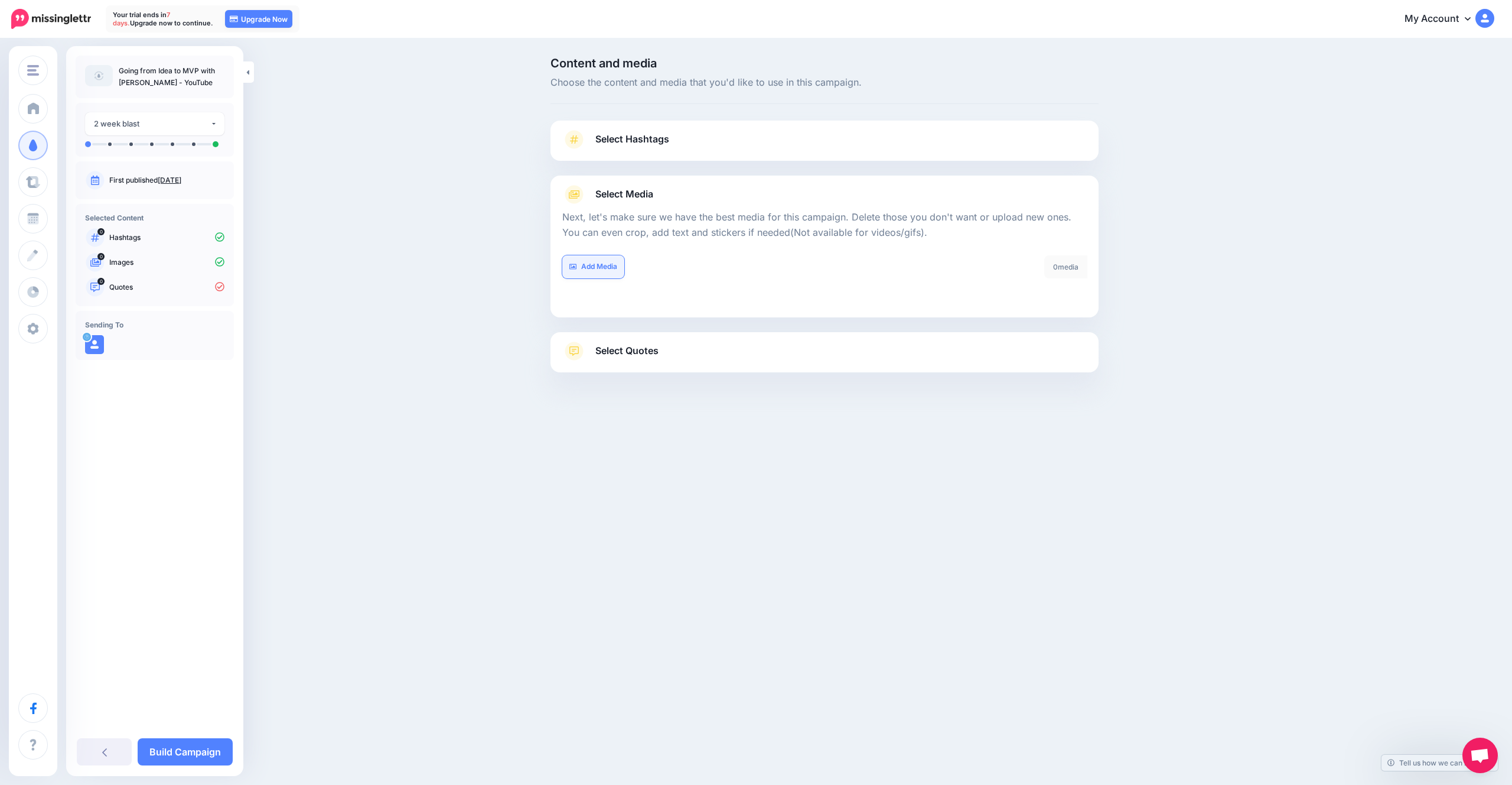
click at [587, 271] on link "Add Media" at bounding box center [593, 267] width 62 height 23
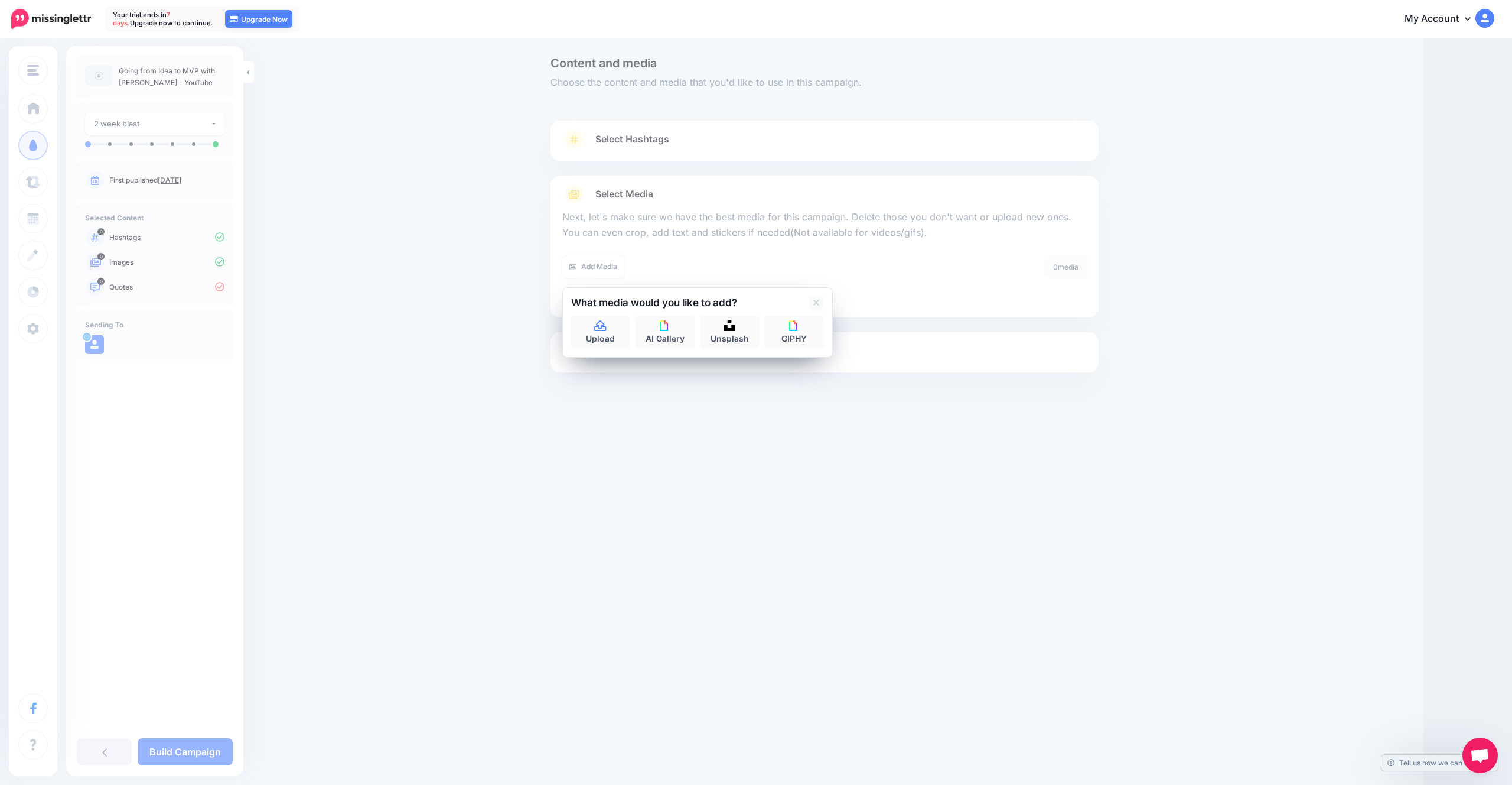
click at [864, 257] on div "0 media Delete All" at bounding box center [960, 274] width 271 height 38
click at [813, 294] on div "What media would you like to add? Upload AI Gallery Unsplash GIPHY" at bounding box center [698, 322] width 271 height 71
click at [813, 298] on icon at bounding box center [816, 302] width 6 height 9
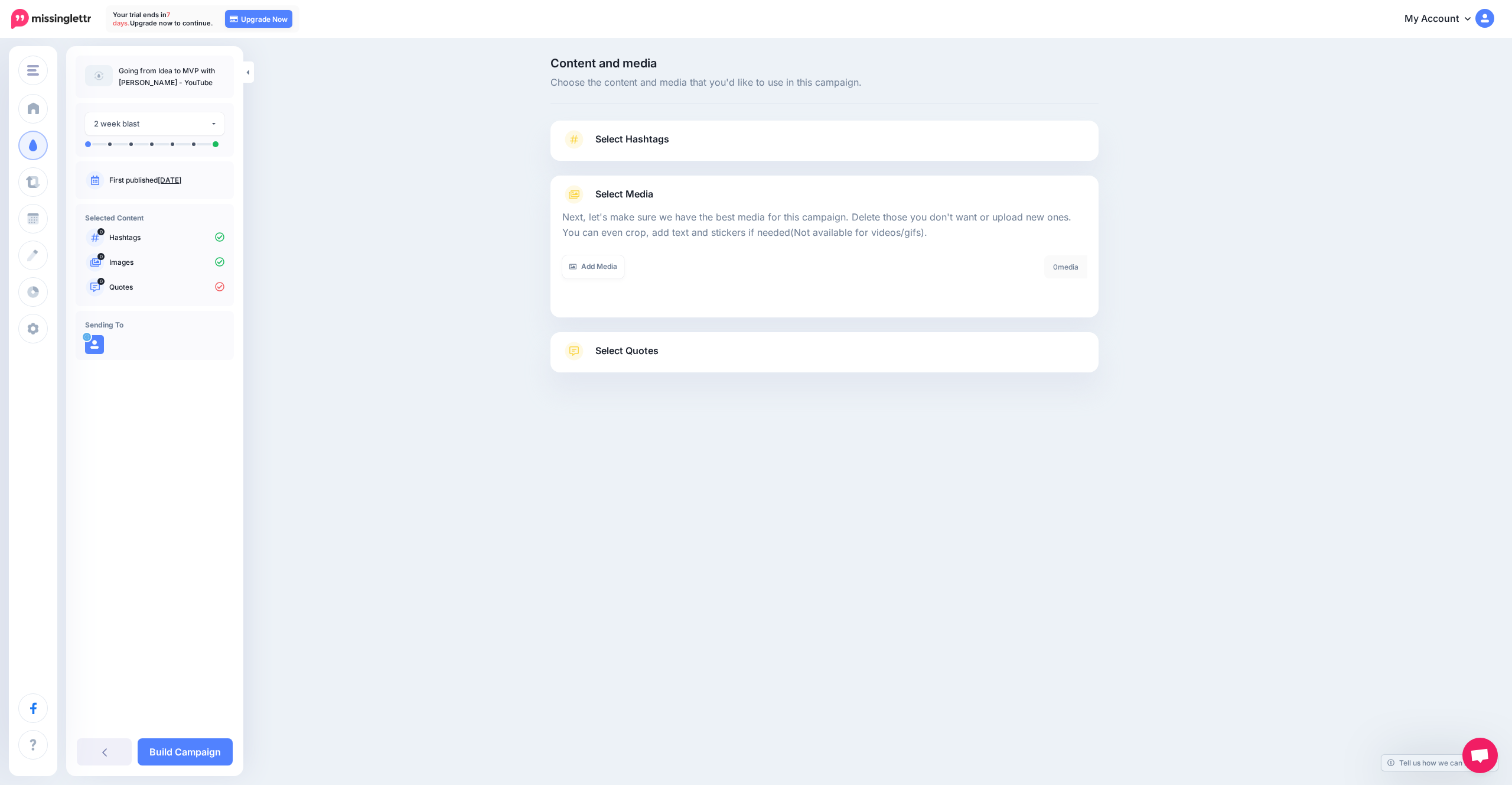
click at [695, 361] on link "Select Quotes" at bounding box center [824, 356] width 524 height 31
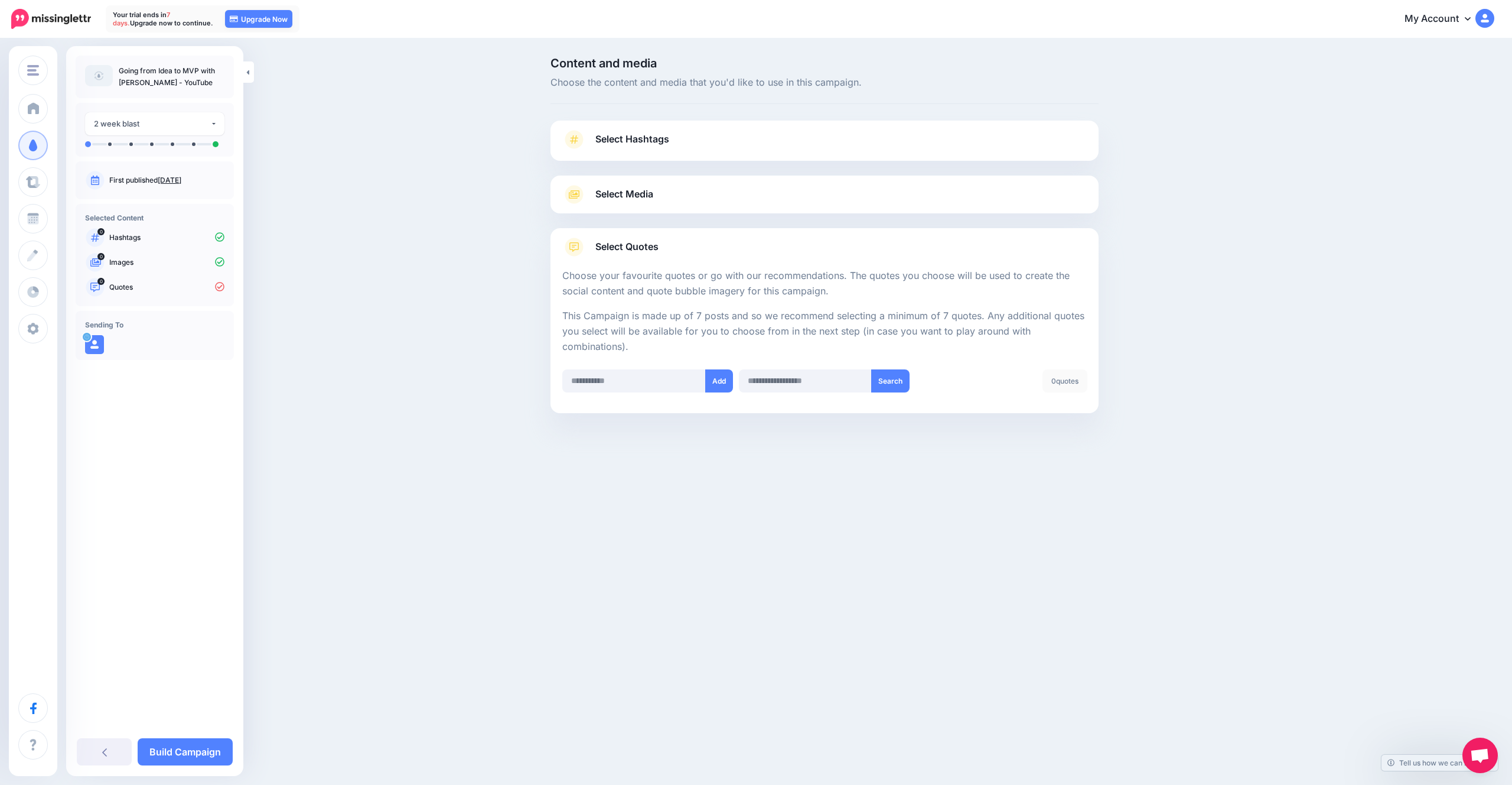
click at [700, 430] on div at bounding box center [824, 442] width 548 height 59
click at [697, 518] on div "White Prompt Test White Prompt Test Add Workspace Dashboard Campaigns Curate Sc…" at bounding box center [756, 392] width 1512 height 785
click at [502, 489] on div "White Prompt Test White Prompt Test Add Workspace Dashboard Campaigns Curate Sc…" at bounding box center [756, 392] width 1512 height 785
click at [806, 374] on input "text" at bounding box center [805, 381] width 133 height 23
click at [779, 291] on p "Choose your favourite quotes or go with our recommendations. The quotes you cho…" at bounding box center [824, 283] width 524 height 31
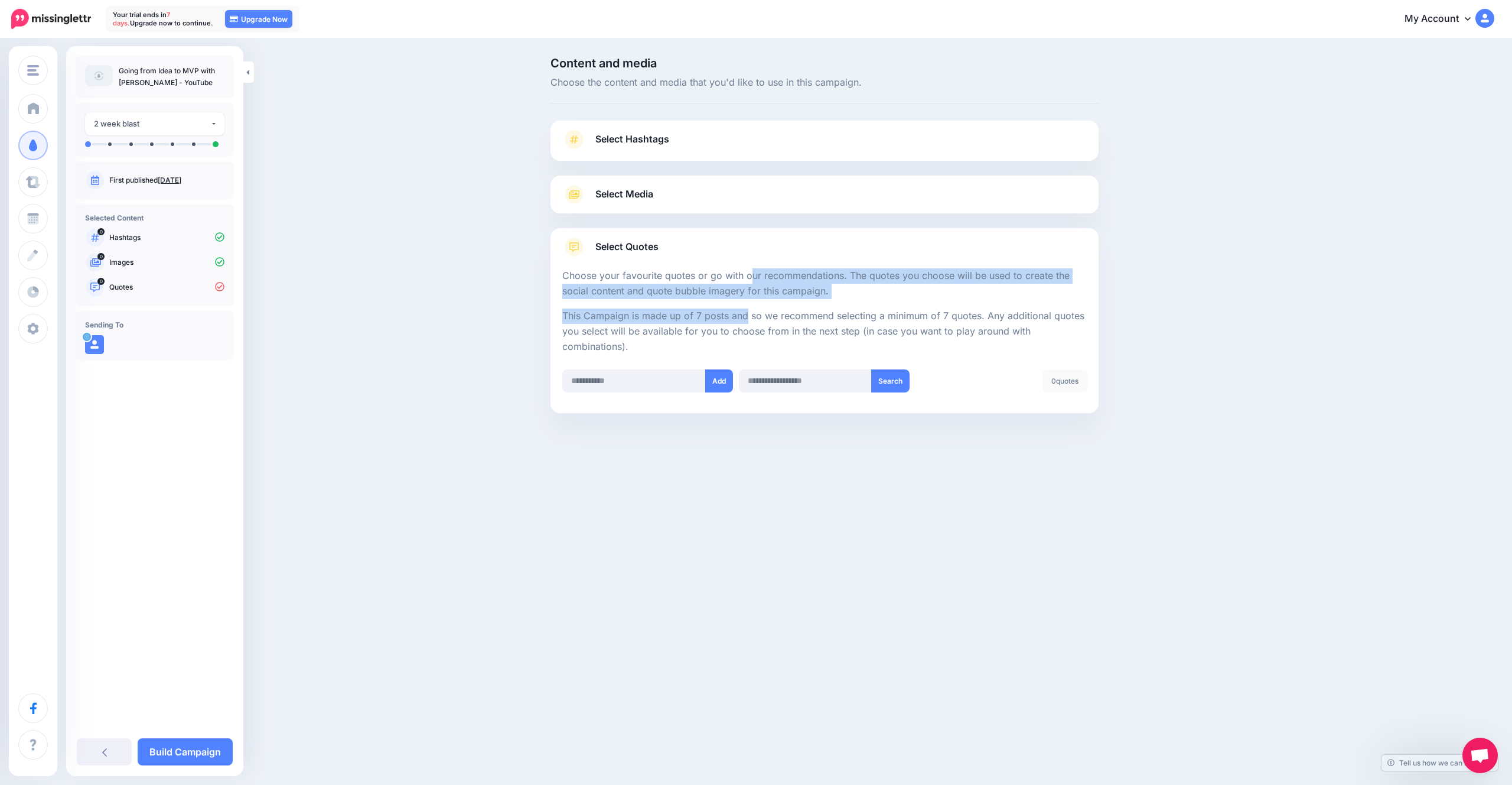
drag, startPoint x: 690, startPoint y: 276, endPoint x: 690, endPoint y: 315, distance: 39.0
click at [690, 314] on div "Choose your favourite quotes or go with our recommendations. The quotes you cho…" at bounding box center [824, 340] width 524 height 145
click at [690, 315] on p "This Campaign is made up of 7 posts and so we recommend selecting a minimum of …" at bounding box center [824, 332] width 524 height 46
drag, startPoint x: 695, startPoint y: 322, endPoint x: 671, endPoint y: 265, distance: 61.8
click at [672, 267] on div "Select Quotes Choose your favourite quotes or go with our recommendations. The …" at bounding box center [824, 320] width 548 height 185
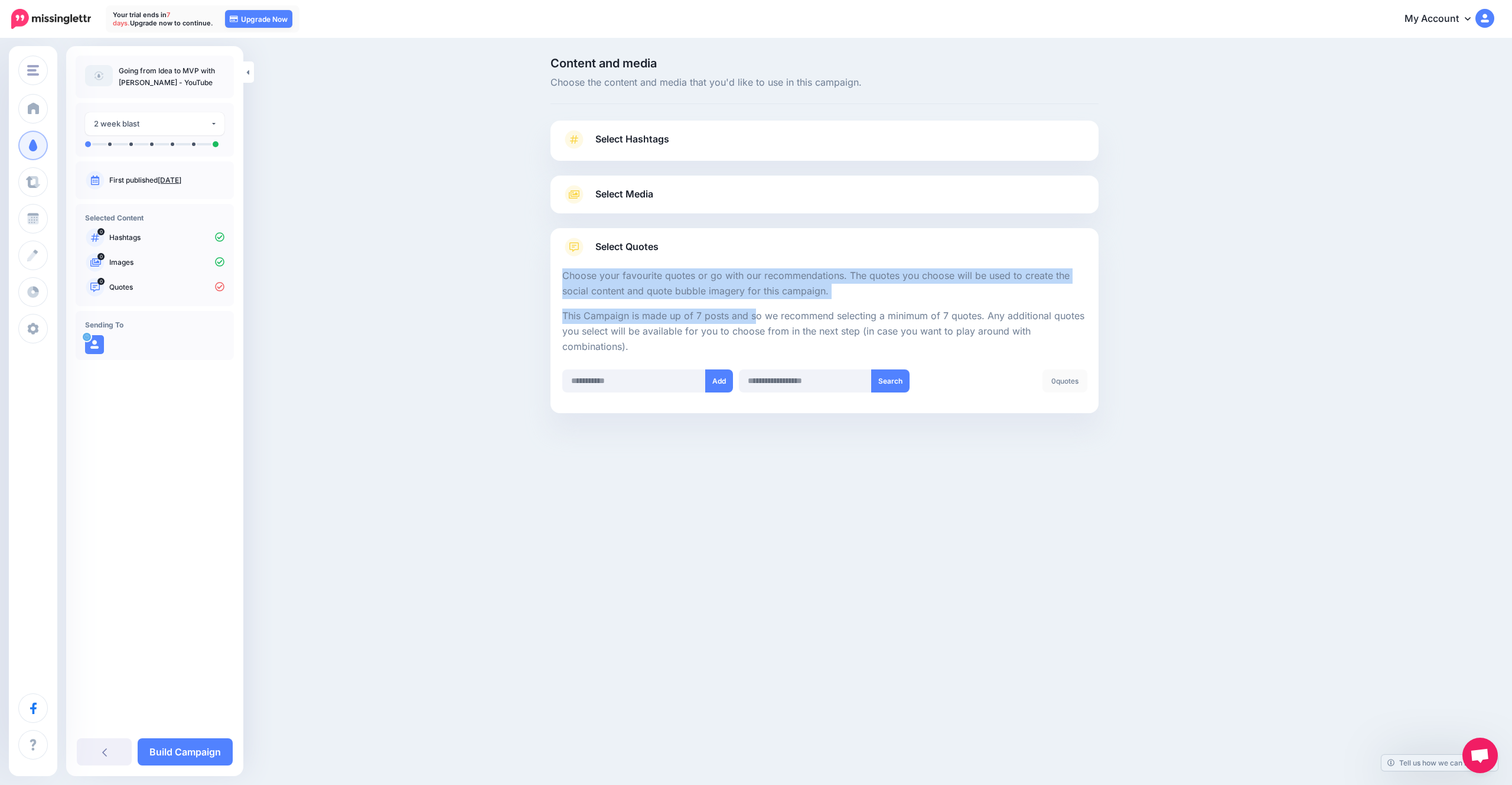
click at [683, 297] on p "Choose your favourite quotes or go with our recommendations. The quotes you cho…" at bounding box center [824, 283] width 524 height 31
drag, startPoint x: 699, startPoint y: 295, endPoint x: 693, endPoint y: 276, distance: 19.9
click at [693, 277] on div "Choose your favourite quotes or go with our recommendations. The quotes you cho…" at bounding box center [824, 340] width 524 height 145
click at [750, 339] on p "This Campaign is made up of 7 posts and so we recommend selecting a minimum of …" at bounding box center [824, 332] width 524 height 46
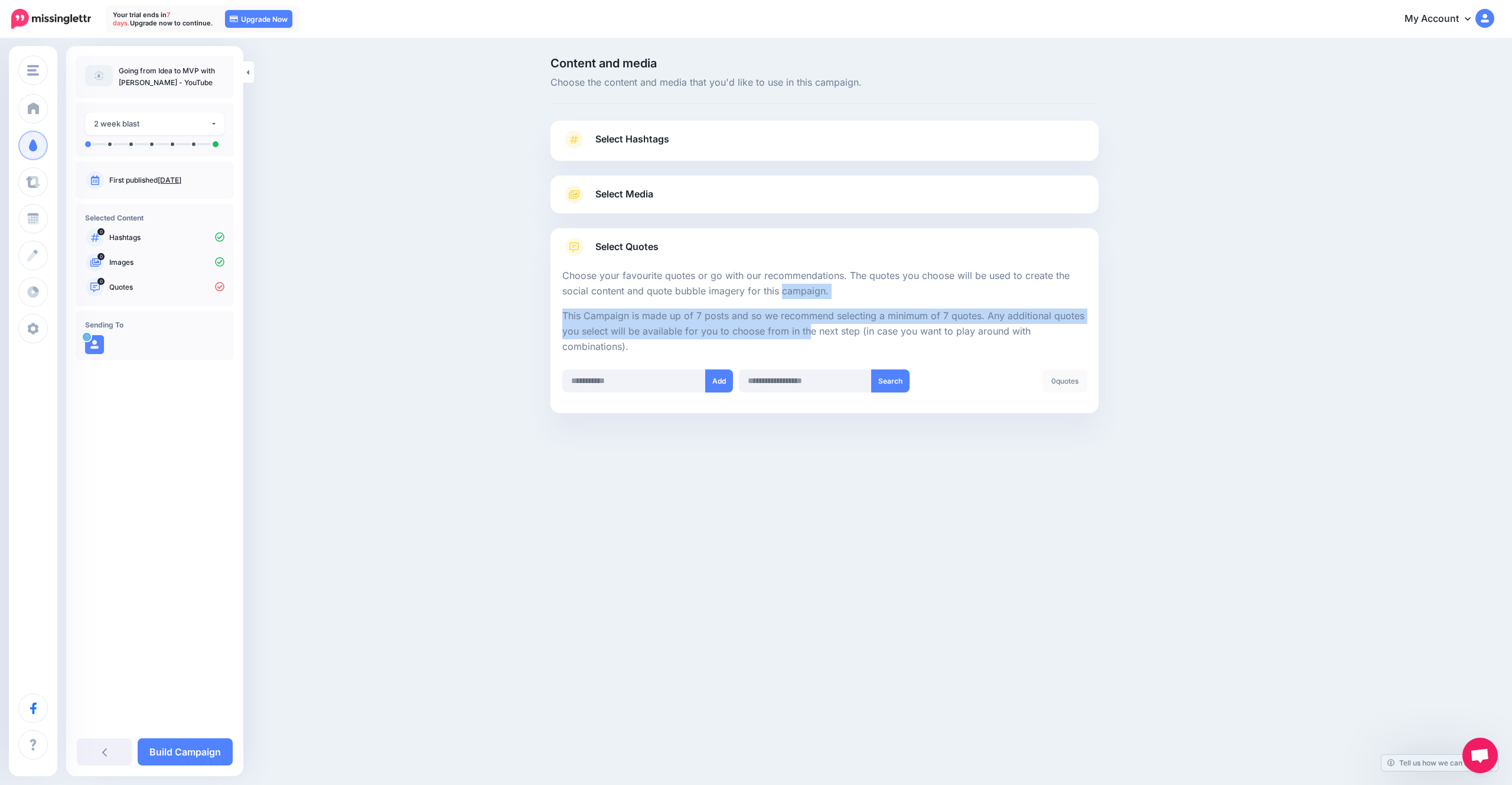
drag, startPoint x: 728, startPoint y: 297, endPoint x: 723, endPoint y: 289, distance: 9.4
click at [727, 296] on div "Choose your favourite quotes or go with our recommendations. The quotes you cho…" at bounding box center [824, 340] width 524 height 145
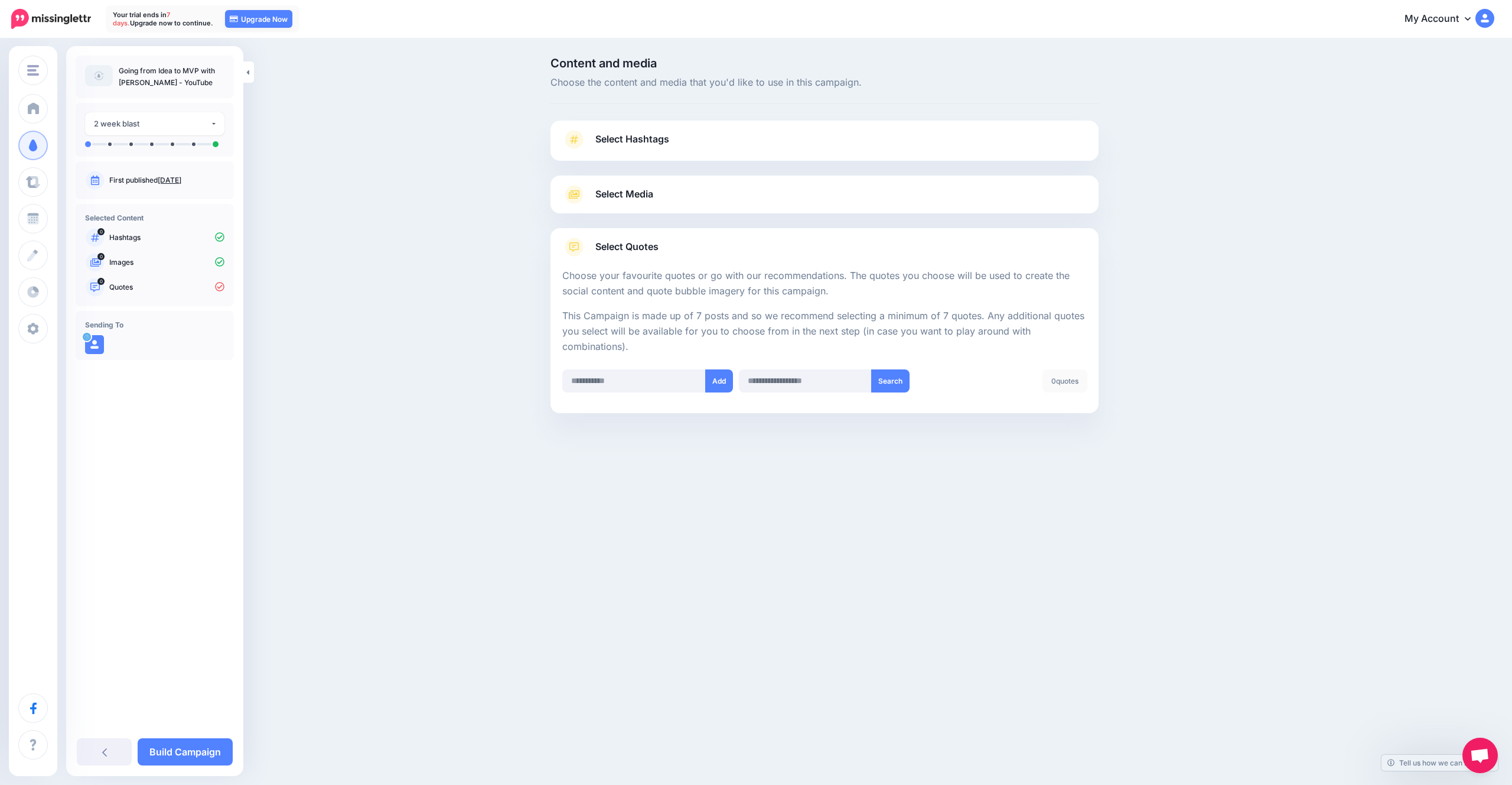
click at [723, 289] on p "Choose your favourite quotes or go with our recommendations. The quotes you cho…" at bounding box center [824, 283] width 524 height 31
